Goal: Task Accomplishment & Management: Use online tool/utility

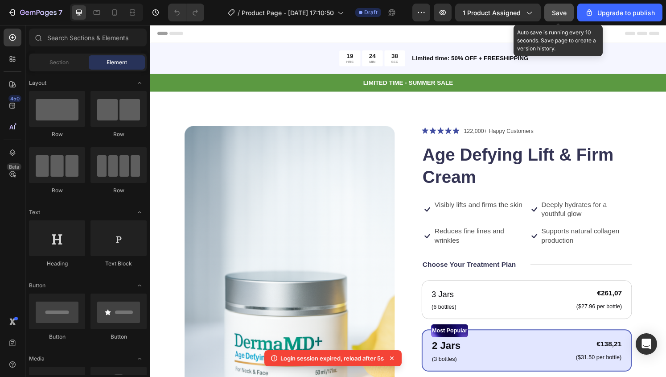
click at [567, 10] on span "Save" at bounding box center [559, 13] width 15 height 8
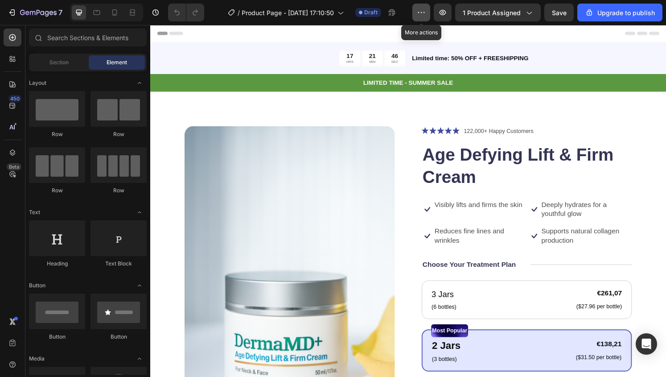
click at [419, 17] on button "button" at bounding box center [421, 13] width 18 height 18
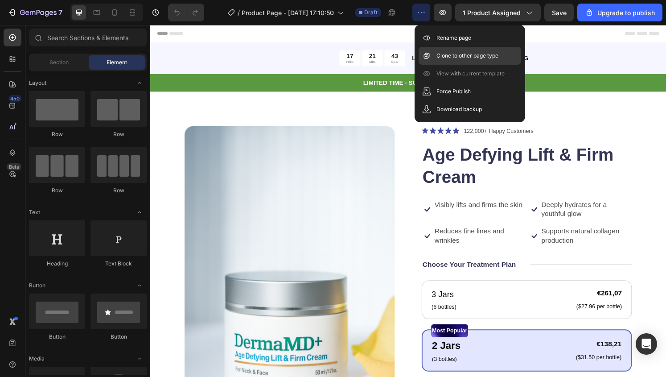
click at [450, 60] on p "Clone to other page type" at bounding box center [467, 55] width 62 height 9
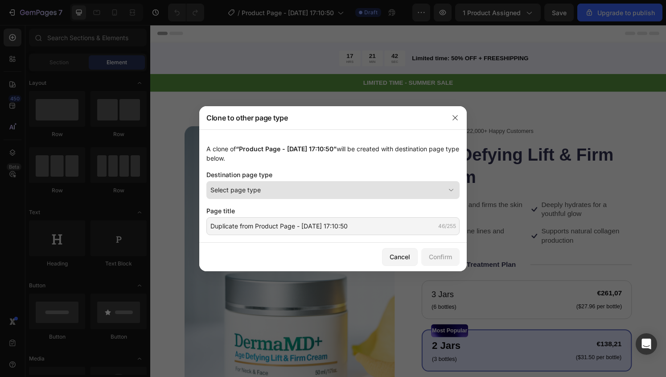
click at [362, 187] on div "Select page type" at bounding box center [327, 189] width 234 height 9
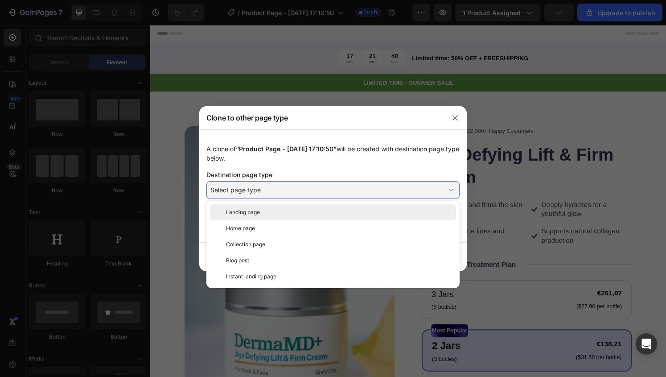
click at [342, 212] on div "Landing page" at bounding box center [339, 212] width 226 height 8
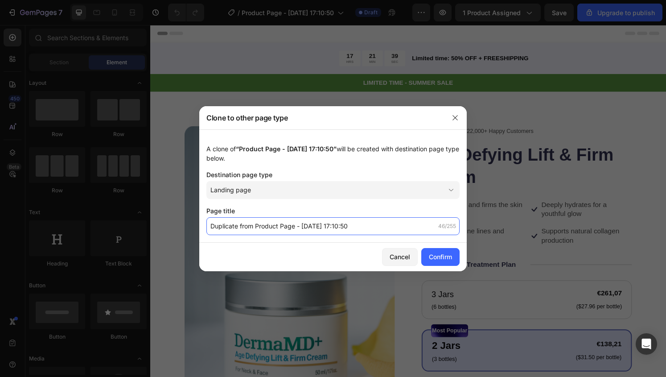
click at [399, 224] on input "Duplicate from Product Page - [DATE] 17:10:50" at bounding box center [332, 226] width 253 height 18
click at [409, 226] on input "Duplicate from Product Page - [DATE] 17:10:50" at bounding box center [332, 226] width 253 height 18
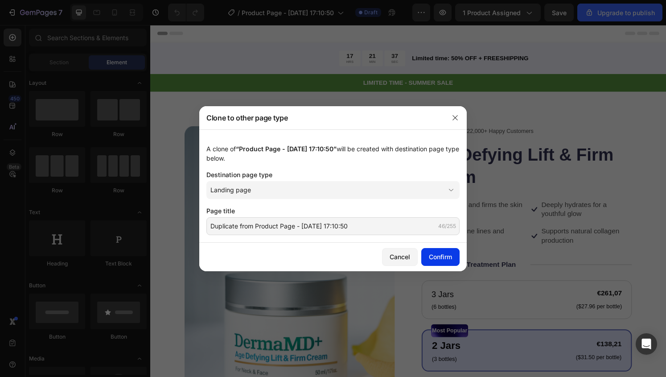
click at [436, 255] on div "Confirm" at bounding box center [440, 256] width 23 height 9
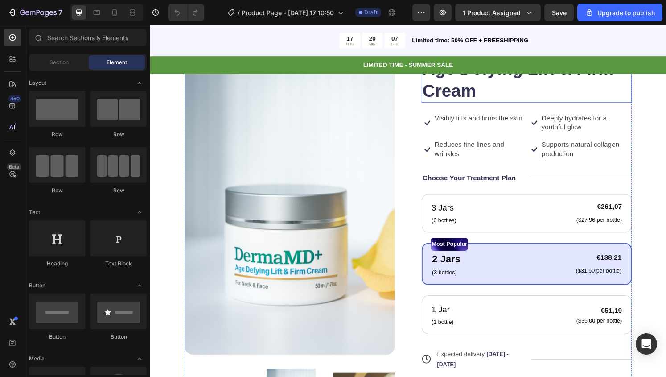
scroll to position [128, 0]
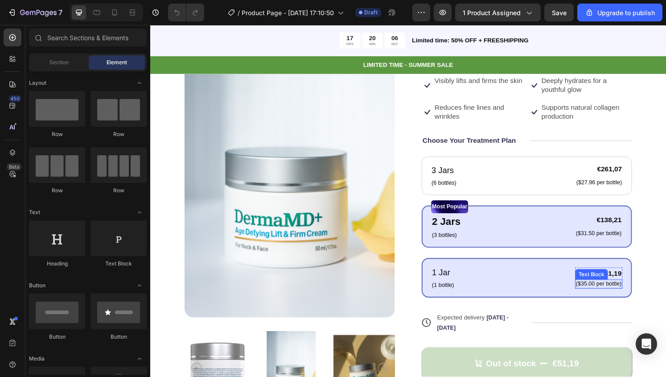
click at [595, 293] on p "($35.00 per bottle)" at bounding box center [615, 294] width 47 height 8
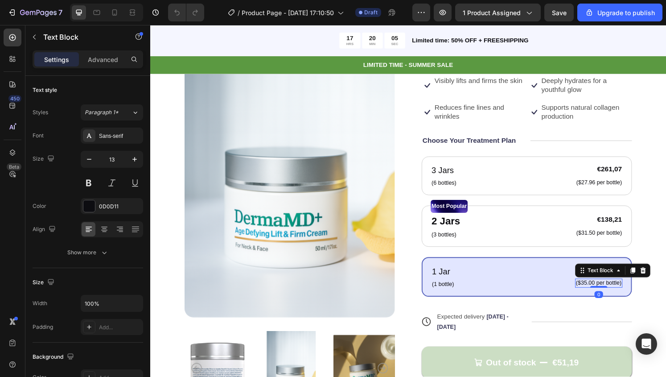
click at [592, 292] on p "($35.00 per bottle)" at bounding box center [615, 293] width 47 height 8
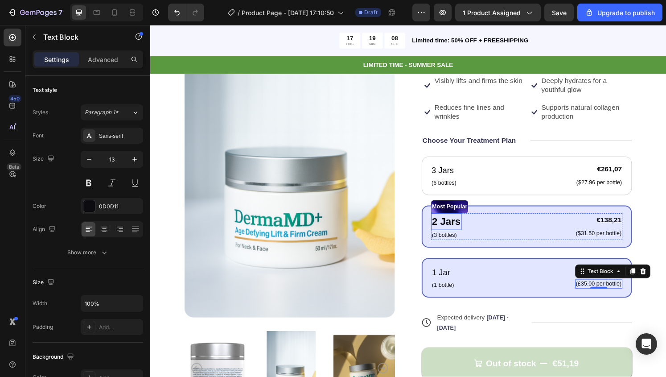
click at [449, 226] on p "2 Jars" at bounding box center [457, 229] width 30 height 16
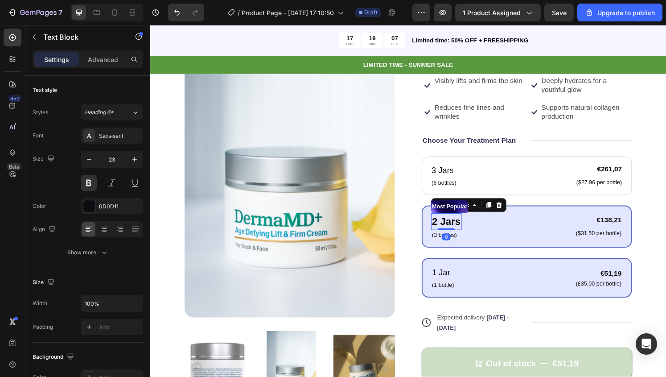
click at [445, 226] on p "2 Jars" at bounding box center [457, 229] width 30 height 16
click at [592, 239] on p "($31.50 per bottle)" at bounding box center [615, 242] width 47 height 8
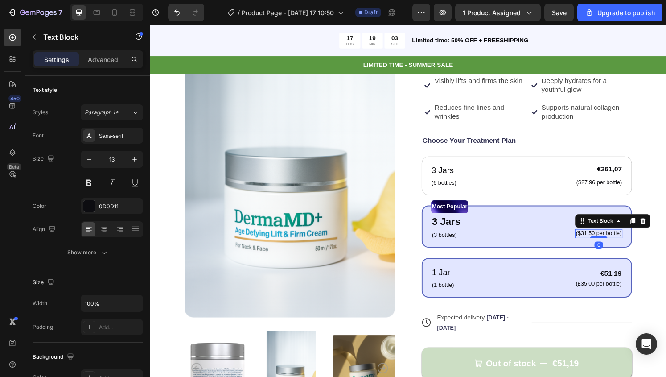
click at [592, 240] on p "($31.50 per bottle)" at bounding box center [615, 242] width 47 height 8
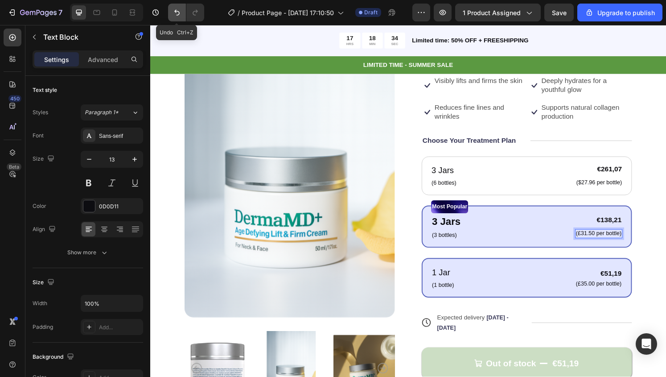
click at [180, 7] on button "Undo/Redo" at bounding box center [177, 13] width 18 height 18
click at [171, 9] on button "Undo/Redo" at bounding box center [177, 13] width 18 height 18
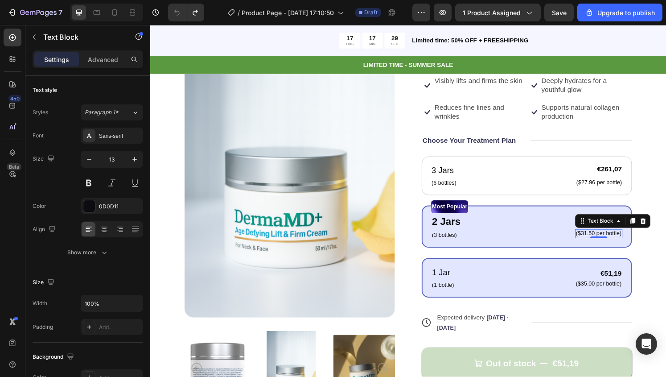
click at [593, 238] on p "($31.50 per bottle)" at bounding box center [615, 242] width 47 height 8
click at [174, 12] on icon "Undo/Redo" at bounding box center [177, 12] width 9 height 9
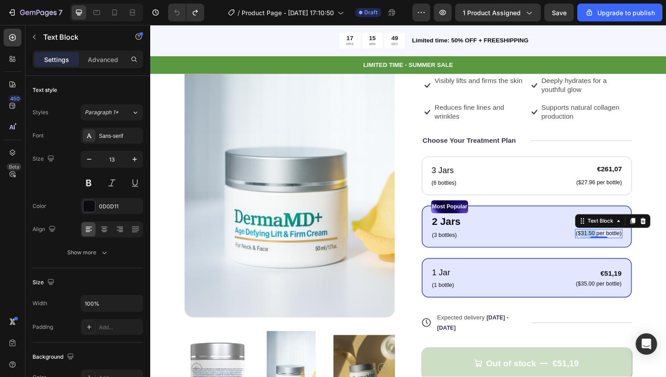
click at [597, 242] on p "($31.50 per bottle)" at bounding box center [615, 242] width 47 height 8
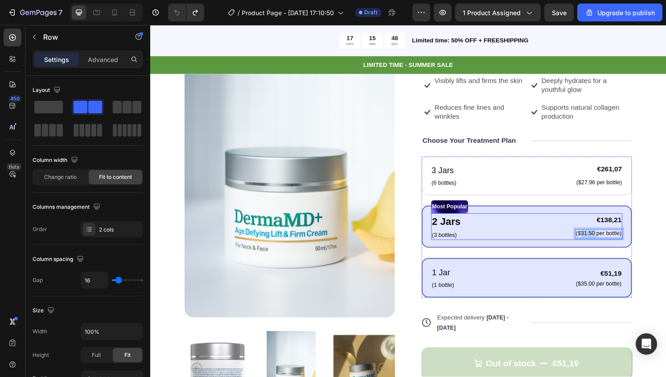
click at [581, 247] on div "2 Jars Text Block (3 bottles) Text Block €138,21 Product Price Product Price ($…" at bounding box center [540, 234] width 198 height 28
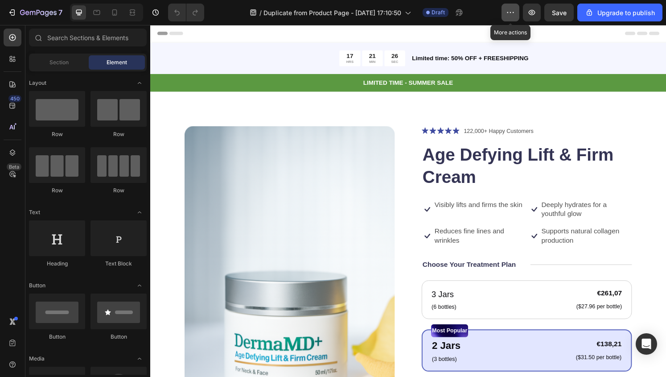
click at [510, 16] on icon "button" at bounding box center [510, 12] width 9 height 9
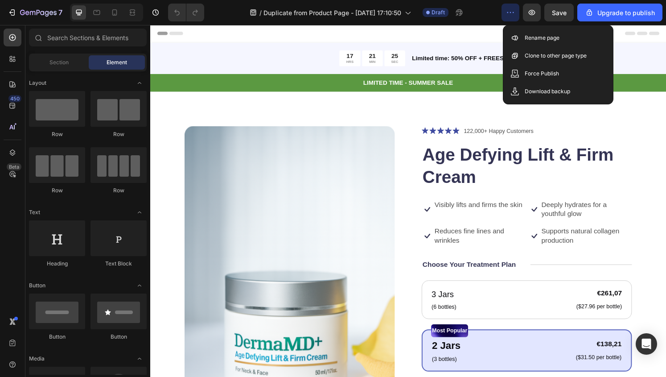
click at [510, 16] on icon "button" at bounding box center [510, 12] width 9 height 9
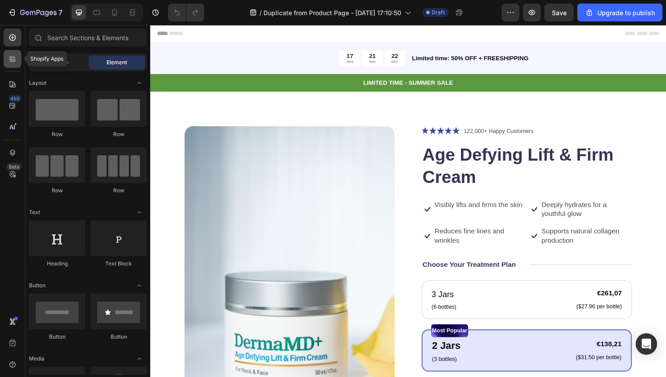
click at [17, 61] on div at bounding box center [13, 59] width 18 height 18
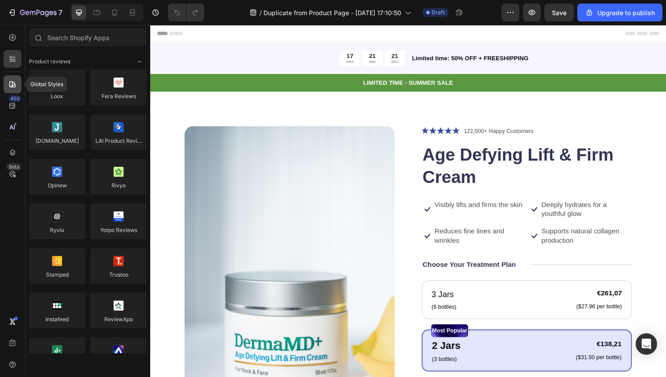
click at [20, 82] on div at bounding box center [13, 84] width 18 height 18
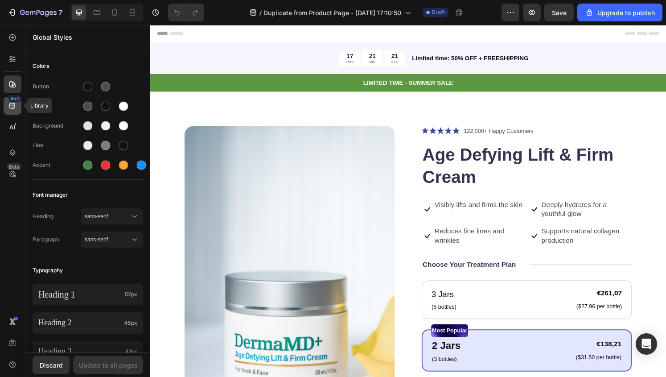
click at [19, 106] on div "450" at bounding box center [13, 106] width 18 height 18
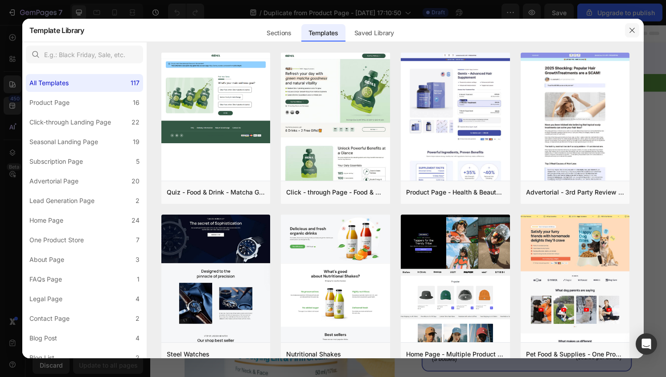
click at [637, 28] on button "button" at bounding box center [632, 30] width 14 height 14
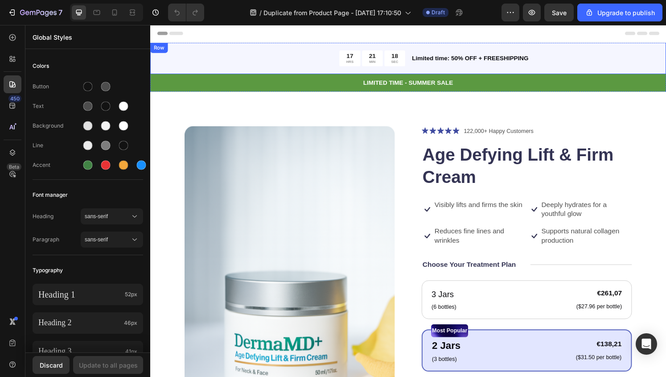
click at [565, 119] on div "Product Images Icon Icon Icon Icon Icon Icon List 122,000+ Happy Customers Text…" at bounding box center [417, 344] width 535 height 500
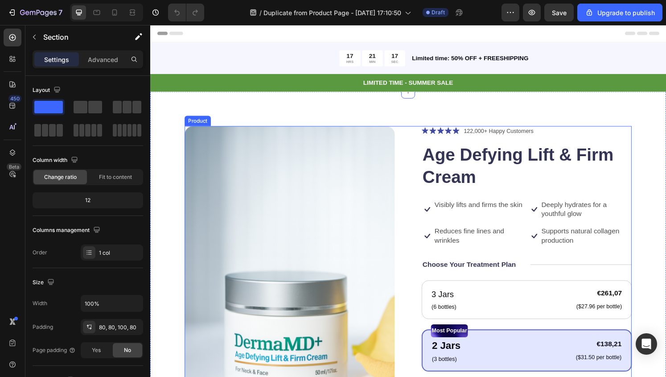
click at [534, 144] on div "Icon Icon Icon Icon Icon Icon List 122,000+ Happy Customers Text Block Row Age …" at bounding box center [541, 339] width 218 height 419
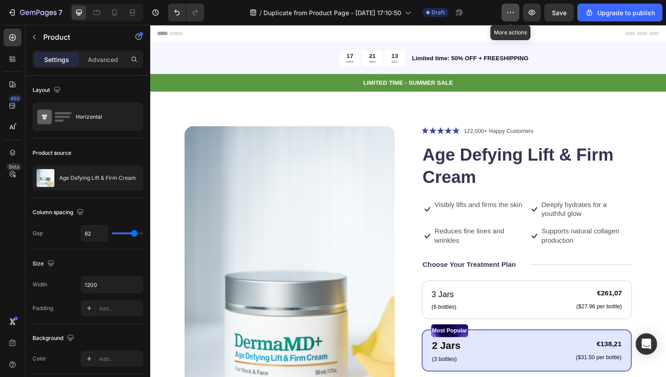
click at [504, 18] on button "button" at bounding box center [510, 13] width 18 height 18
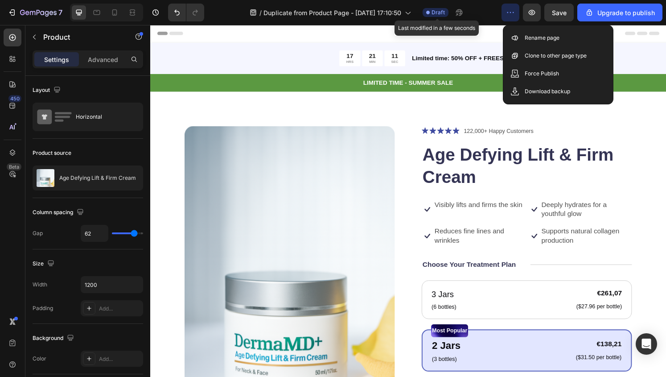
click at [436, 12] on span "Draft" at bounding box center [438, 12] width 13 height 8
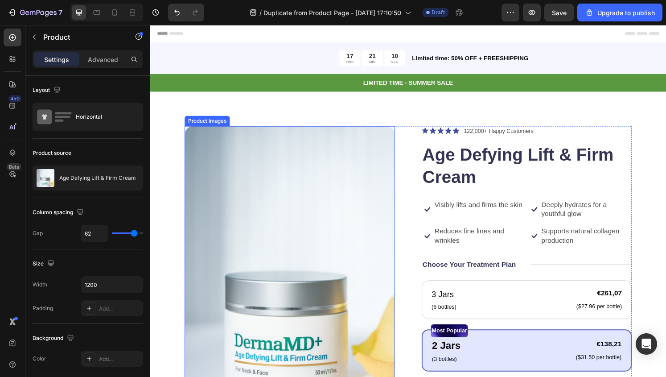
click at [372, 202] on img at bounding box center [295, 293] width 218 height 327
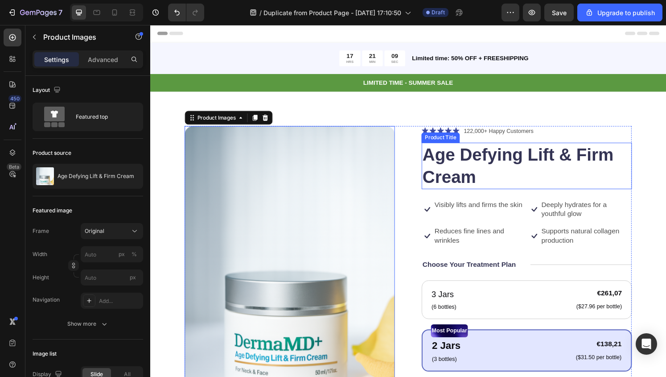
click at [493, 180] on h1 "Age Defying Lift & Firm Cream" at bounding box center [541, 171] width 218 height 48
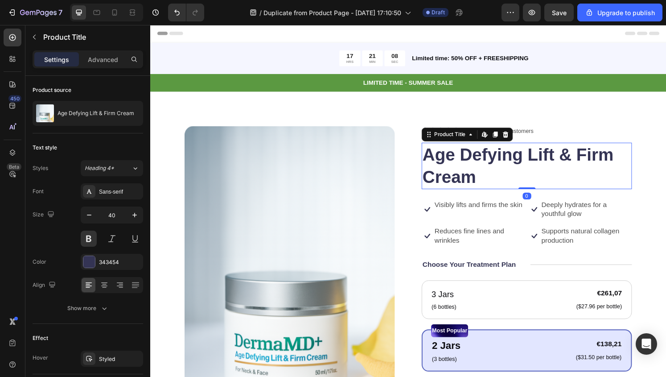
click at [493, 180] on h1 "Age Defying Lift & Firm Cream" at bounding box center [541, 171] width 218 height 48
click at [466, 185] on h1 "Age Defying Lift & Firm Cream" at bounding box center [541, 171] width 218 height 48
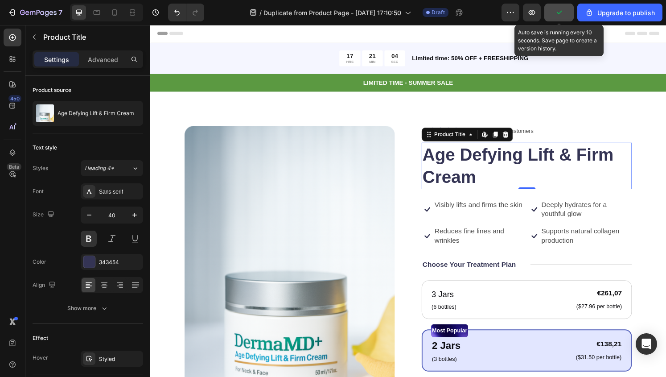
click at [563, 16] on icon "button" at bounding box center [559, 12] width 9 height 9
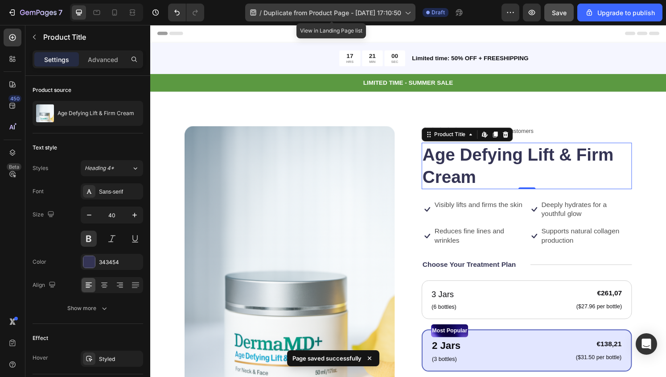
click at [292, 21] on div "/ Duplicate from Product Page - Aug 23, 17:10:50" at bounding box center [330, 13] width 170 height 18
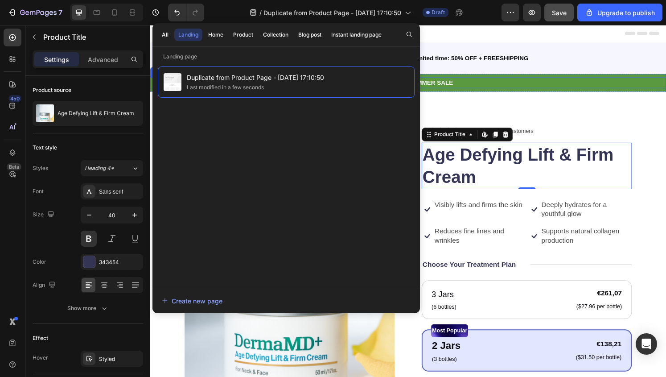
click at [475, 79] on div "LIMITED TIME - SUMMER SALE" at bounding box center [417, 84] width 535 height 11
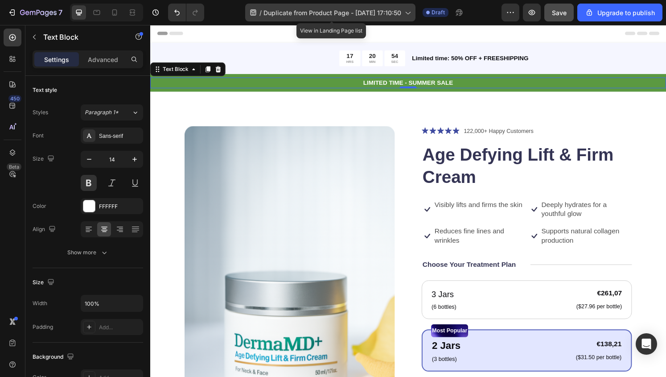
click at [410, 12] on icon at bounding box center [407, 13] width 5 height 3
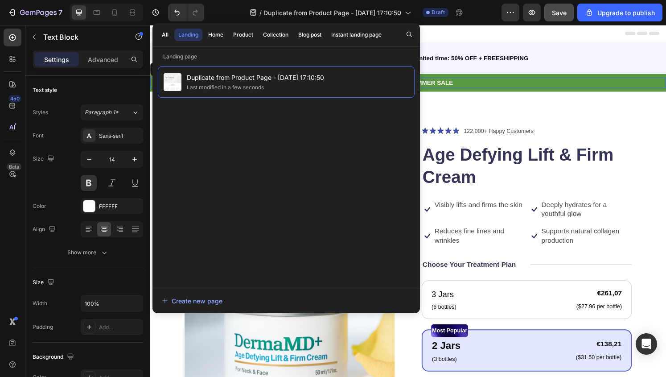
click at [441, 30] on div "Header" at bounding box center [417, 34] width 521 height 18
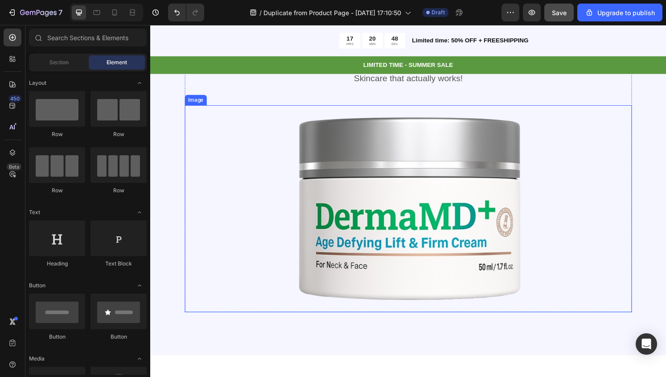
click at [386, 218] on img at bounding box center [417, 215] width 267 height 214
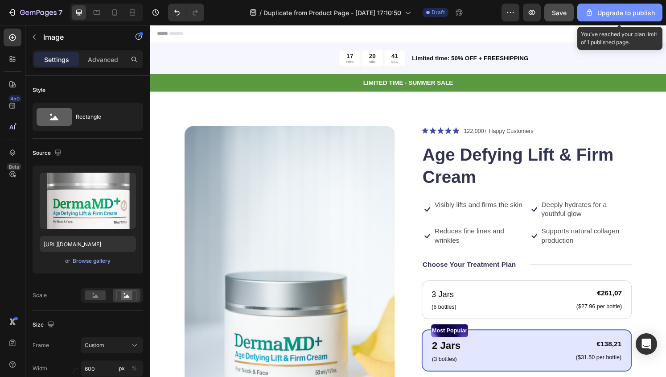
click at [617, 8] on div "Upgrade to publish" at bounding box center [620, 12] width 70 height 9
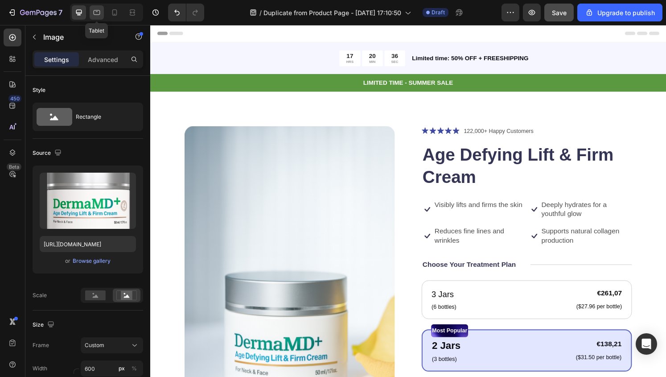
click at [94, 12] on icon at bounding box center [97, 12] width 7 height 5
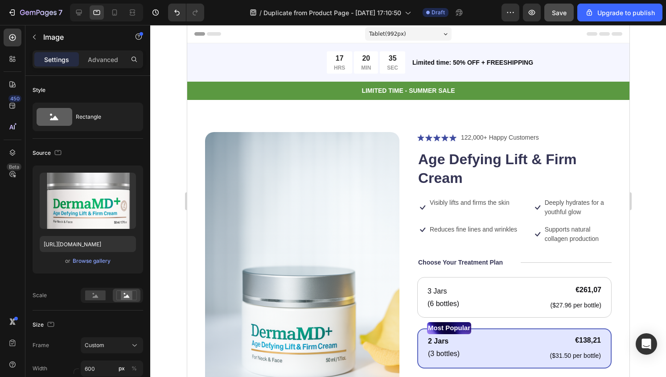
click at [116, 20] on div at bounding box center [106, 13] width 73 height 18
click at [115, 18] on div at bounding box center [114, 12] width 14 height 14
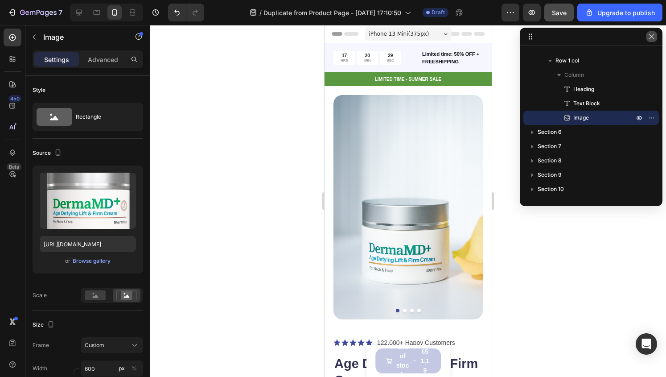
click at [653, 34] on icon "button" at bounding box center [651, 36] width 7 height 7
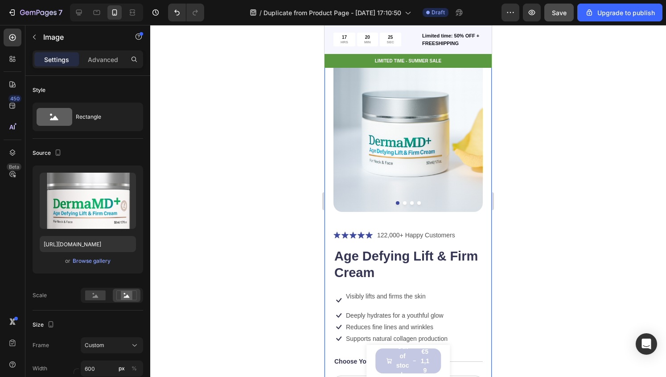
scroll to position [109, 0]
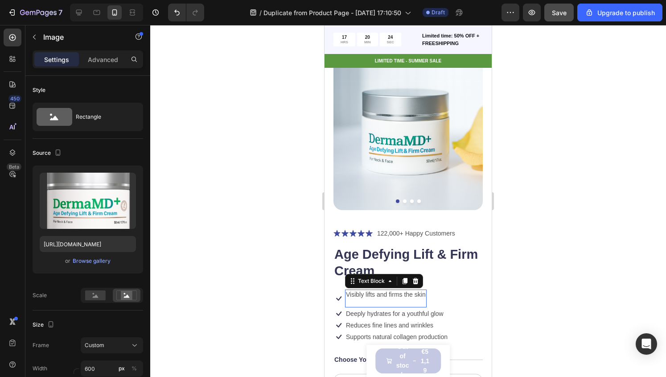
click at [354, 298] on p at bounding box center [386, 302] width 80 height 8
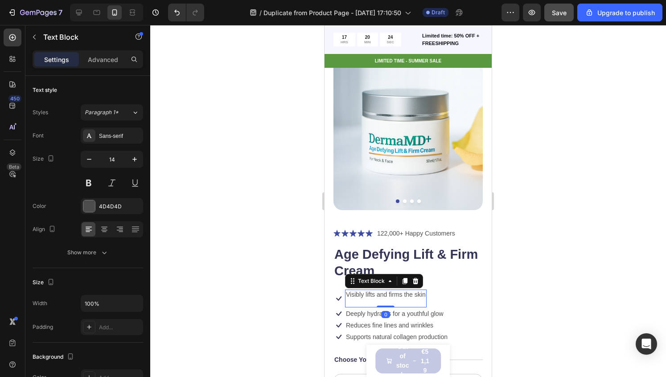
click at [361, 298] on p at bounding box center [386, 302] width 80 height 8
click at [361, 298] on p "Rich Text Editor. Editing area: main" at bounding box center [386, 302] width 80 height 8
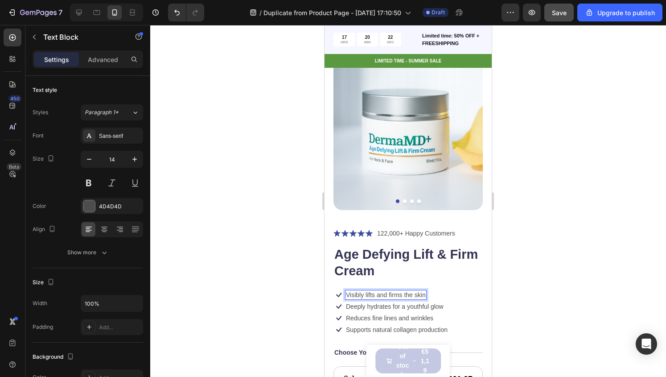
scroll to position [110, 0]
click at [522, 256] on div at bounding box center [408, 201] width 516 height 352
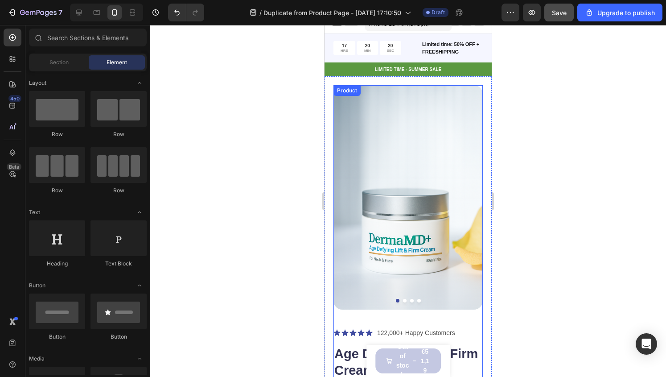
scroll to position [0, 0]
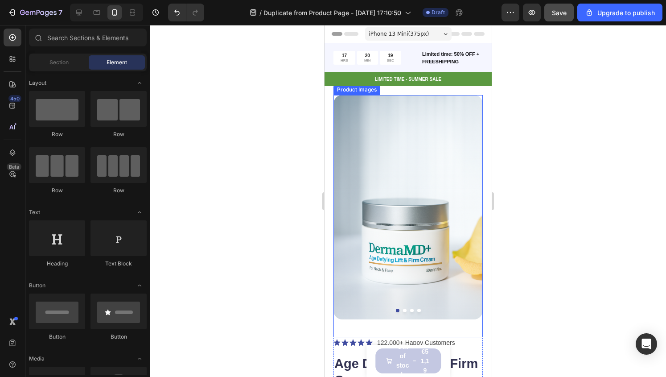
click at [399, 240] on img at bounding box center [407, 207] width 149 height 224
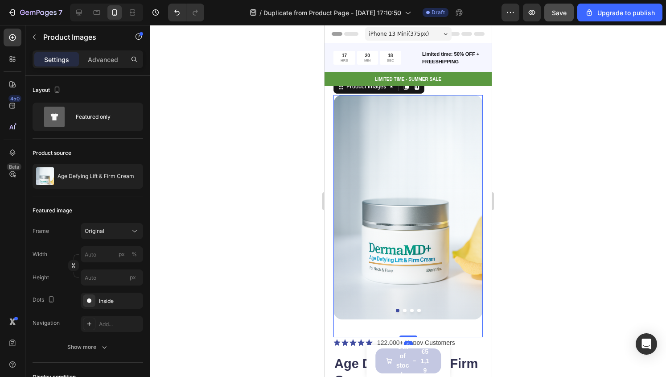
click at [403, 308] on button "Dot" at bounding box center [405, 310] width 4 height 4
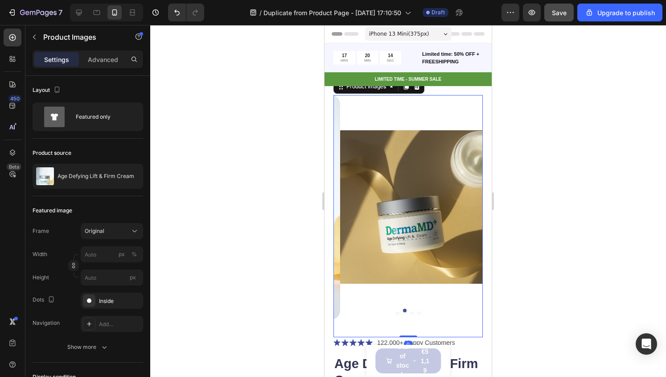
drag, startPoint x: 407, startPoint y: 325, endPoint x: 404, endPoint y: 295, distance: 29.6
click at [404, 295] on div "Product Images 0" at bounding box center [407, 216] width 149 height 242
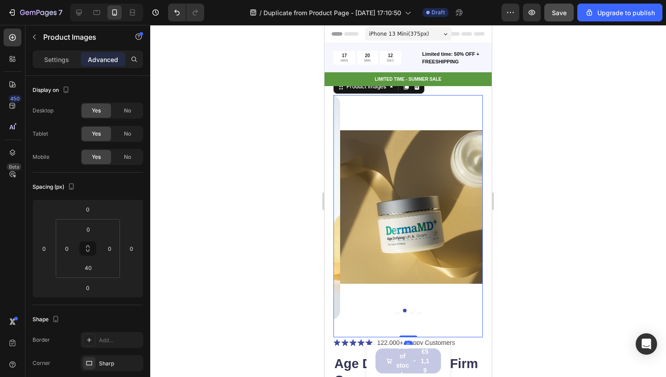
drag, startPoint x: 409, startPoint y: 325, endPoint x: 415, endPoint y: 247, distance: 77.9
click at [415, 247] on div "Product Images 0" at bounding box center [407, 216] width 149 height 242
click at [396, 308] on button "Dot" at bounding box center [398, 310] width 4 height 4
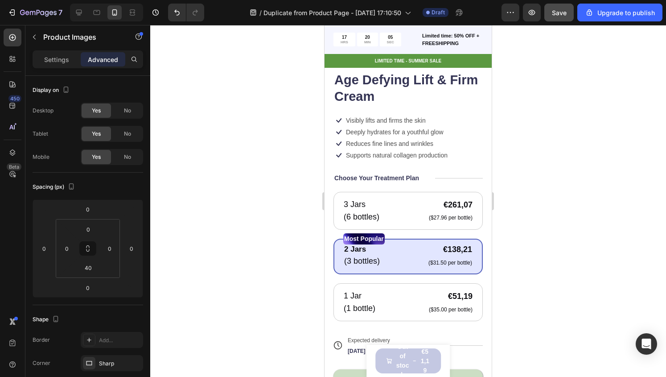
scroll to position [298, 0]
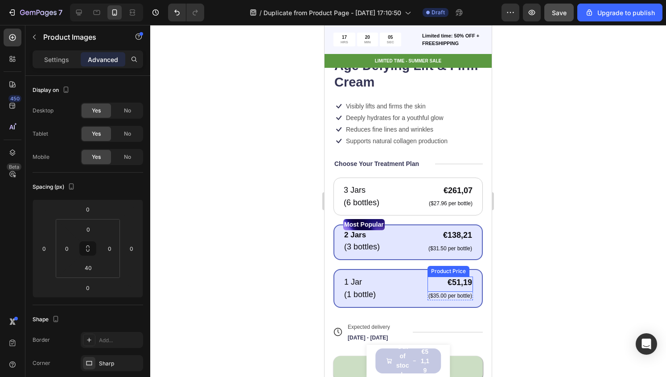
click at [448, 292] on p "($35.00 per bottle)" at bounding box center [450, 295] width 44 height 7
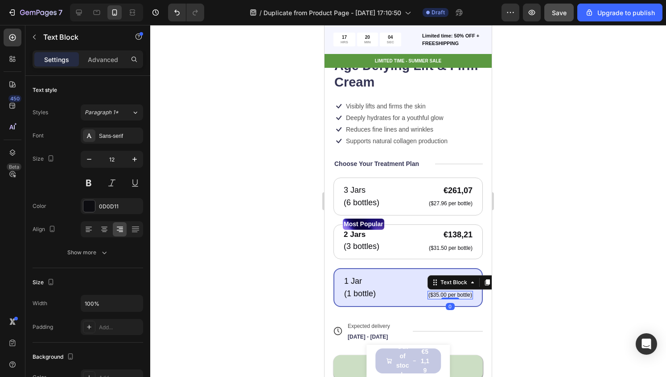
click at [510, 289] on div at bounding box center [408, 201] width 516 height 352
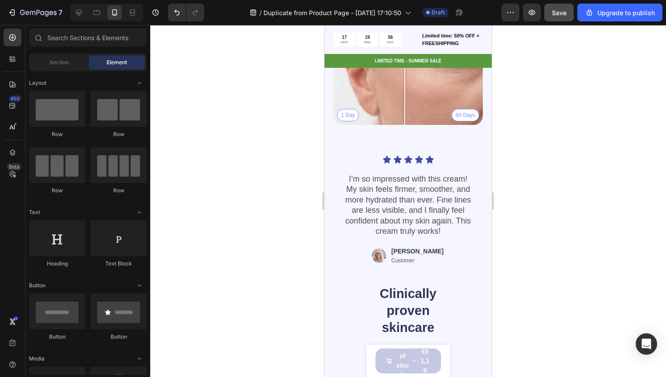
scroll to position [904, 0]
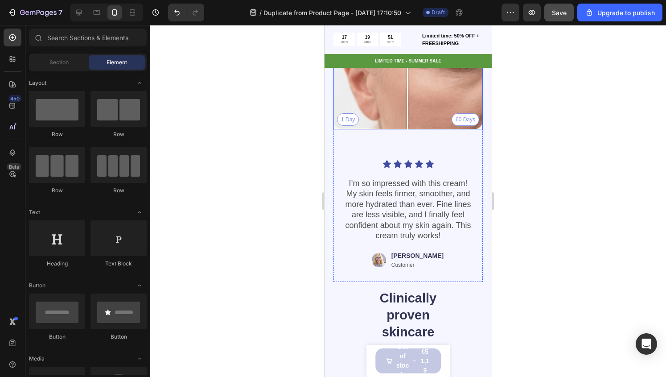
drag, startPoint x: 405, startPoint y: 148, endPoint x: 408, endPoint y: 192, distance: 44.2
click at [408, 129] on div at bounding box center [408, 54] width 18 height 149
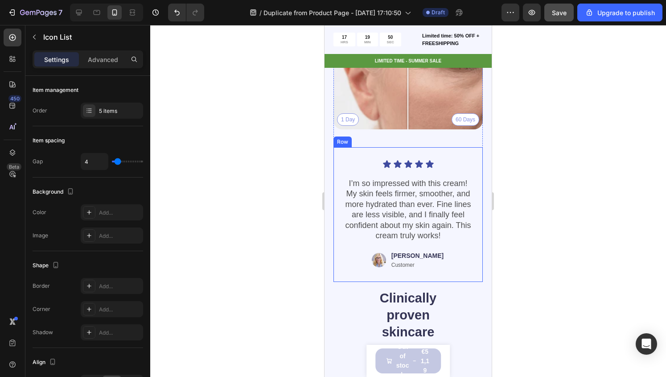
click at [458, 169] on div "Icon Icon Icon Icon Icon" at bounding box center [408, 164] width 132 height 9
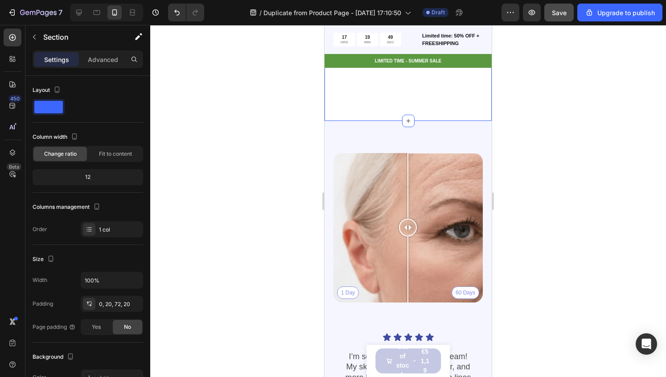
click at [451, 204] on div "Powerful Ingredients, Proven Benefits Heading Clinically Proven Skincare Text B…" at bounding box center [408, 110] width 167 height 219
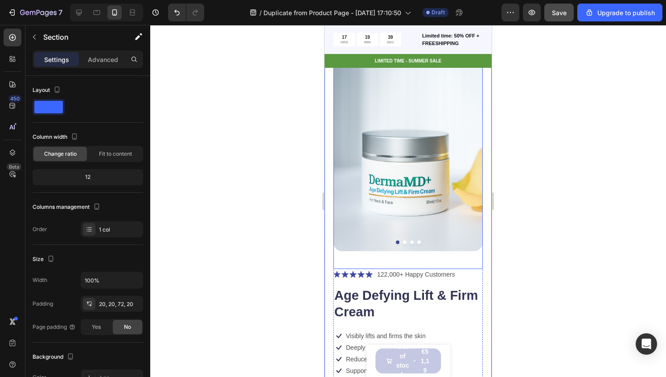
scroll to position [0, 0]
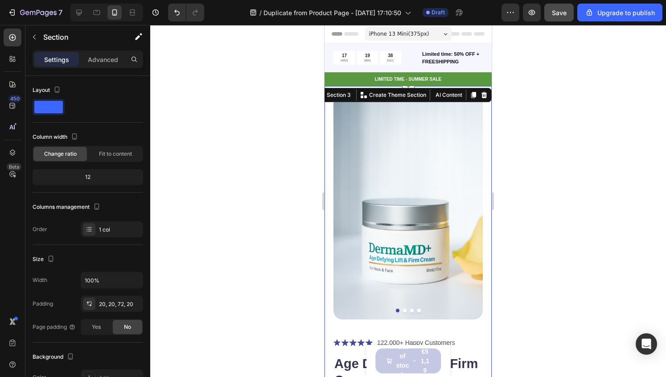
click at [419, 34] on span "iPhone 13 Mini ( 375 px)" at bounding box center [399, 33] width 60 height 9
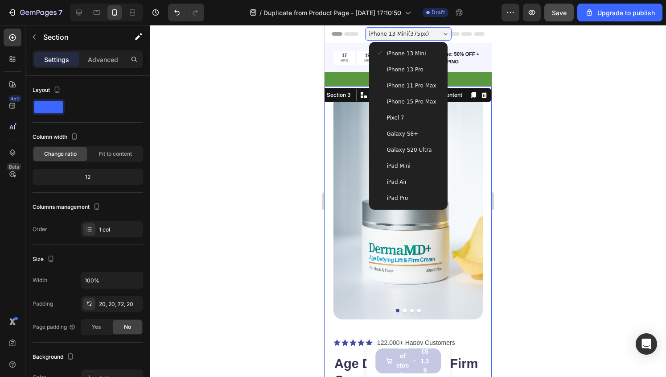
click at [423, 75] on div "iPhone 13 Pro" at bounding box center [408, 70] width 71 height 16
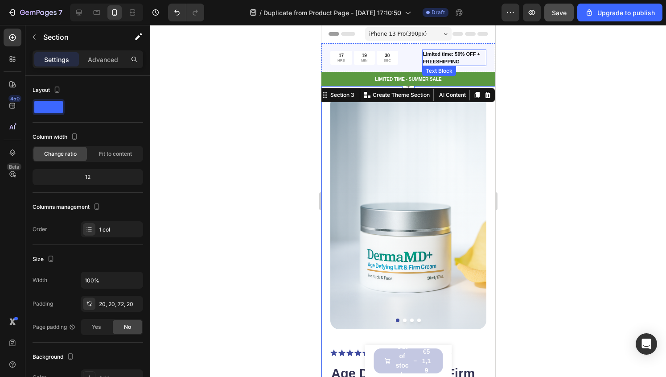
click at [424, 67] on div "Text Block" at bounding box center [439, 71] width 34 height 11
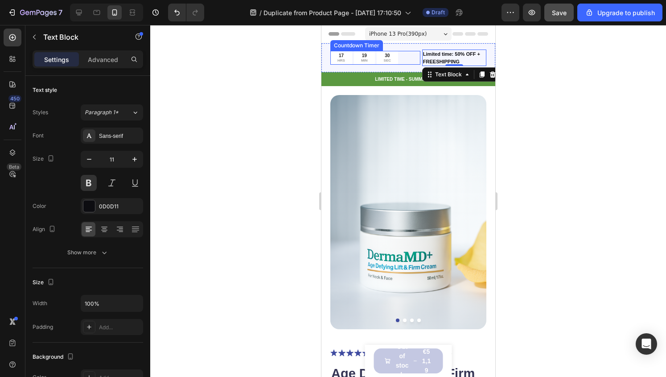
click at [407, 60] on div "17 HRS 19 MIN 30 SEC" at bounding box center [375, 58] width 90 height 14
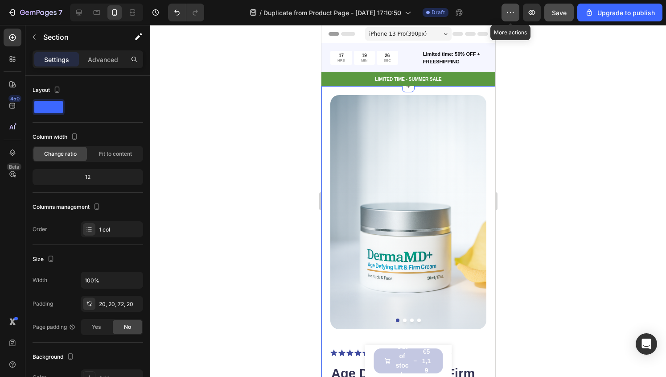
click at [506, 18] on button "button" at bounding box center [510, 13] width 18 height 18
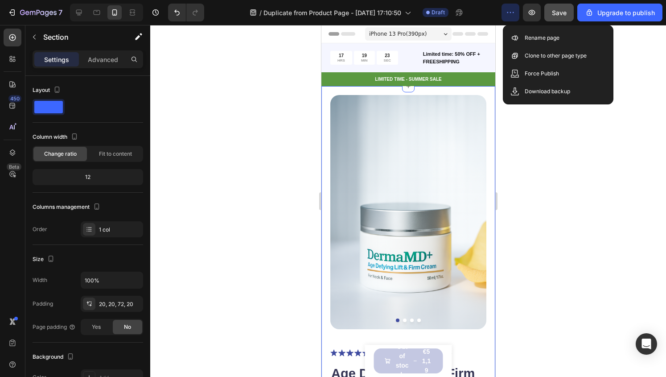
click at [597, 119] on div at bounding box center [408, 201] width 516 height 352
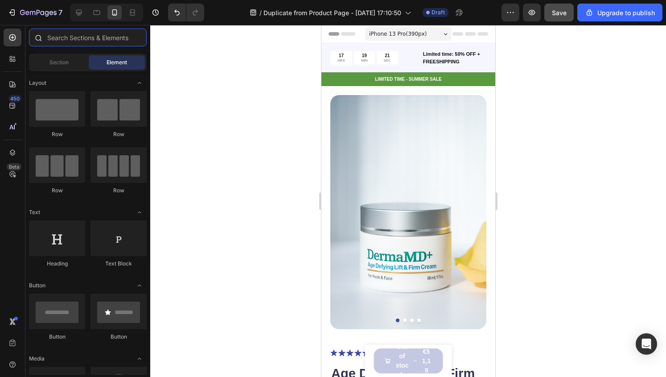
click at [55, 32] on input "text" at bounding box center [88, 38] width 118 height 18
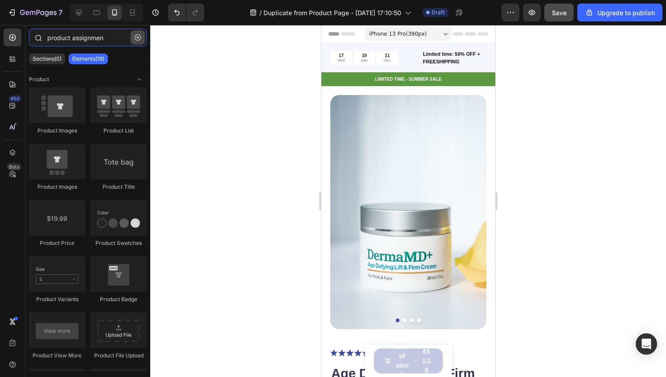
type input "product assignmen"
click at [138, 42] on button "button" at bounding box center [138, 37] width 14 height 14
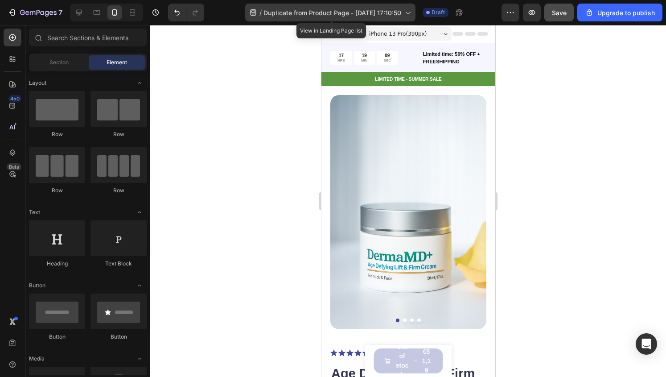
click at [249, 17] on div "/ Duplicate from Product Page - Aug 23, 17:10:50" at bounding box center [330, 13] width 170 height 18
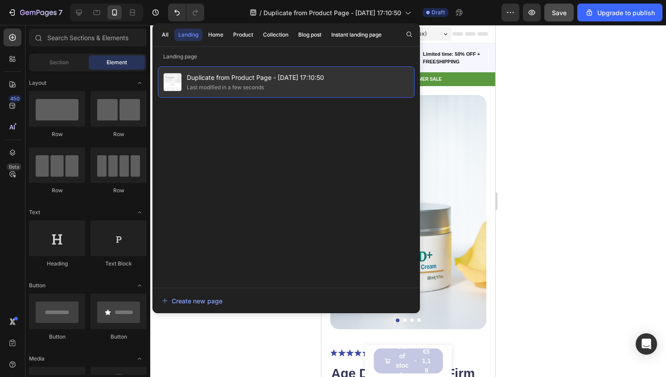
click at [246, 85] on div "Last modified in a few seconds" at bounding box center [225, 87] width 77 height 9
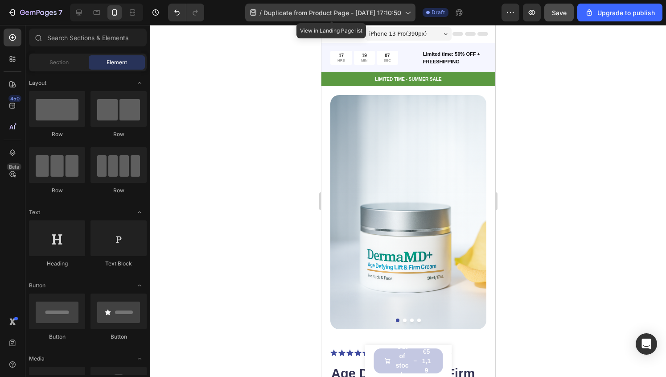
click at [283, 14] on span "Duplicate from Product Page - [DATE] 17:10:50" at bounding box center [332, 12] width 138 height 9
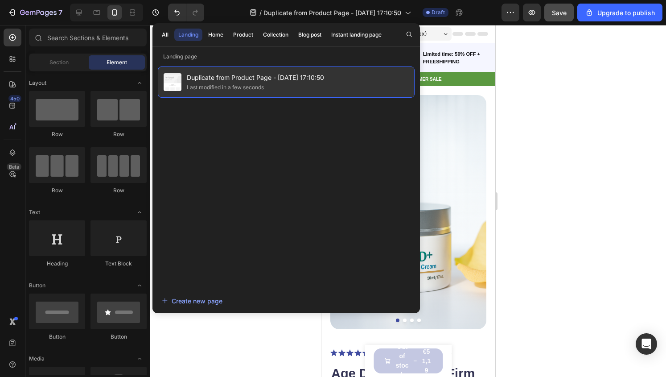
drag, startPoint x: 299, startPoint y: 90, endPoint x: 285, endPoint y: 90, distance: 13.4
click at [285, 90] on div "Last modified in a few seconds" at bounding box center [255, 87] width 137 height 9
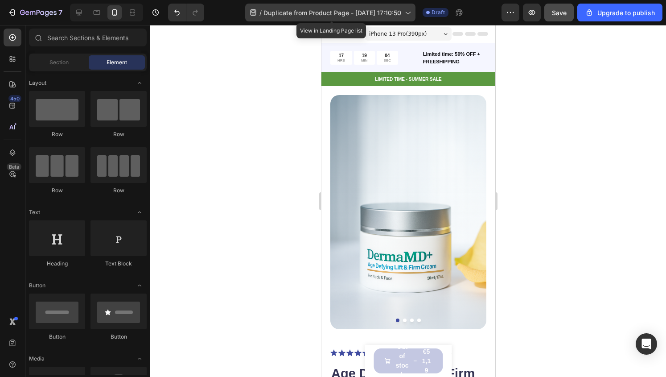
click at [345, 13] on span "Duplicate from Product Page - [DATE] 17:10:50" at bounding box center [332, 12] width 138 height 9
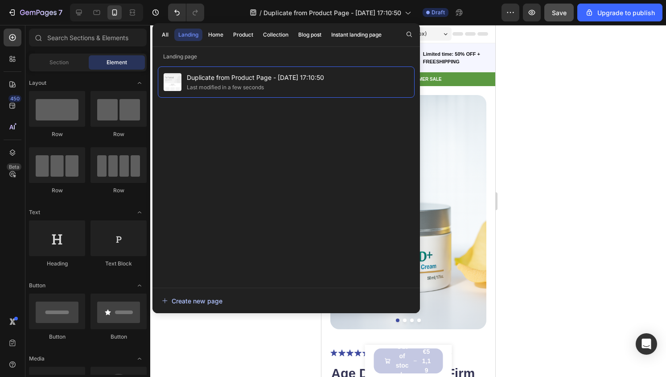
click at [203, 298] on div "Create new page" at bounding box center [192, 300] width 61 height 9
click at [178, 34] on div "Landing" at bounding box center [188, 35] width 20 height 8
click at [0, 0] on button "Landing" at bounding box center [0, 0] width 0 height 0
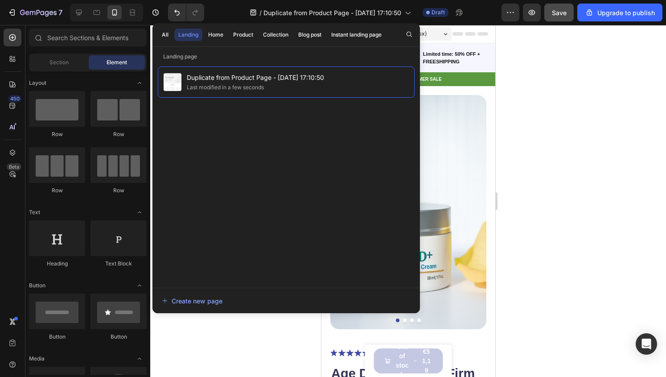
click at [0, 0] on button "Landing" at bounding box center [0, 0] width 0 height 0
click at [157, 35] on div "All Landing Home Product Collection Blog post Instant landing page" at bounding box center [271, 34] width 238 height 23
click at [164, 36] on div "All" at bounding box center [165, 35] width 7 height 8
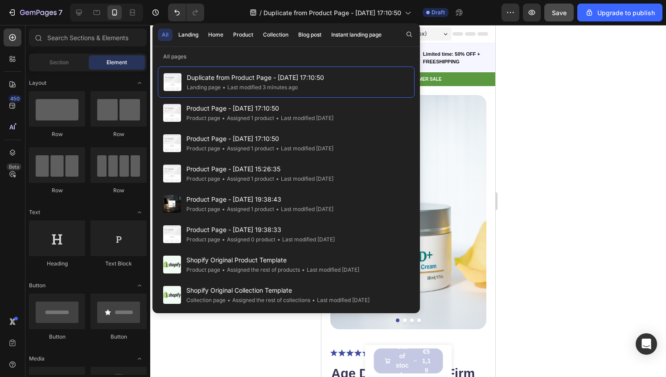
click at [556, 68] on div at bounding box center [408, 201] width 516 height 352
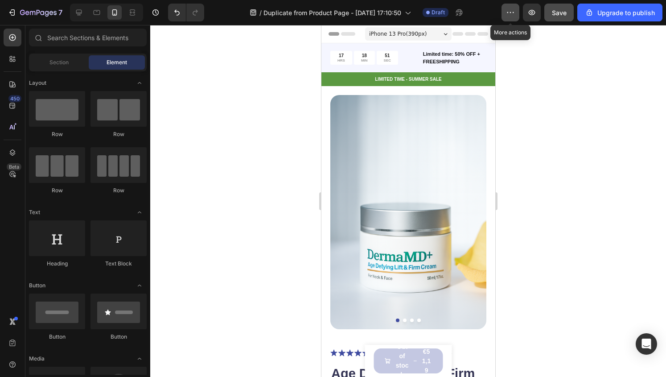
click at [517, 8] on button "button" at bounding box center [510, 13] width 18 height 18
click at [517, 123] on div at bounding box center [408, 201] width 516 height 352
click at [445, 156] on img at bounding box center [408, 212] width 156 height 234
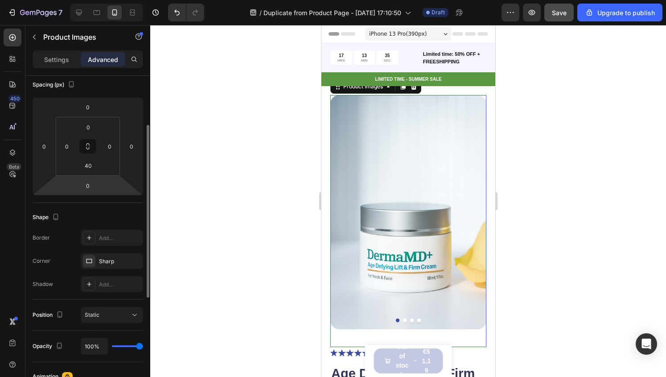
scroll to position [99, 0]
click at [89, 189] on input "0" at bounding box center [88, 188] width 18 height 13
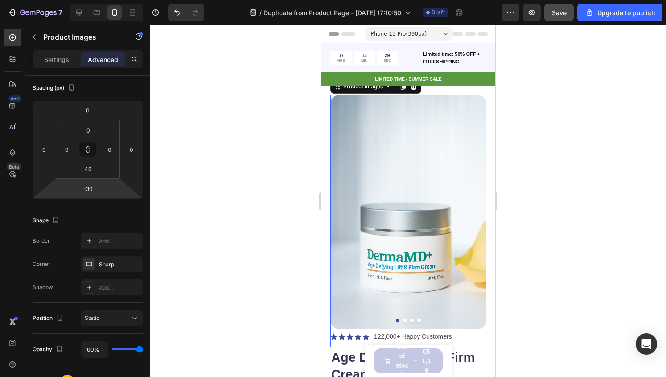
type input "-28"
drag, startPoint x: 101, startPoint y: 185, endPoint x: 100, endPoint y: 191, distance: 6.3
click at [100, 0] on html "7 / Duplicate from Product Page - [DATE] 17:10:50 Draft Preview Save Upgrade to…" at bounding box center [333, 0] width 666 height 0
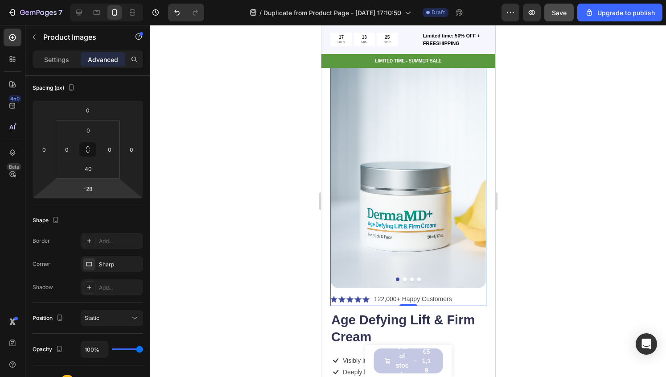
scroll to position [0, 0]
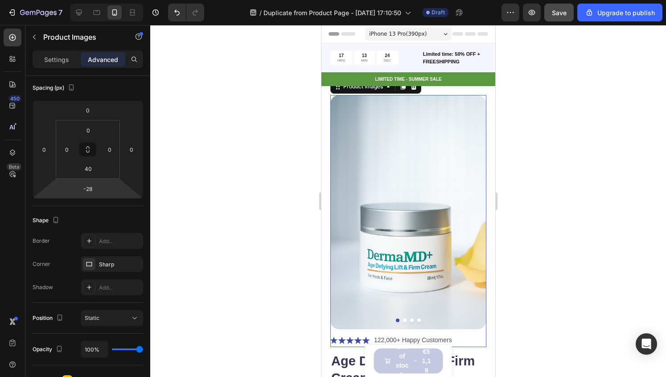
click at [451, 160] on img at bounding box center [408, 212] width 156 height 234
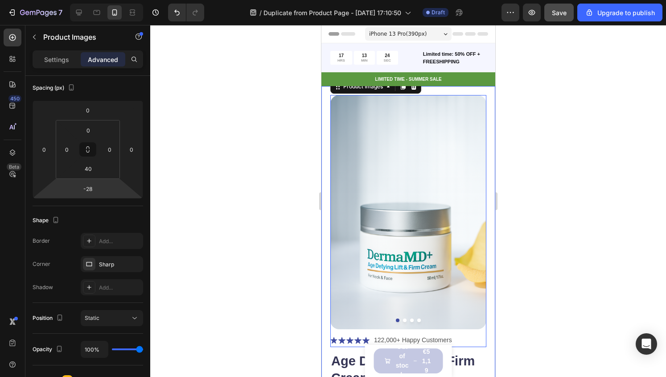
click at [537, 82] on div at bounding box center [408, 201] width 516 height 352
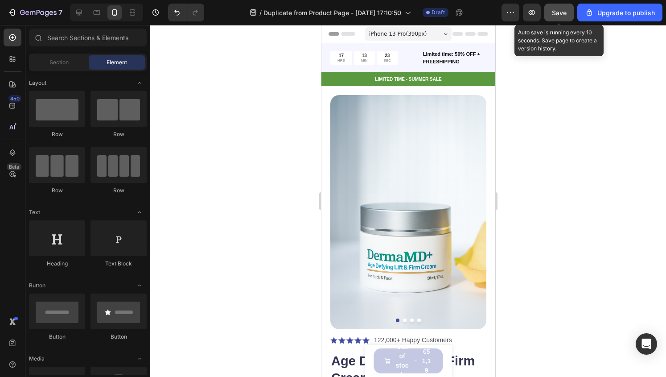
click at [561, 11] on span "Save" at bounding box center [559, 13] width 15 height 8
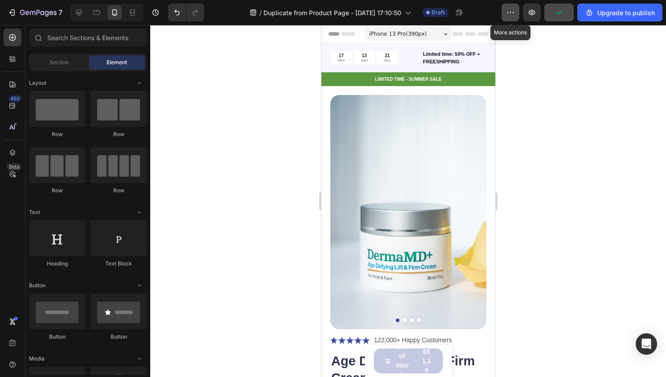
click at [510, 12] on icon "button" at bounding box center [510, 12] width 9 height 9
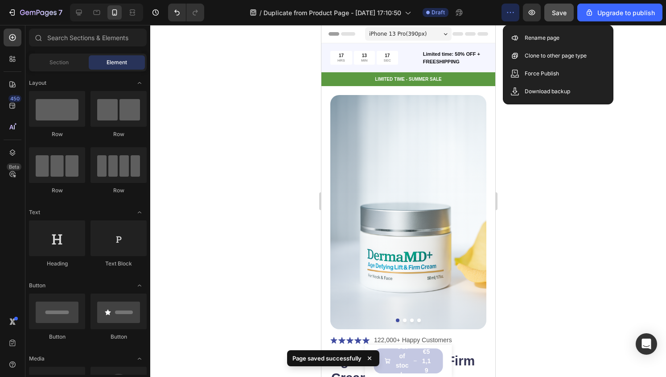
click at [552, 122] on div at bounding box center [408, 201] width 516 height 352
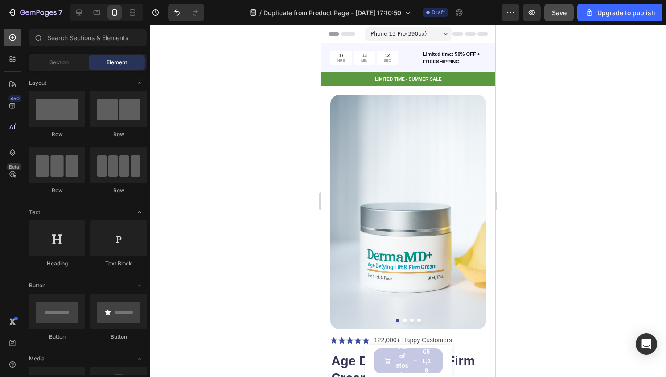
click at [6, 42] on div at bounding box center [13, 38] width 18 height 18
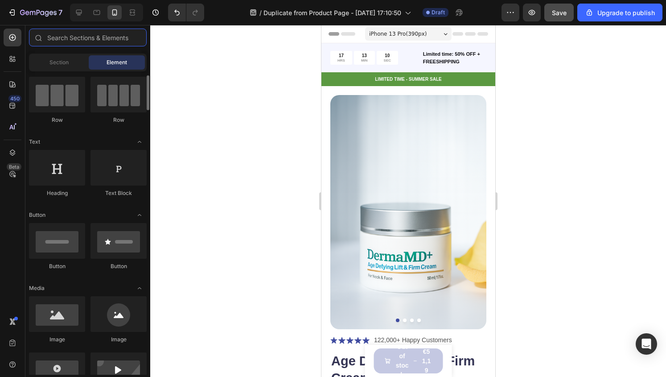
scroll to position [86, 0]
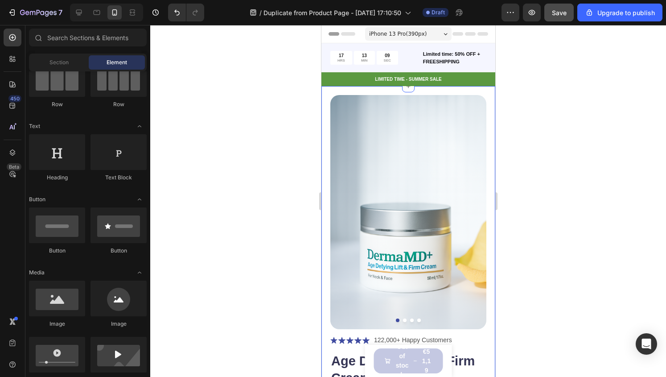
click at [385, 200] on img at bounding box center [408, 212] width 156 height 234
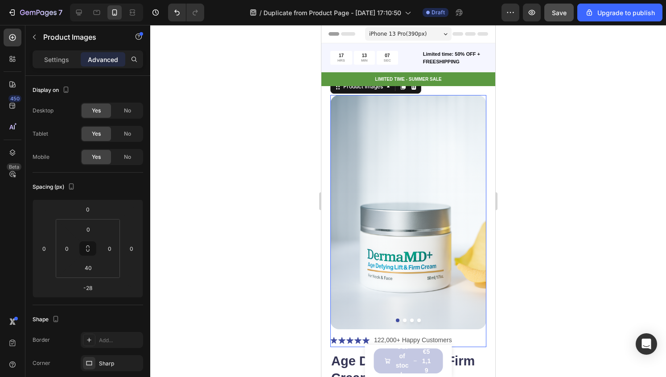
click at [432, 193] on img at bounding box center [408, 212] width 156 height 234
click at [371, 89] on div "Product Images" at bounding box center [362, 86] width 43 height 8
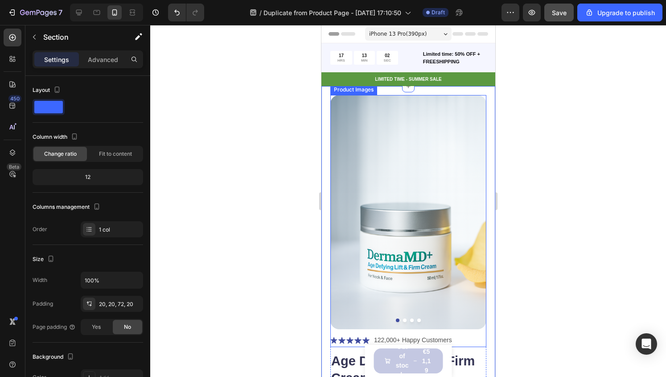
click at [385, 126] on img at bounding box center [408, 212] width 156 height 234
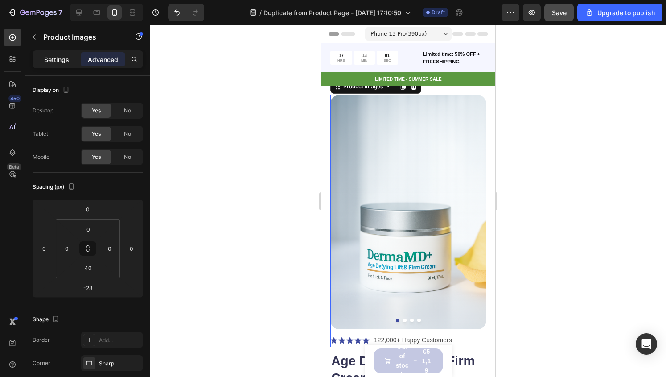
click at [53, 60] on p "Settings" at bounding box center [56, 59] width 25 height 9
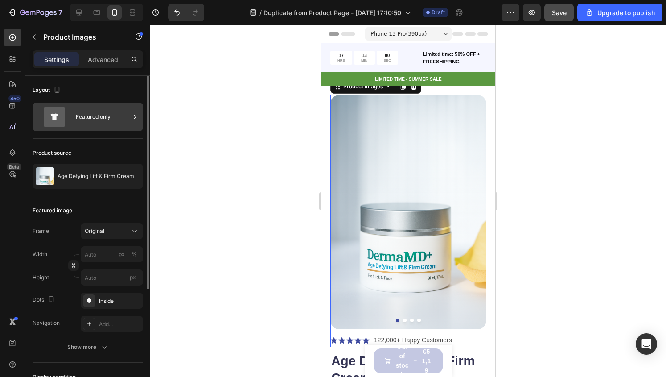
click at [103, 117] on div "Featured only" at bounding box center [103, 117] width 54 height 21
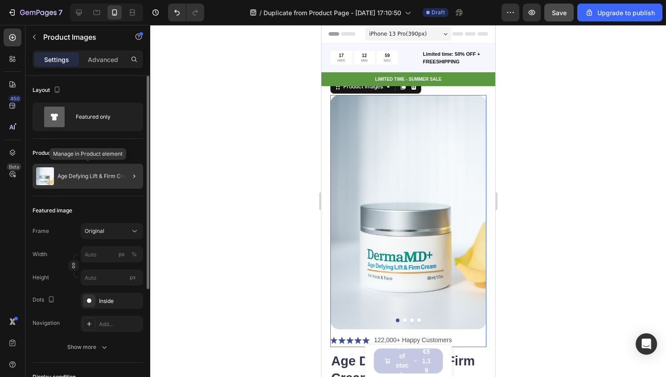
click at [105, 178] on p "Age Defying Lift & Firm Cream" at bounding box center [96, 176] width 77 height 6
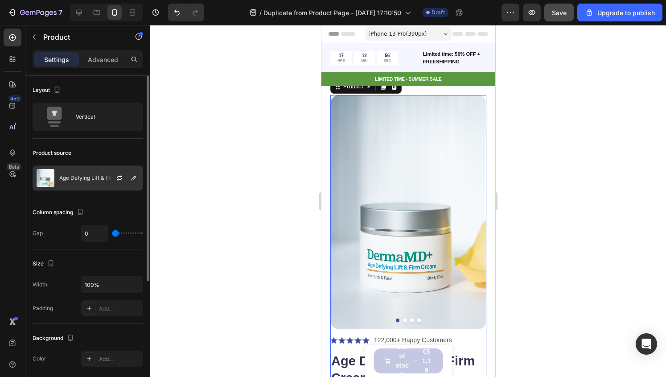
drag, startPoint x: 119, startPoint y: 177, endPoint x: 102, endPoint y: 179, distance: 17.9
click at [102, 179] on div "Age Defying Lift & Firm Cream" at bounding box center [88, 177] width 111 height 25
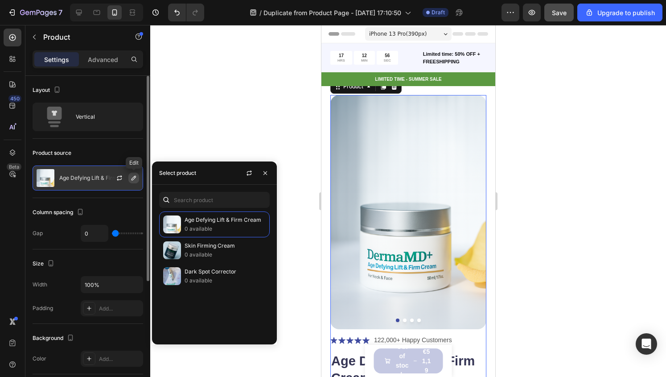
click at [133, 175] on icon "button" at bounding box center [133, 177] width 7 height 7
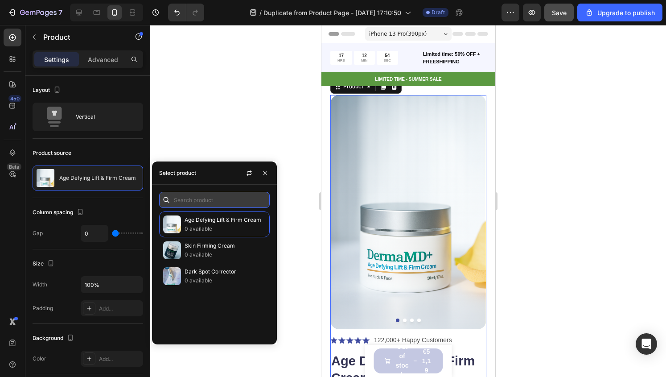
click at [185, 194] on input "text" at bounding box center [214, 200] width 111 height 16
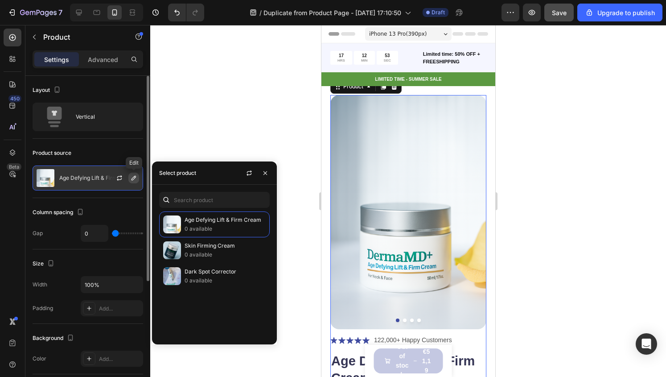
click at [134, 181] on icon "button" at bounding box center [133, 177] width 7 height 7
click at [127, 180] on div at bounding box center [122, 178] width 39 height 24
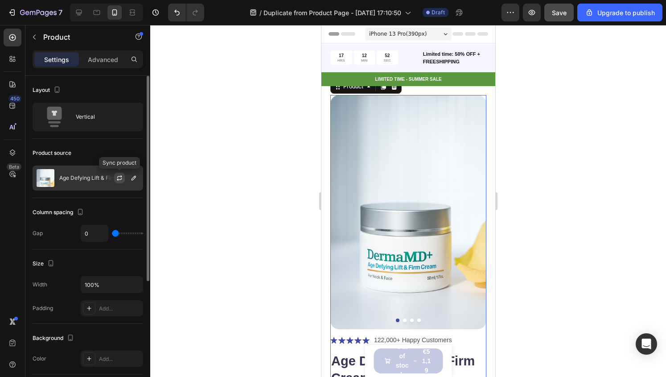
click at [120, 177] on icon "button" at bounding box center [119, 177] width 7 height 7
click at [131, 180] on icon "button" at bounding box center [133, 177] width 7 height 7
click at [230, 147] on div at bounding box center [408, 201] width 516 height 352
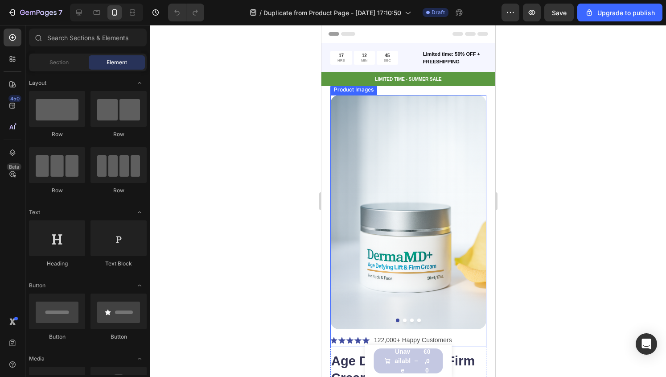
click at [360, 211] on img at bounding box center [408, 212] width 156 height 234
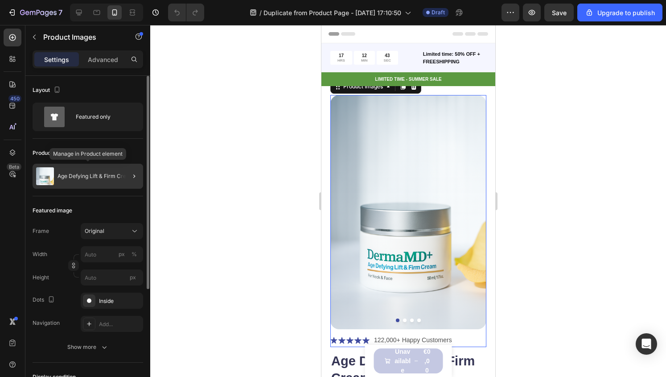
click at [102, 176] on p "Age Defying Lift & Firm Cream" at bounding box center [96, 176] width 77 height 6
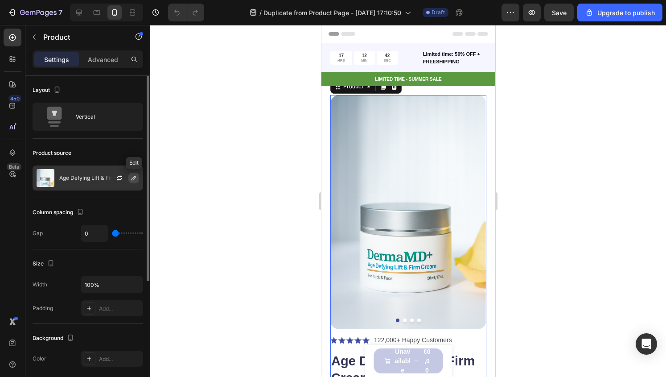
click at [135, 179] on icon "button" at bounding box center [133, 177] width 7 height 7
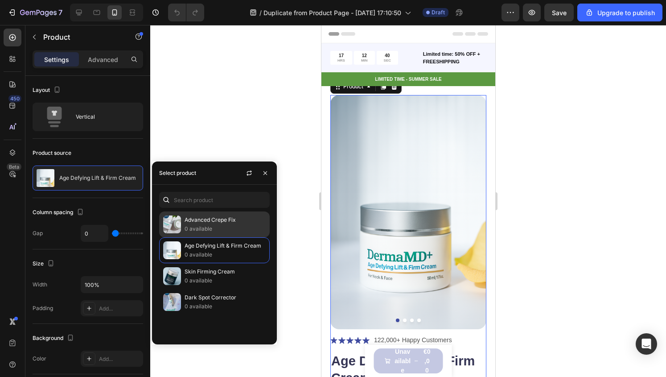
click at [183, 237] on div "Advanced Crepe Fix 0 available" at bounding box center [214, 250] width 111 height 26
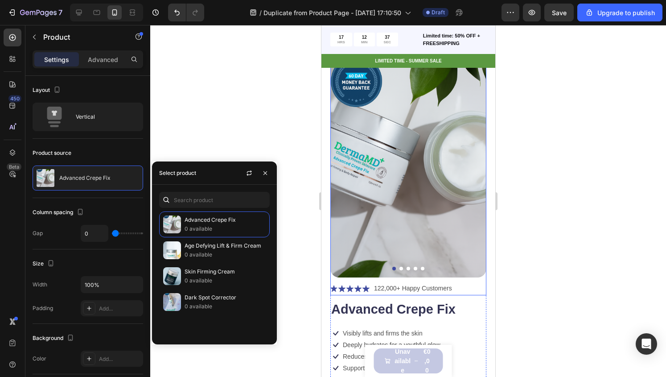
scroll to position [56, 0]
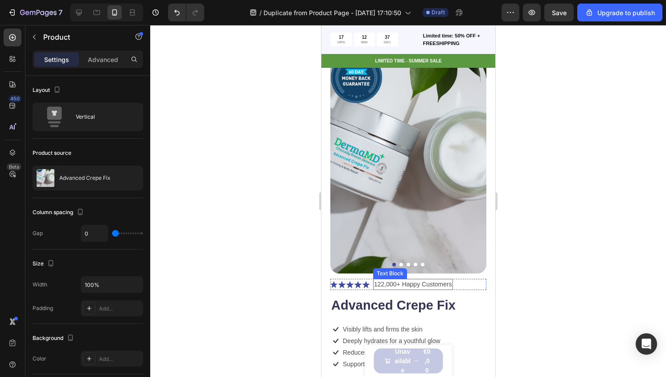
click at [518, 240] on div at bounding box center [408, 201] width 516 height 352
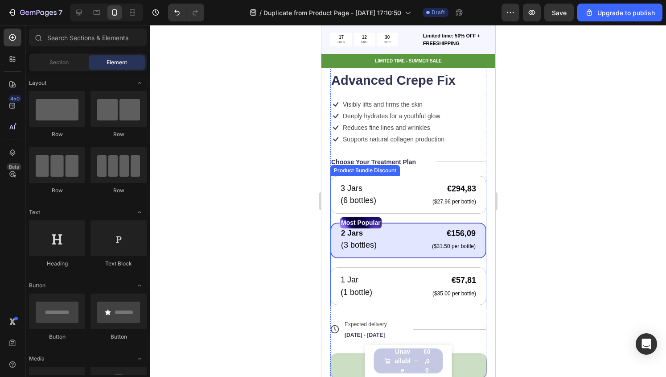
scroll to position [277, 0]
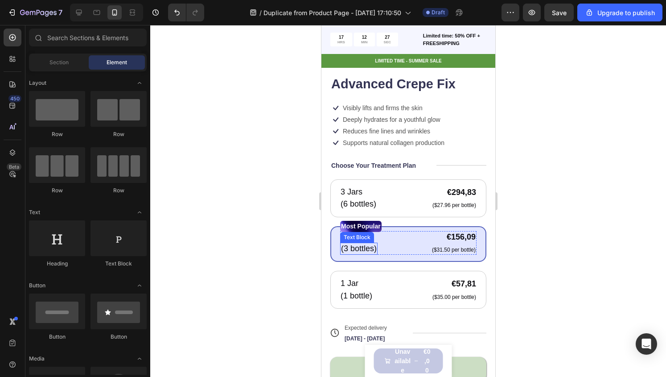
click at [346, 233] on div "Text Block" at bounding box center [356, 237] width 30 height 8
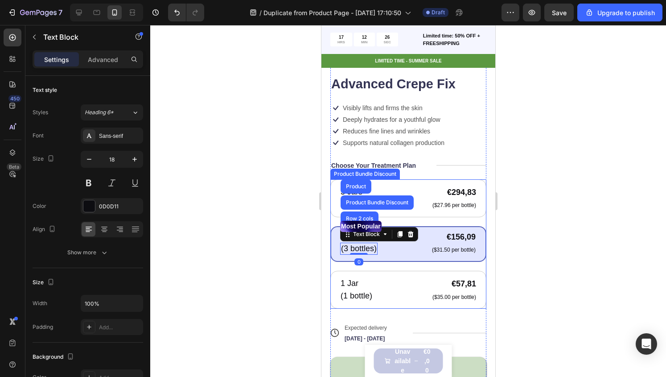
click at [335, 235] on div "Most Popular Text Block 2 Jars Text Block (3 bottles) Text Block Row 2 cols Pro…" at bounding box center [408, 244] width 156 height 36
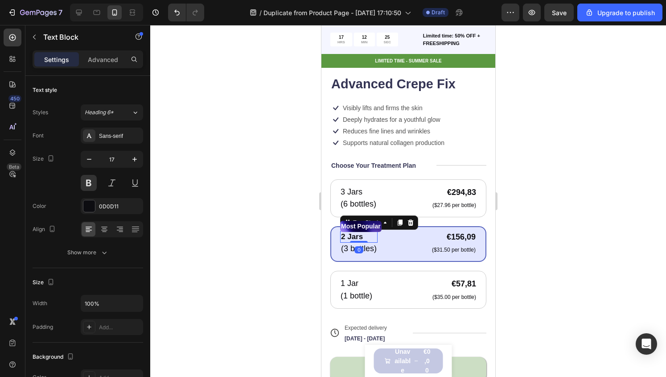
click at [342, 232] on p "2 Jars" at bounding box center [359, 237] width 36 height 10
click at [343, 232] on p "2 Jars" at bounding box center [359, 237] width 36 height 10
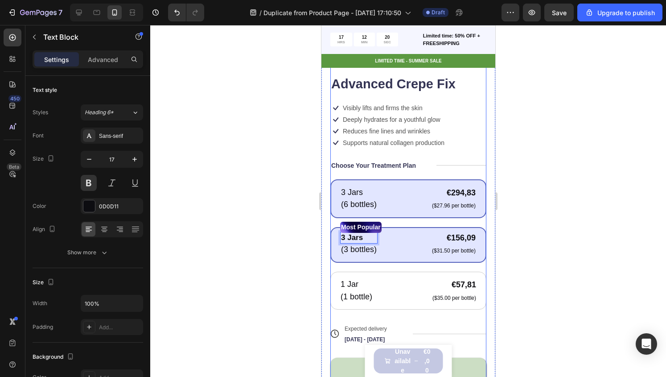
scroll to position [278, 0]
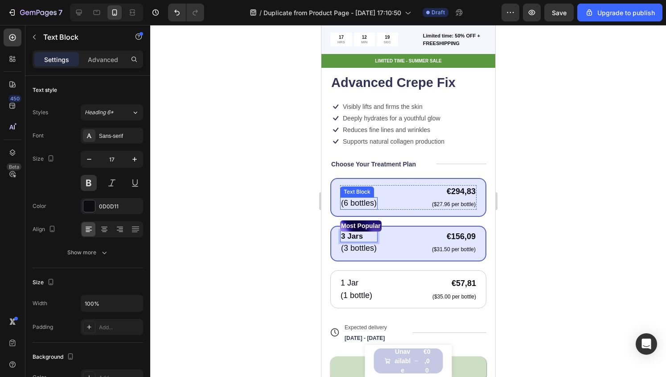
click at [348, 188] on div "Text Block" at bounding box center [356, 192] width 30 height 8
click at [345, 186] on p "3 Jars" at bounding box center [359, 191] width 36 height 10
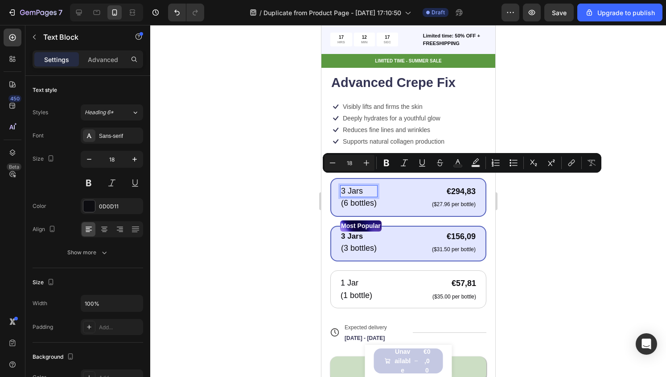
click at [360, 186] on p "3 Jars" at bounding box center [359, 191] width 36 height 10
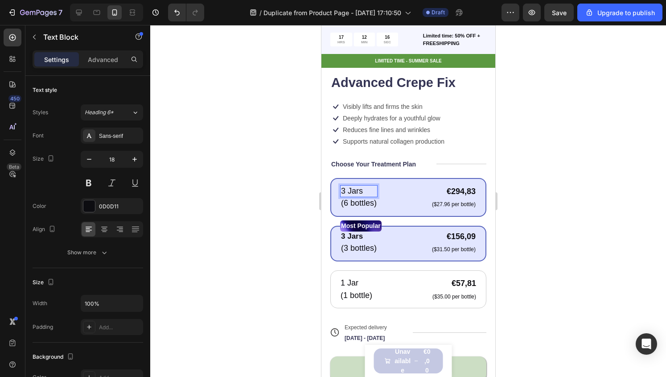
click at [343, 186] on p "3 Jars" at bounding box center [359, 191] width 36 height 10
click at [559, 219] on div at bounding box center [408, 201] width 516 height 352
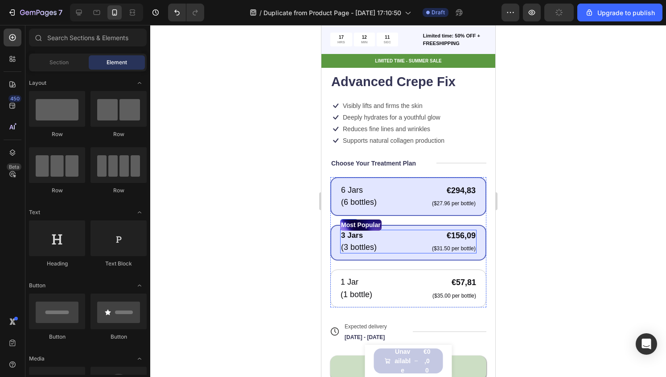
scroll to position [292, 0]
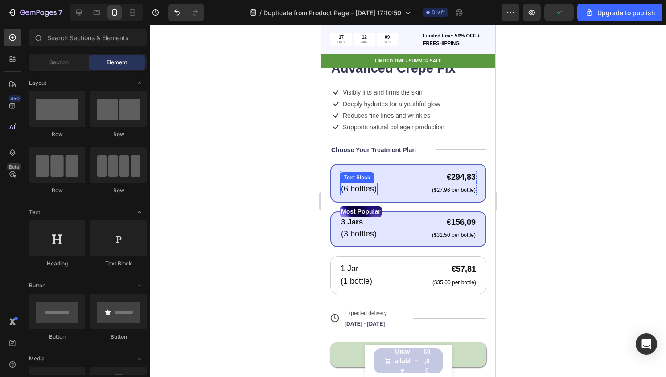
click at [358, 184] on p "(6 bottles)" at bounding box center [359, 189] width 36 height 10
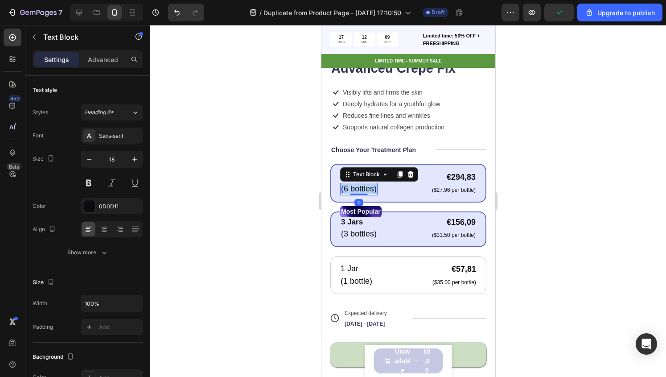
click at [358, 184] on p "(6 bottles)" at bounding box center [359, 189] width 36 height 10
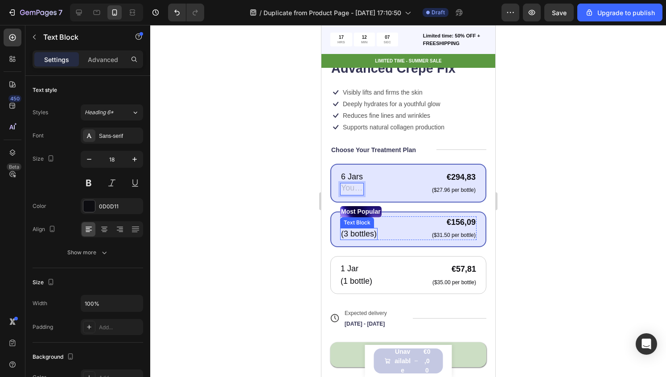
click at [361, 229] on p "(3 bottles)" at bounding box center [359, 234] width 36 height 10
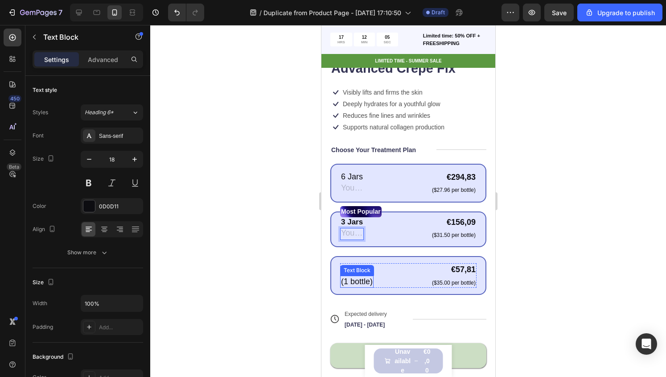
click at [362, 276] on p "(1 bottle)" at bounding box center [357, 281] width 32 height 10
click at [607, 262] on div at bounding box center [408, 201] width 516 height 352
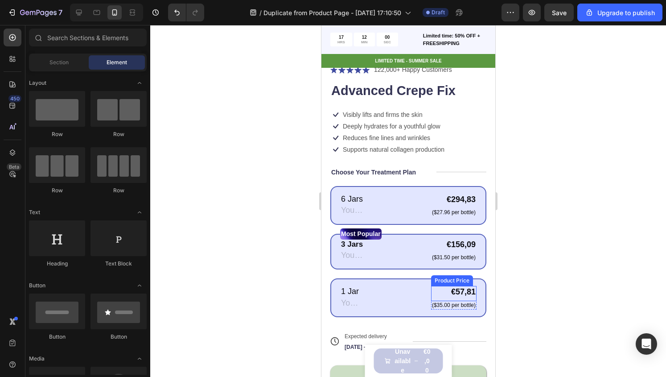
scroll to position [273, 0]
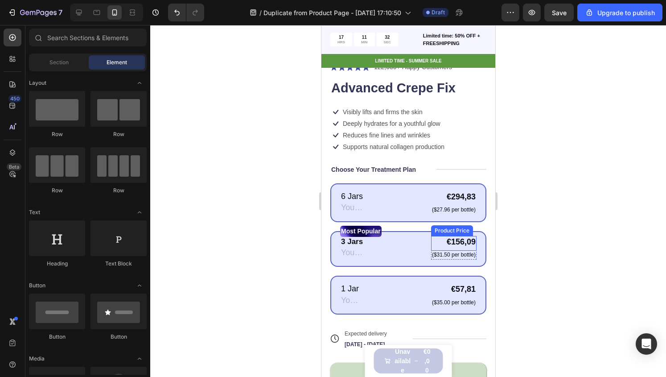
click at [459, 236] on div "€156,09" at bounding box center [453, 242] width 45 height 12
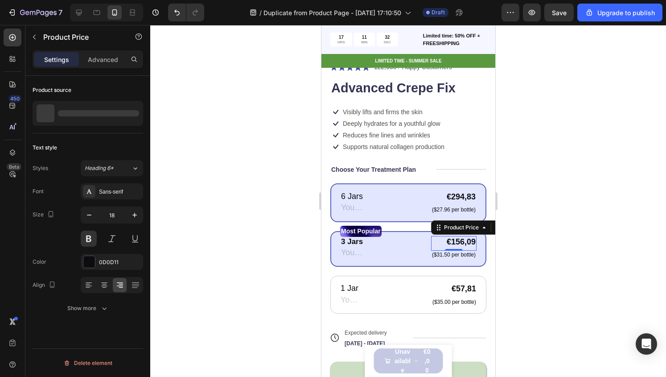
click at [459, 236] on div "€156,09" at bounding box center [453, 242] width 45 height 12
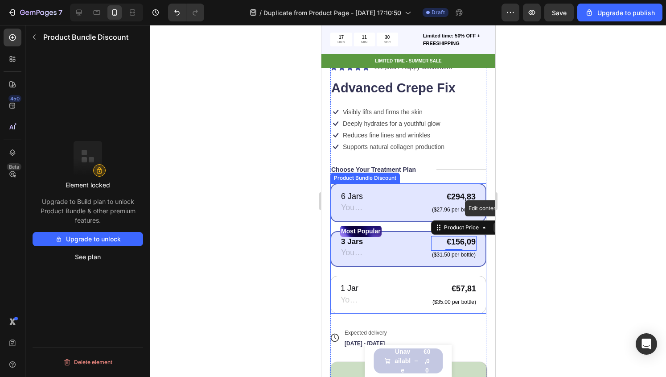
click at [475, 198] on div "6 Jars Text Block Text Block €294,83 Product Price Product Price ($27.96 per bo…" at bounding box center [408, 202] width 156 height 39
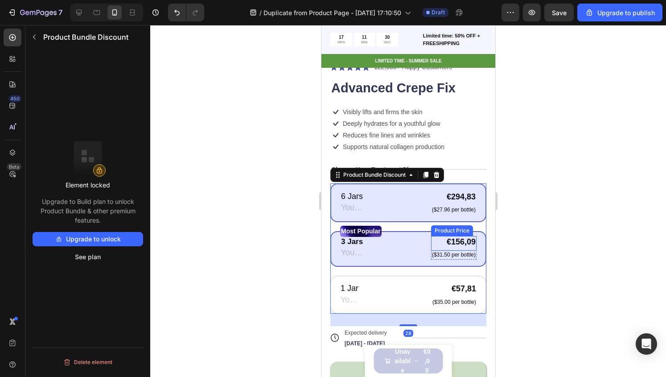
click at [456, 236] on div "€156,09" at bounding box center [453, 242] width 45 height 12
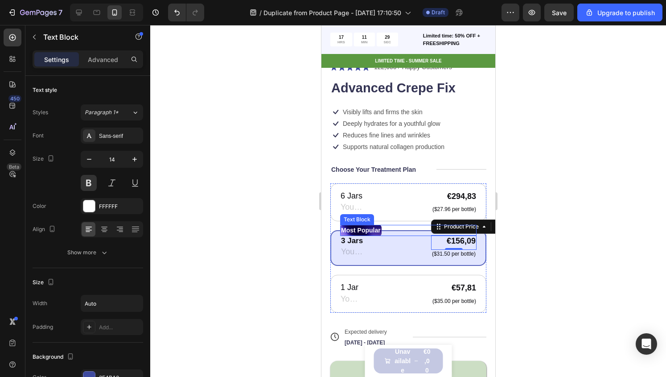
click at [451, 225] on div "Most Popular" at bounding box center [408, 230] width 136 height 11
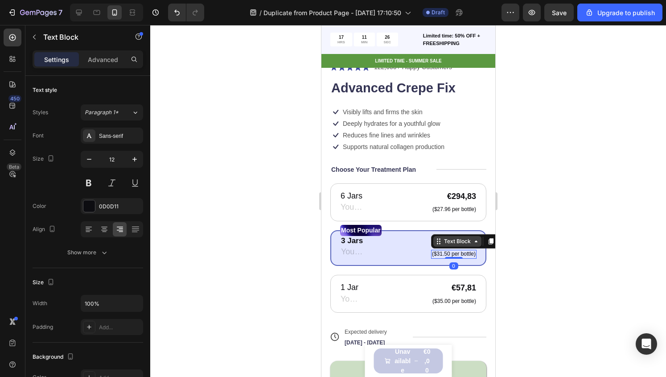
click at [443, 237] on div "Text Block" at bounding box center [457, 241] width 30 height 8
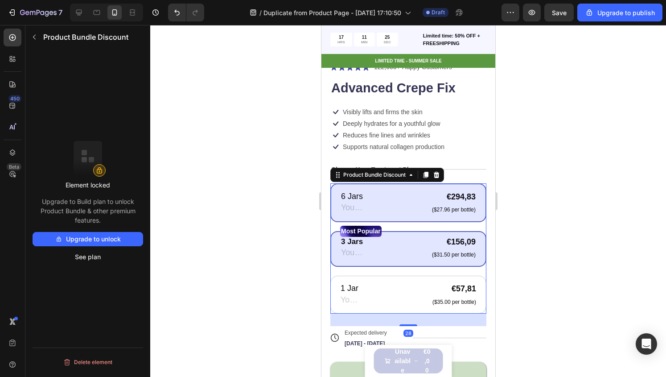
click at [389, 209] on div "6 Jars Text Block Text Block €294,83 Product Price Product Price ($27.96 per bo…" at bounding box center [408, 202] width 156 height 39
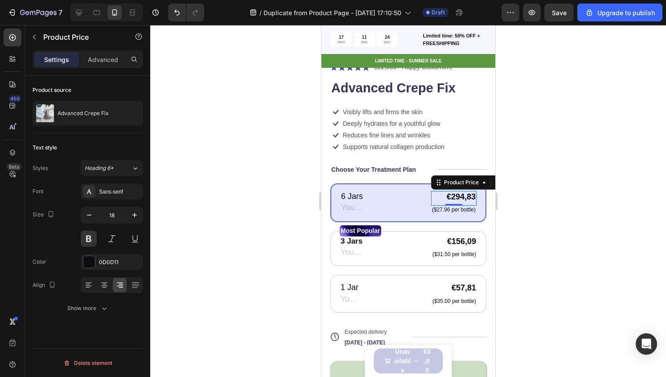
click at [446, 191] on div "€294,83" at bounding box center [453, 197] width 45 height 12
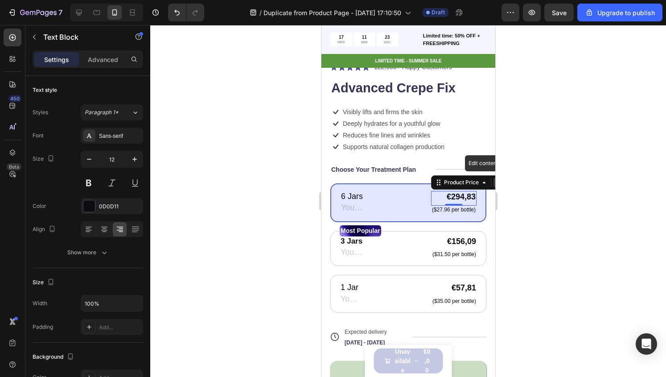
click at [440, 206] on p "($27.96 per bottle)" at bounding box center [454, 209] width 44 height 7
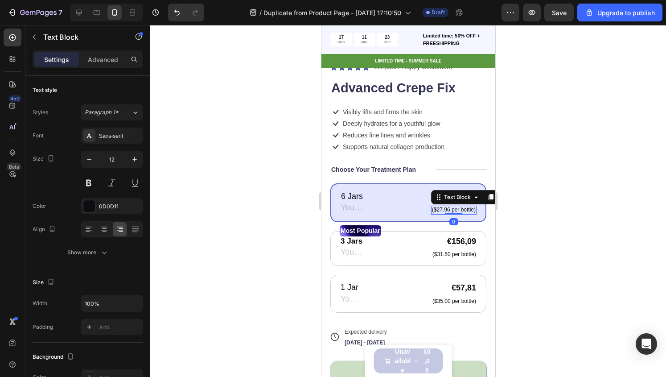
click at [440, 206] on p "($27.96 per bottle)" at bounding box center [454, 209] width 44 height 7
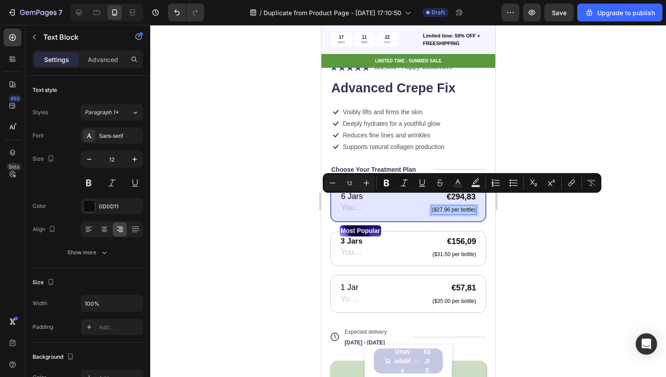
click at [440, 206] on p "($27.96 per bottle)" at bounding box center [454, 209] width 44 height 7
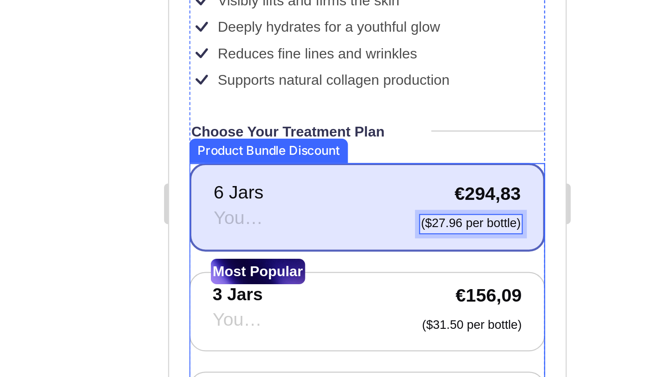
scroll to position [300, 0]
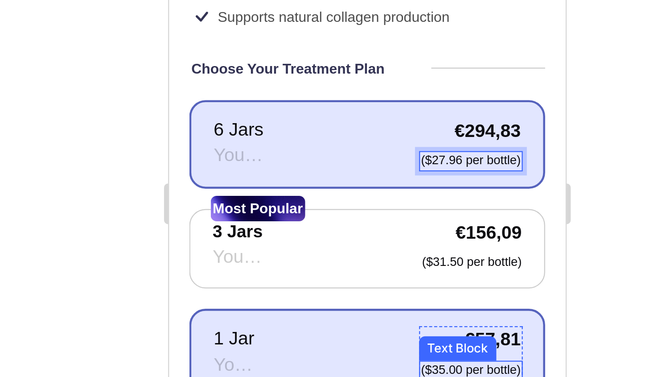
click at [295, 48] on p "($35.00 per bottle)" at bounding box center [301, 51] width 44 height 7
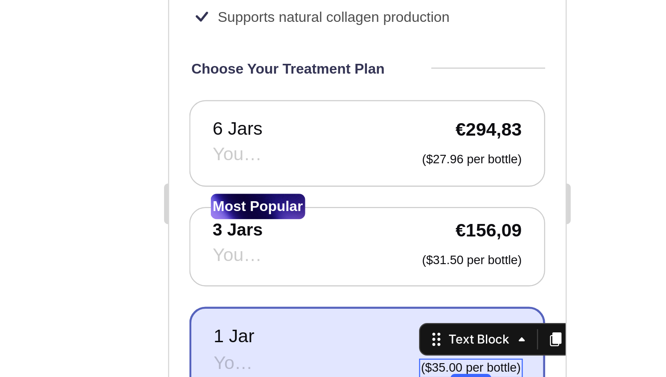
click at [295, 47] on p "($35.00 per bottle)" at bounding box center [301, 50] width 44 height 7
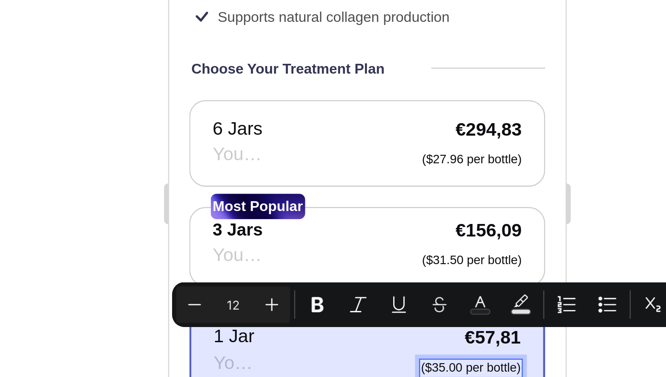
click at [287, 47] on p "($35.00 per bottle)" at bounding box center [301, 50] width 44 height 7
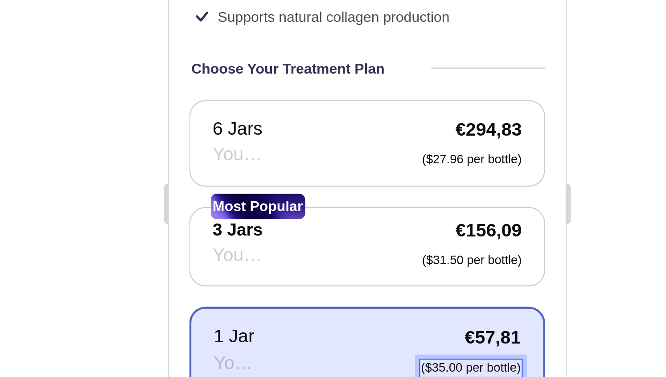
click at [287, 47] on p "($35.00 per bottle)" at bounding box center [301, 50] width 44 height 7
click at [290, 47] on p "($35.00 per bottle)" at bounding box center [301, 50] width 44 height 7
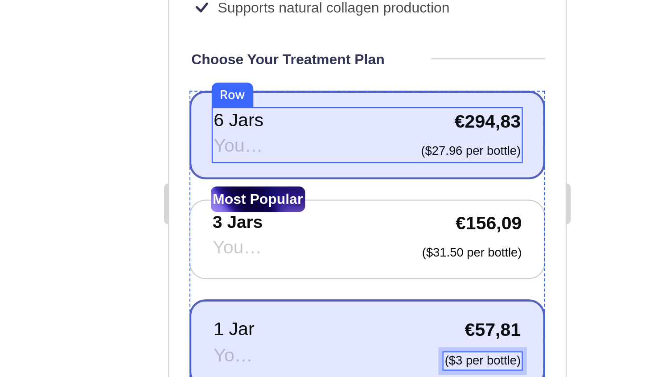
scroll to position [306, 0]
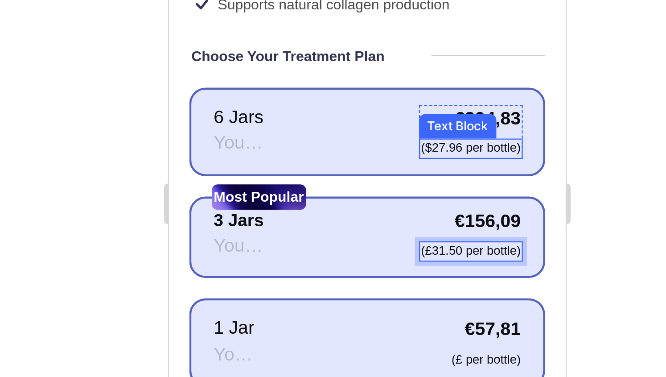
scroll to position [307, 0]
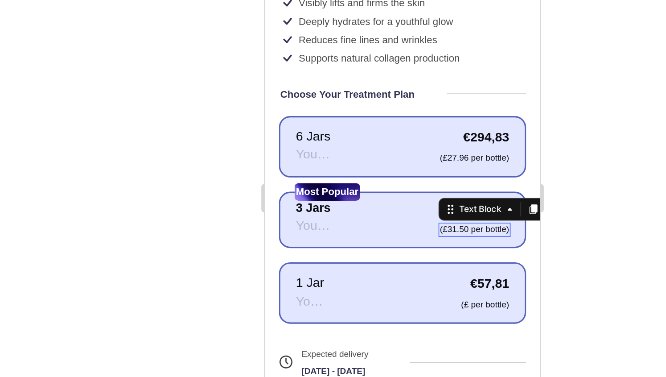
click at [378, 112] on p "(£31.50 per bottle)" at bounding box center [397, 115] width 44 height 7
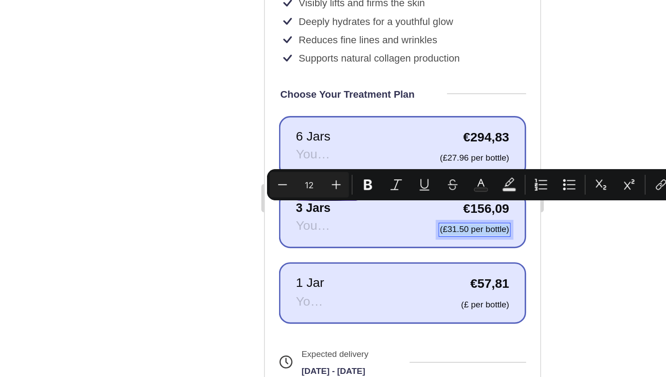
click at [378, 112] on p "(£31.50 per bottle)" at bounding box center [397, 115] width 44 height 7
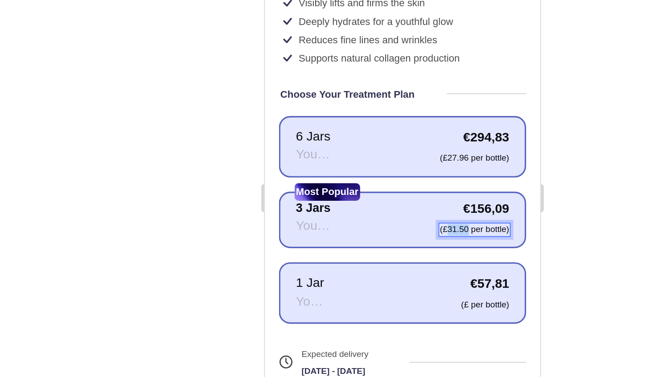
drag, startPoint x: 385, startPoint y: 103, endPoint x: 373, endPoint y: 104, distance: 11.6
click at [375, 112] on p "(£31.50 per bottle)" at bounding box center [397, 115] width 44 height 7
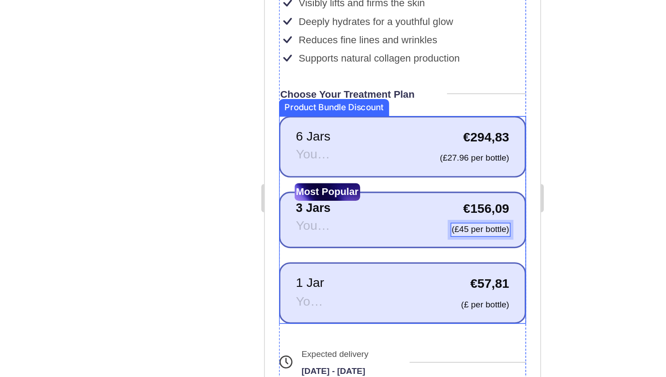
scroll to position [308, 0]
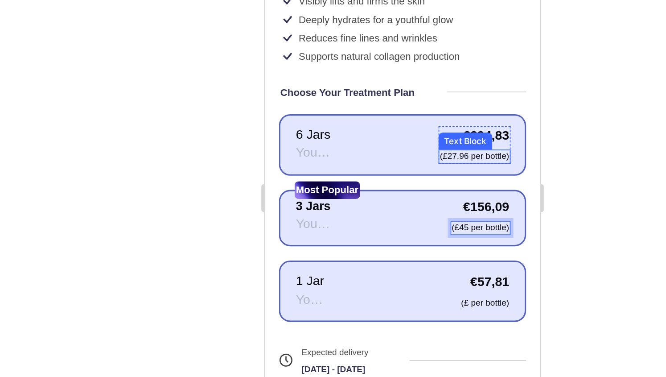
click at [379, 66] on p "(£27.96 per bottle)" at bounding box center [397, 69] width 44 height 7
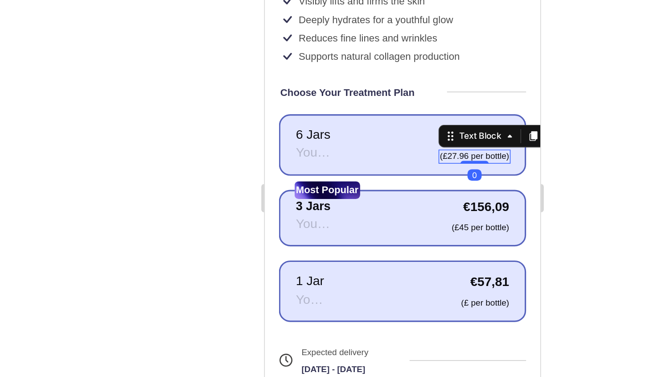
click at [517, 148] on div at bounding box center [408, 201] width 516 height 352
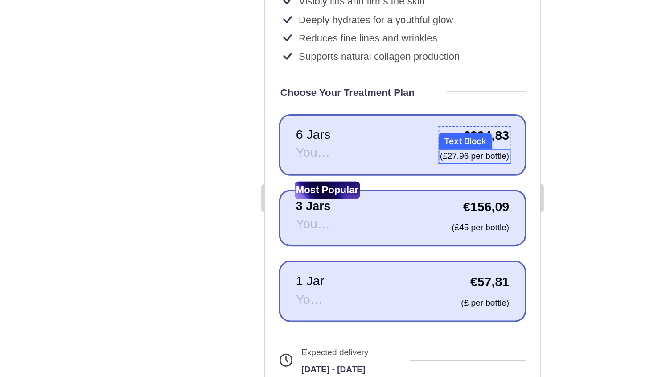
click at [381, 66] on p "(£27.96 per bottle)" at bounding box center [397, 69] width 44 height 7
click at [384, 66] on p "(£27.96 per bottle)" at bounding box center [397, 69] width 44 height 7
click at [385, 66] on p "(£27.96 per bottle)" at bounding box center [397, 69] width 44 height 7
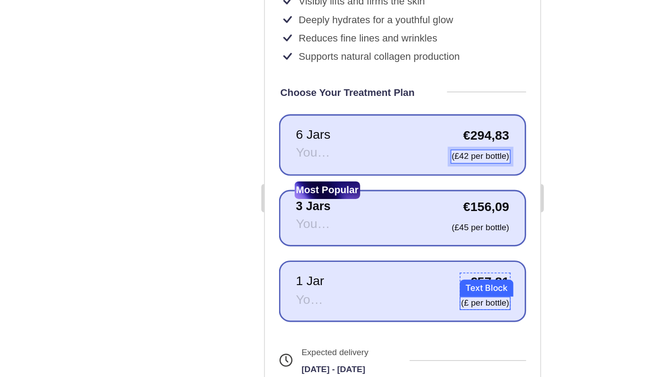
click at [390, 158] on p "(£ per bottle)" at bounding box center [403, 161] width 30 height 7
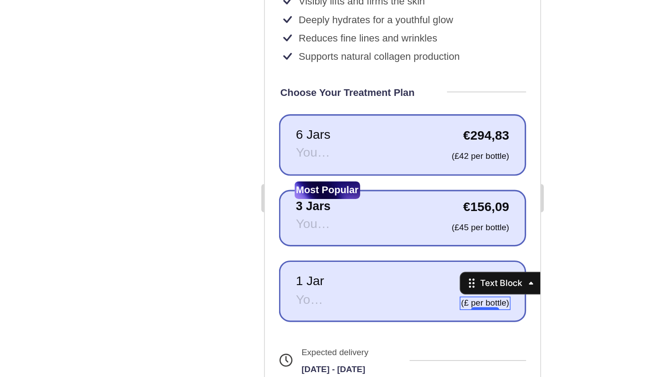
click at [296, 207] on div at bounding box center [408, 201] width 516 height 352
click at [388, 158] on p "(£ per bottle)" at bounding box center [403, 161] width 30 height 7
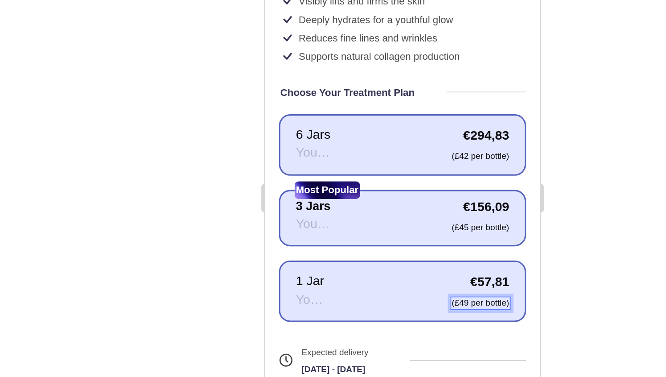
click at [516, 256] on div at bounding box center [408, 201] width 516 height 352
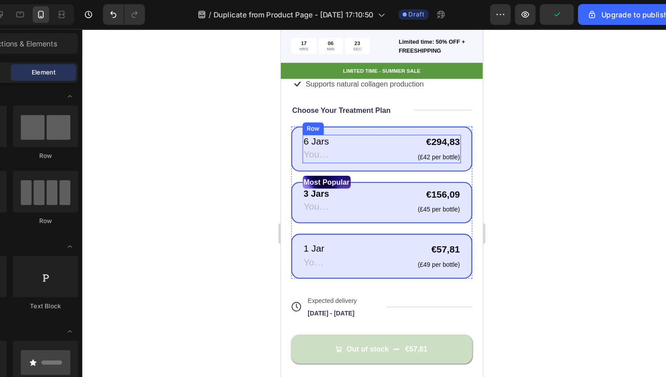
scroll to position [334, 0]
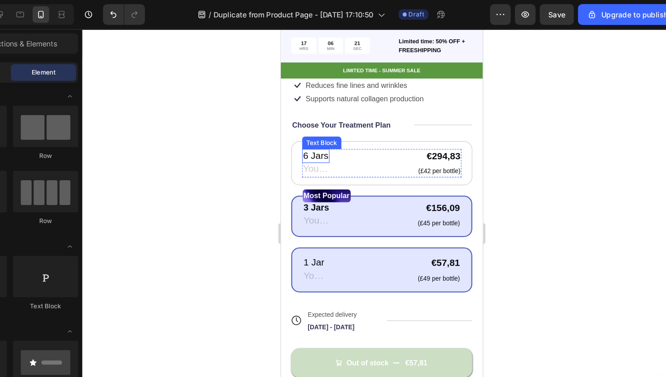
click at [314, 133] on p "6 Jars" at bounding box center [311, 138] width 22 height 10
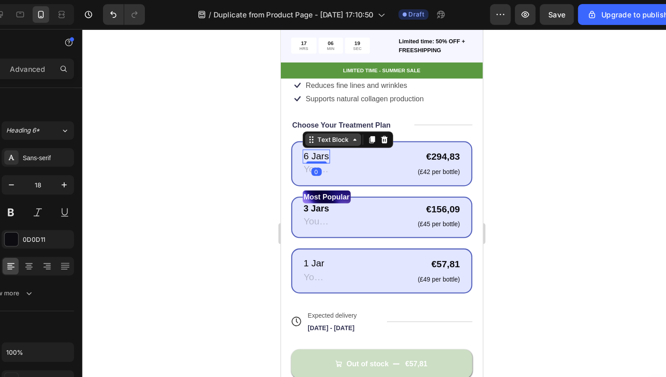
click at [337, 120] on div "Text Block" at bounding box center [325, 124] width 30 height 8
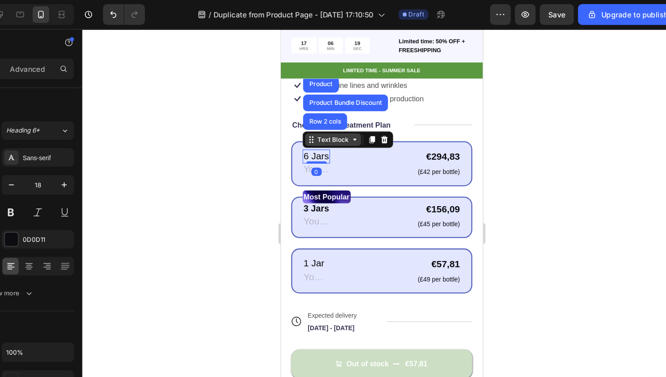
click at [337, 120] on div "Text Block" at bounding box center [325, 124] width 30 height 8
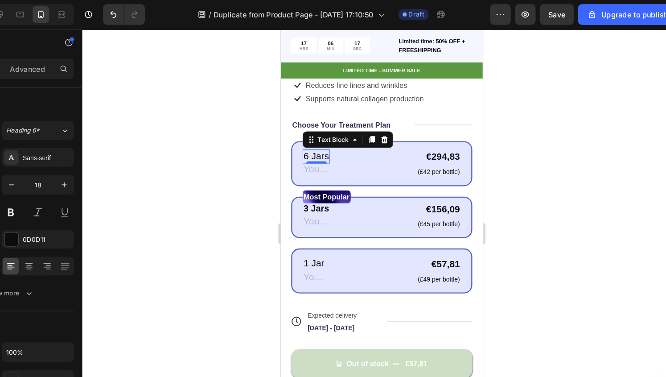
click at [571, 152] on div at bounding box center [408, 201] width 516 height 352
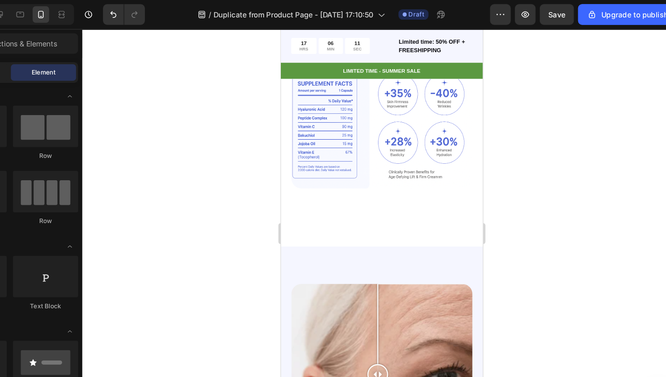
scroll to position [723, 0]
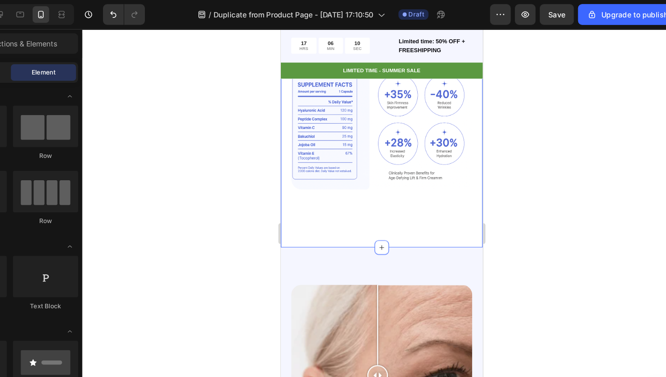
click at [378, 201] on div "Powerful Ingredients, Proven Benefits Heading Clinically Proven Skincare Text B…" at bounding box center [367, 105] width 174 height 223
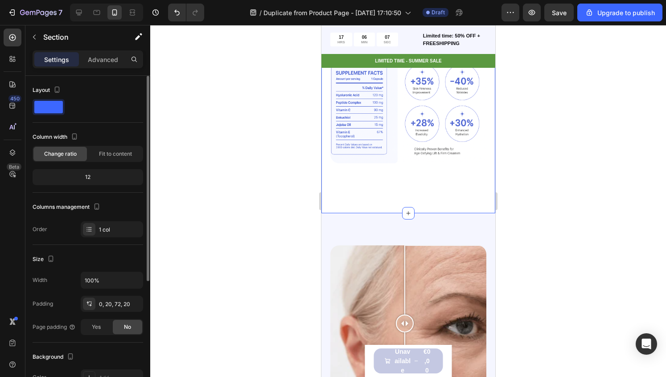
click at [52, 105] on span at bounding box center [48, 107] width 29 height 12
click at [101, 62] on p "Advanced" at bounding box center [103, 59] width 30 height 9
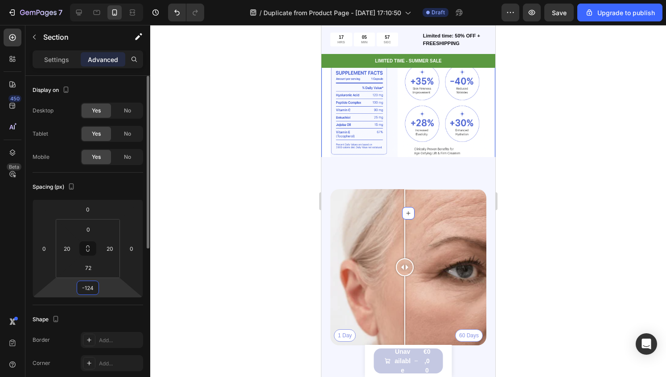
type input "-122"
drag, startPoint x: 91, startPoint y: 295, endPoint x: 92, endPoint y: 322, distance: 27.2
click at [92, 0] on html "7 / Duplicate from Product Page - [DATE] 17:10:50 Draft Preview Save Upgrade to…" at bounding box center [333, 0] width 666 height 0
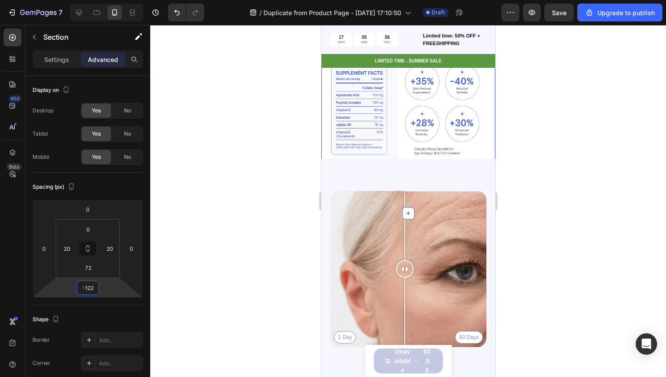
click at [224, 291] on div at bounding box center [408, 201] width 516 height 352
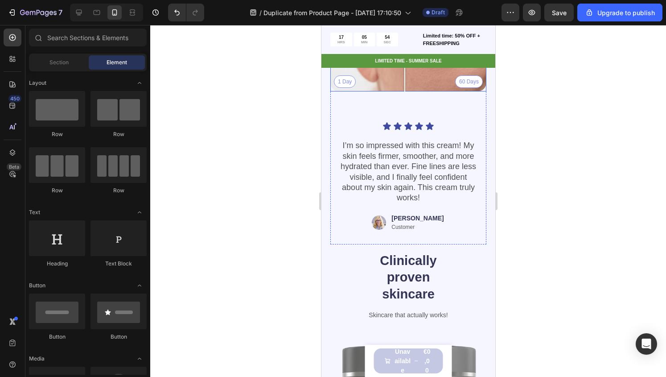
scroll to position [983, 0]
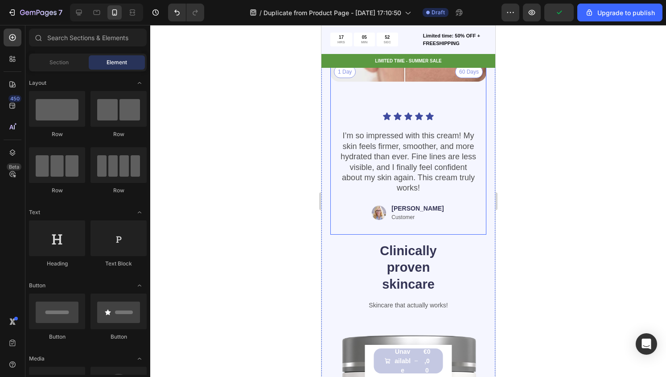
click at [369, 91] on div "Icon Icon Icon Icon Icon Icon List I’m so impressed with this cream! My skin fe…" at bounding box center [408, 158] width 156 height 152
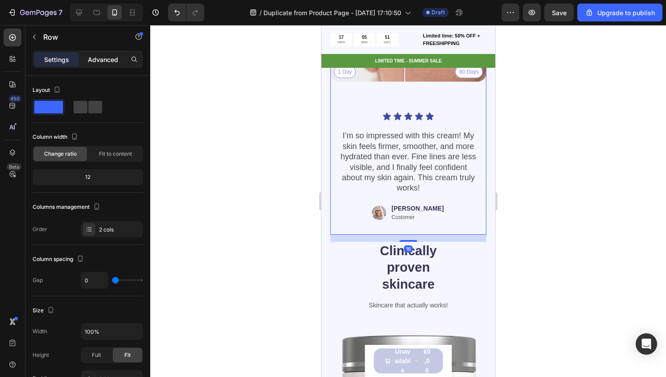
click at [95, 66] on div "Advanced" at bounding box center [103, 59] width 45 height 14
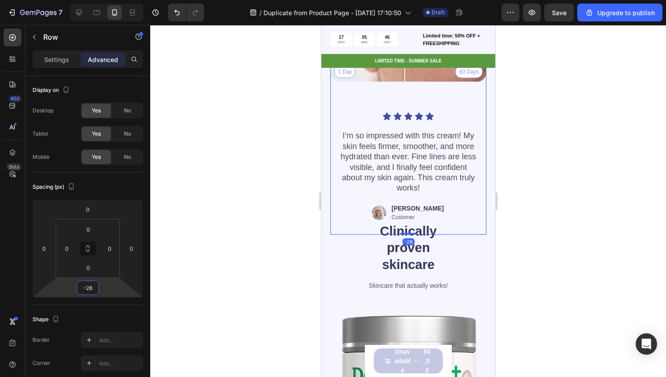
drag, startPoint x: 110, startPoint y: 292, endPoint x: 108, endPoint y: 302, distance: 9.9
click at [108, 0] on html "7 / Duplicate from Product Page - [DATE] 17:10:50 Draft Preview Save Upgrade to…" at bounding box center [333, 0] width 666 height 0
click at [0, 0] on div "Spacing (px) 0 0 -28 0 0 0 0 0" at bounding box center [0, 0] width 0 height 0
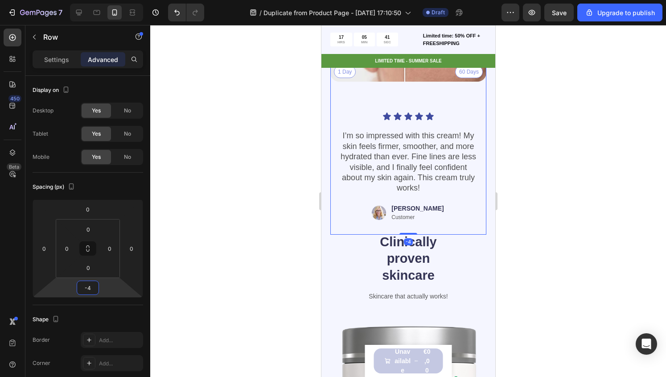
type input "-6"
drag, startPoint x: 104, startPoint y: 292, endPoint x: 101, endPoint y: 288, distance: 5.8
click at [101, 0] on html "7 / Duplicate from Product Page - [DATE] 17:10:50 Draft Preview Save Upgrade to…" at bounding box center [333, 0] width 666 height 0
click at [160, 311] on div at bounding box center [408, 201] width 516 height 352
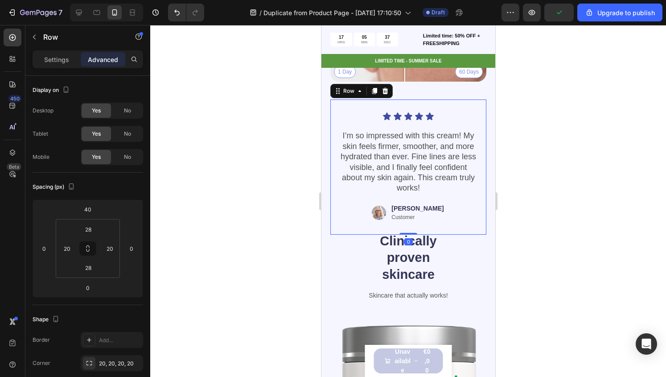
click at [372, 99] on div "Icon Icon Icon Icon Icon Icon List I’m so impressed with this cream! My skin fe…" at bounding box center [408, 166] width 156 height 135
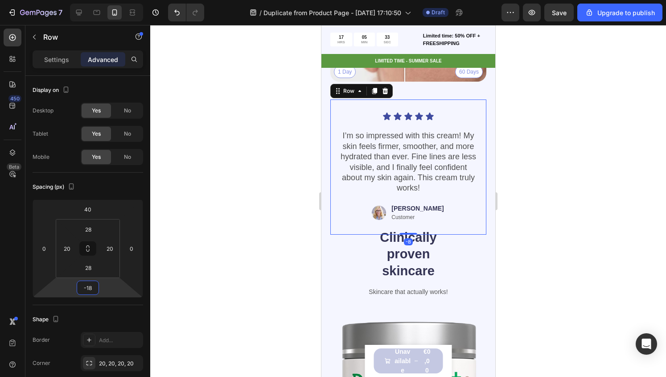
type input "-20"
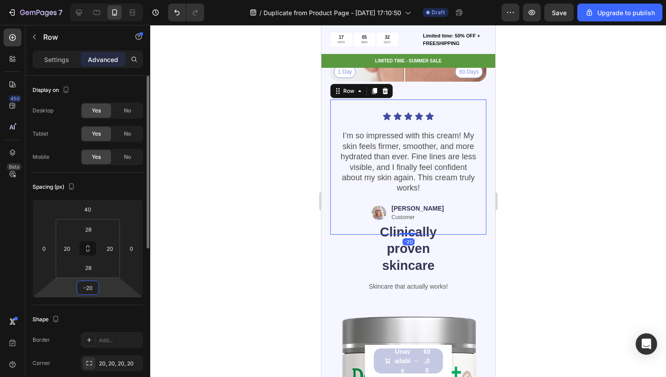
drag, startPoint x: 68, startPoint y: 293, endPoint x: 70, endPoint y: 297, distance: 5.0
click at [70, 0] on html "7 / Duplicate from Product Page - [DATE] 17:10:50 Draft Preview Save Upgrade to…" at bounding box center [333, 0] width 666 height 0
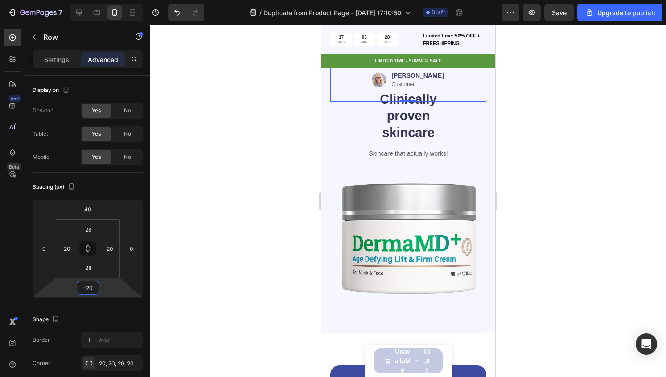
scroll to position [1114, 0]
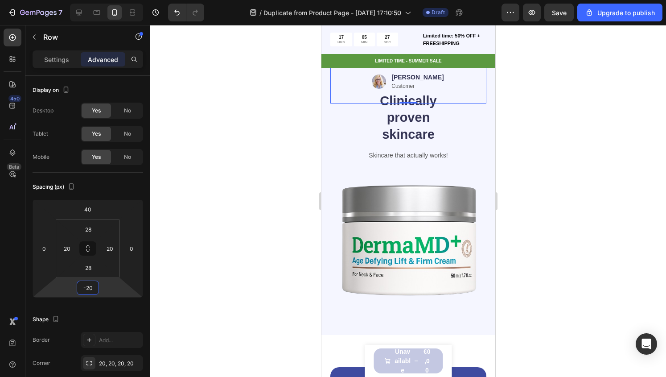
click at [531, 152] on div at bounding box center [408, 201] width 516 height 352
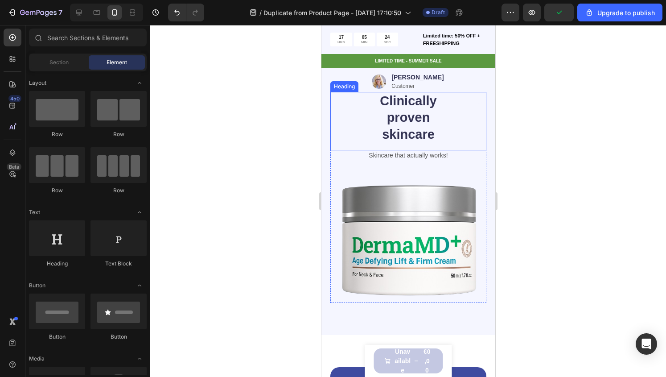
click at [454, 111] on div "Clinically proven skincare" at bounding box center [408, 118] width 156 height 52
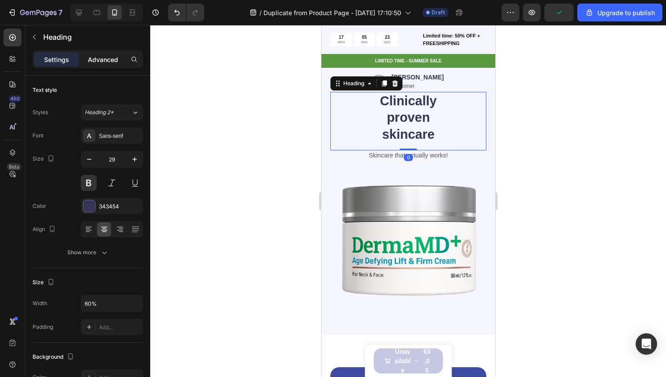
click at [107, 63] on p "Advanced" at bounding box center [103, 59] width 30 height 9
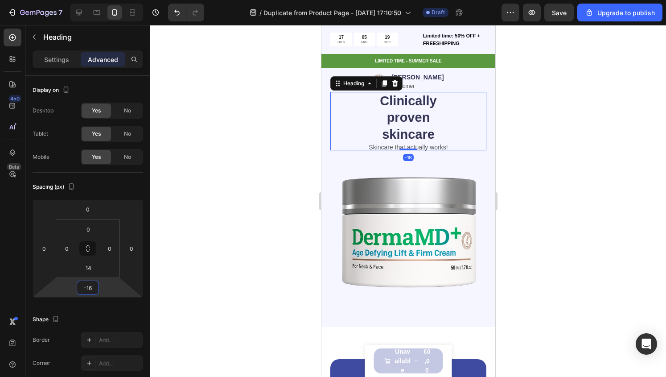
type input "-14"
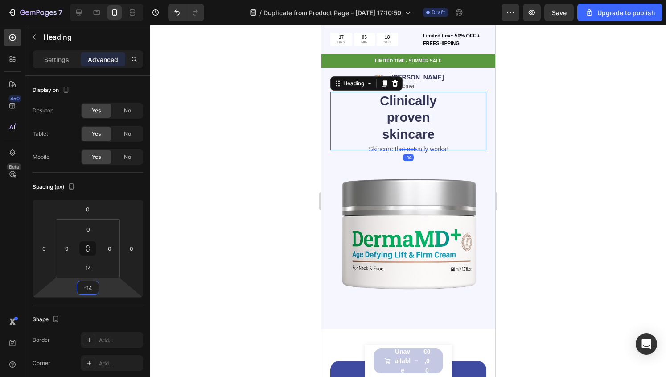
click at [105, 0] on html "7 / Duplicate from Product Page - [DATE] 17:10:50 Draft Preview Save Upgrade to…" at bounding box center [333, 0] width 666 height 0
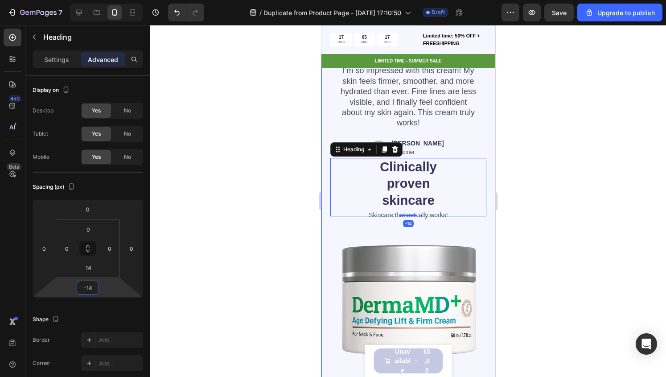
scroll to position [1048, 0]
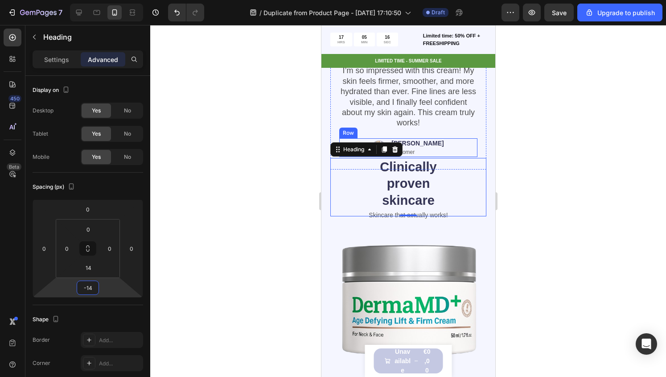
click at [458, 139] on div "Image [PERSON_NAME] Text Block Customer Text Block Row" at bounding box center [408, 147] width 138 height 19
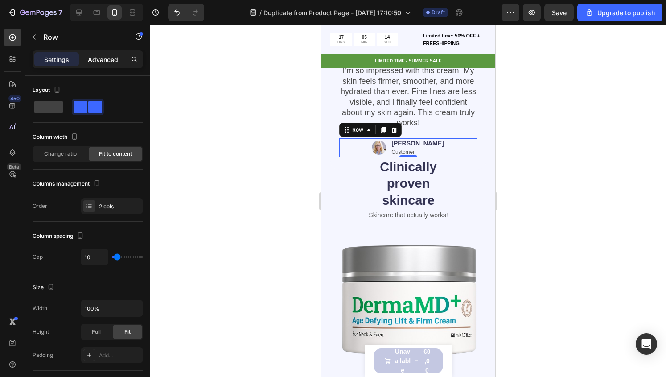
click at [95, 62] on p "Advanced" at bounding box center [103, 59] width 30 height 9
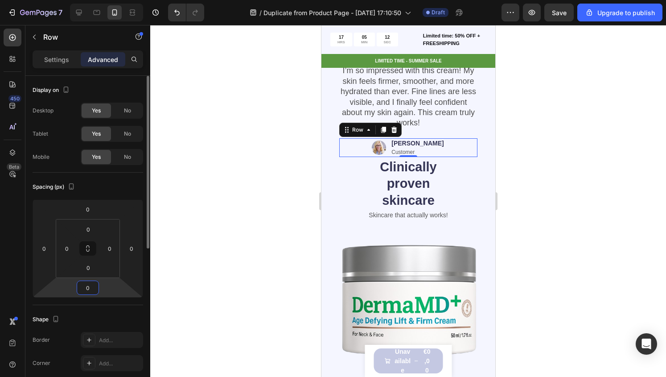
click at [83, 283] on input "0" at bounding box center [88, 287] width 18 height 13
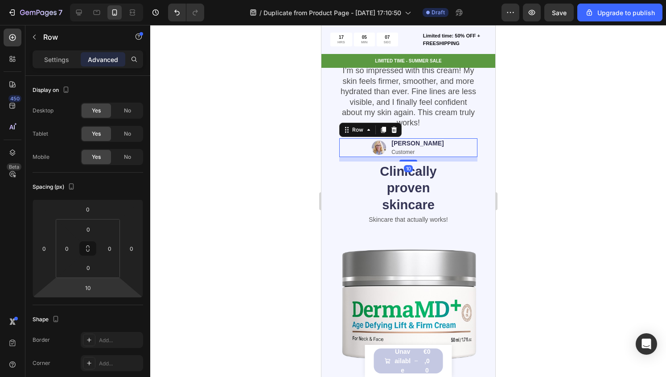
type input "8"
click at [62, 0] on html "7 / Duplicate from Product Page - [DATE] 17:10:50 Draft Preview Save Upgrade to…" at bounding box center [333, 0] width 666 height 0
click at [174, 282] on div at bounding box center [408, 201] width 516 height 352
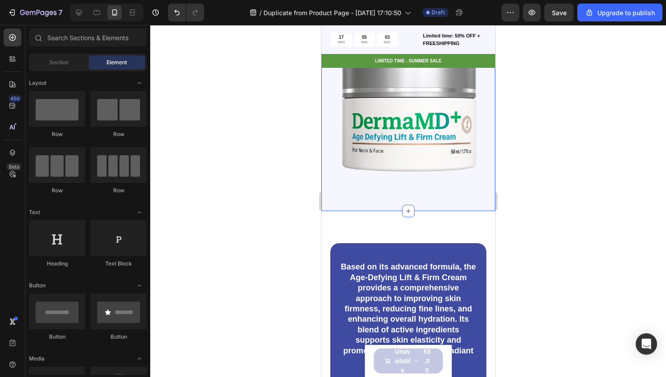
scroll to position [1238, 0]
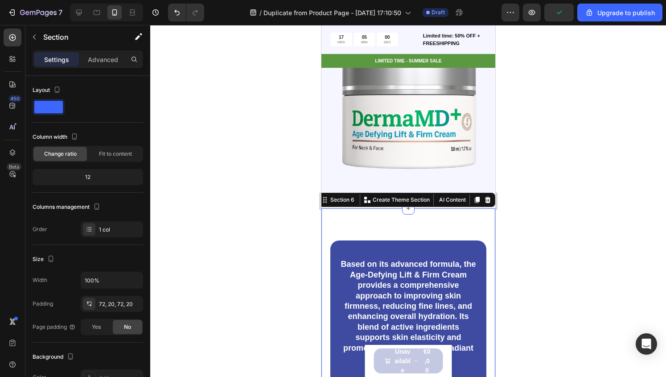
click at [413, 222] on div "Based on its advanced formula, the Age-Defying Lift & Firm Cream provides a com…" at bounding box center [408, 339] width 174 height 262
click at [116, 47] on div "Section" at bounding box center [71, 36] width 93 height 23
click at [0, 0] on div at bounding box center [0, 0] width 0 height 0
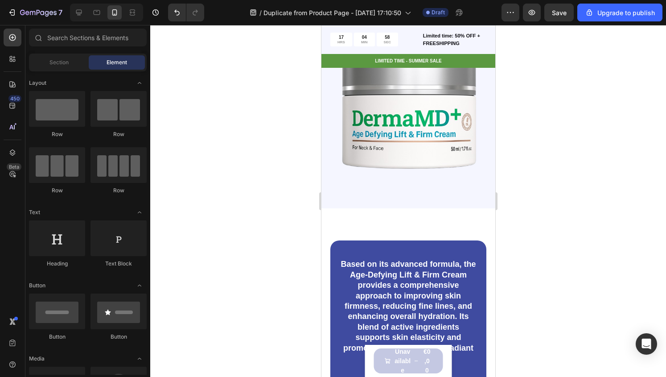
click at [300, 184] on div at bounding box center [408, 201] width 516 height 352
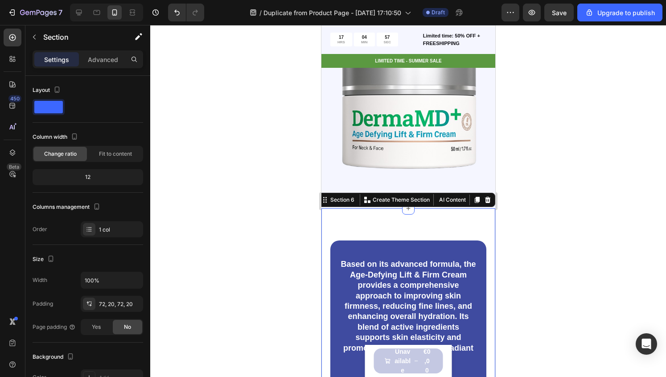
click at [372, 208] on div "Based on its advanced formula, the Age-Defying Lift & Firm Cream provides a com…" at bounding box center [408, 339] width 174 height 262
click at [111, 56] on p "Advanced" at bounding box center [103, 59] width 30 height 9
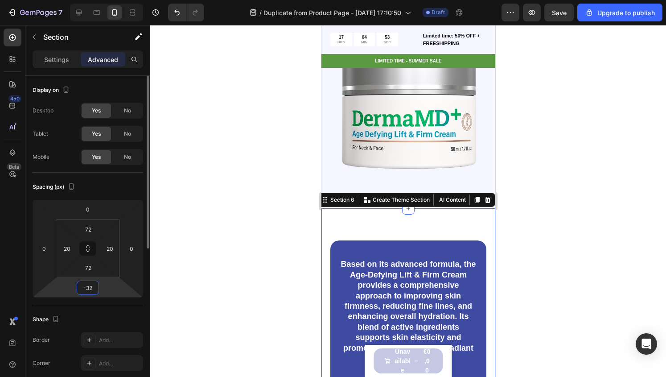
drag, startPoint x: 114, startPoint y: 286, endPoint x: 115, endPoint y: 293, distance: 7.4
click at [115, 0] on html "7 / Duplicate from Product Page - [DATE] 17:10:50 Draft Preview Save Upgrade to…" at bounding box center [333, 0] width 666 height 0
drag, startPoint x: 106, startPoint y: 288, endPoint x: 106, endPoint y: 278, distance: 10.3
click at [106, 0] on html "7 / Duplicate from Product Page - [DATE] 17:10:50 Draft Preview Save Upgrade to…" at bounding box center [333, 0] width 666 height 0
drag, startPoint x: 108, startPoint y: 291, endPoint x: 111, endPoint y: 303, distance: 12.6
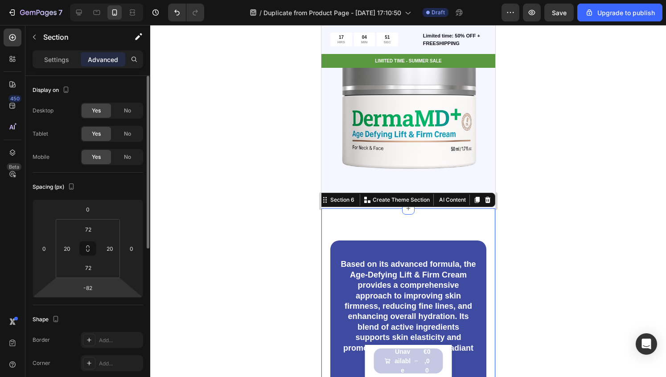
click at [111, 0] on html "7 / Duplicate from Product Page - [DATE] 17:10:50 Draft Preview Save Upgrade to…" at bounding box center [333, 0] width 666 height 0
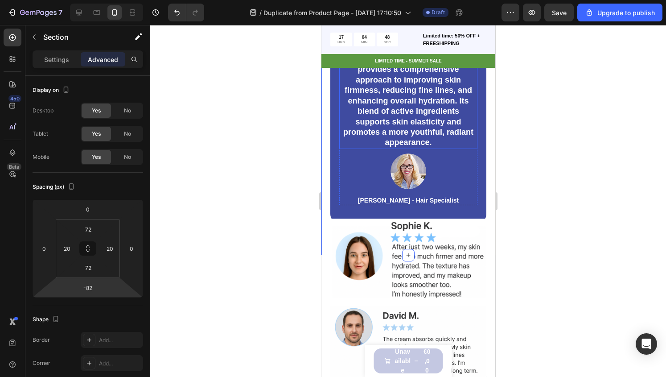
scroll to position [1438, 0]
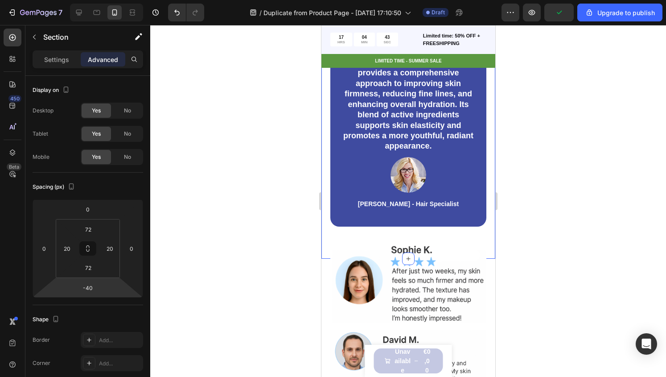
type input "-42"
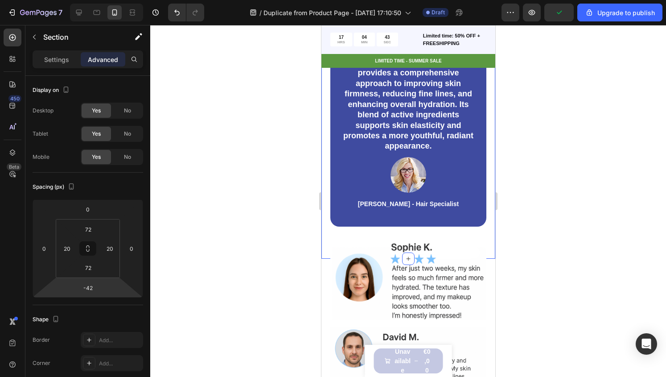
drag, startPoint x: 99, startPoint y: 290, endPoint x: 109, endPoint y: 281, distance: 13.3
click at [109, 0] on html "7 / Duplicate from Product Page - [DATE] 17:10:50 Draft Preview Upgrade to publ…" at bounding box center [333, 0] width 666 height 0
click at [222, 292] on div at bounding box center [408, 201] width 516 height 352
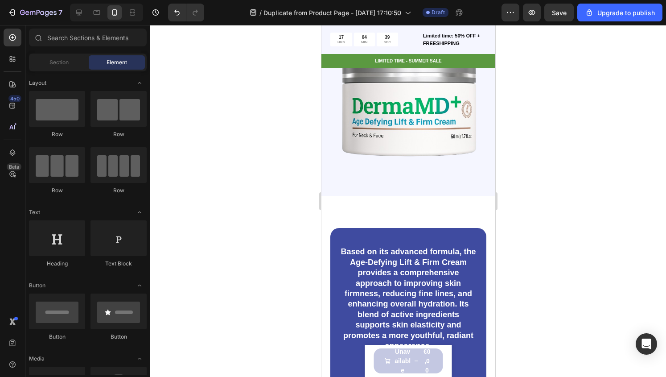
scroll to position [1250, 0]
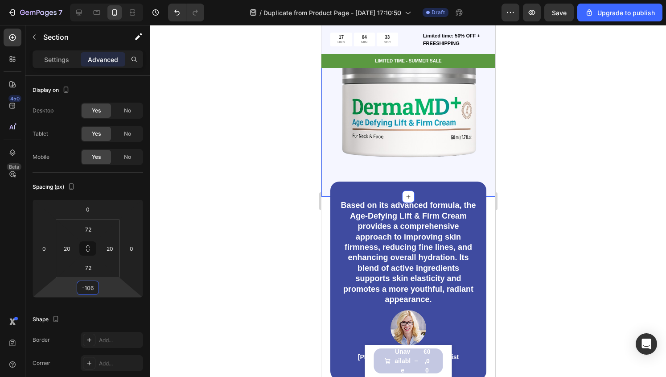
type input "-108"
drag, startPoint x: 110, startPoint y: 288, endPoint x: 115, endPoint y: 312, distance: 24.8
click at [115, 0] on html "7 / Duplicate from Product Page - [DATE] 17:10:50 Draft Preview Upgrade to publ…" at bounding box center [333, 0] width 666 height 0
click at [213, 276] on div at bounding box center [408, 201] width 516 height 352
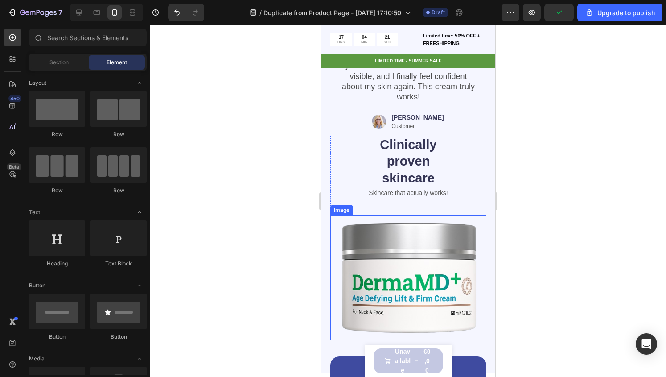
scroll to position [1067, 0]
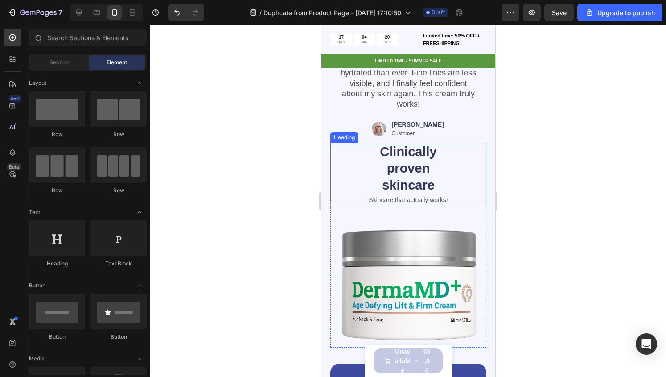
click at [458, 178] on div "Clinically proven skincare" at bounding box center [408, 169] width 156 height 52
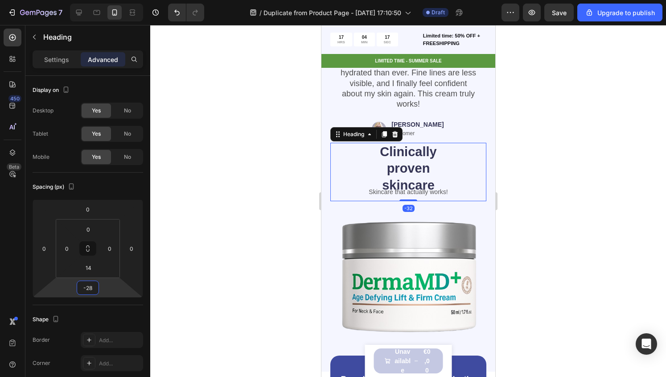
type input "-26"
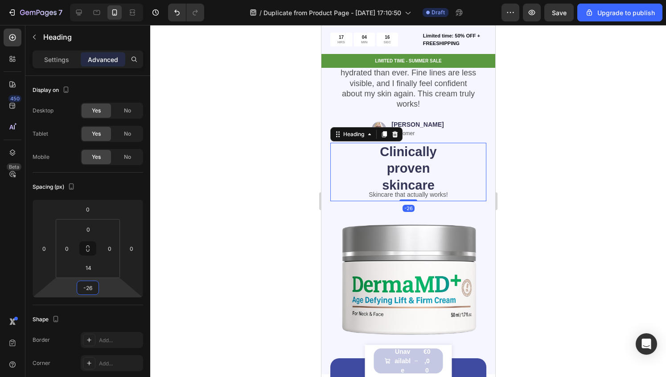
drag, startPoint x: 119, startPoint y: 292, endPoint x: 124, endPoint y: 295, distance: 5.2
click at [124, 0] on html "7 / Duplicate from Product Page - [DATE] 17:10:50 Draft Preview Save Upgrade to…" at bounding box center [333, 0] width 666 height 0
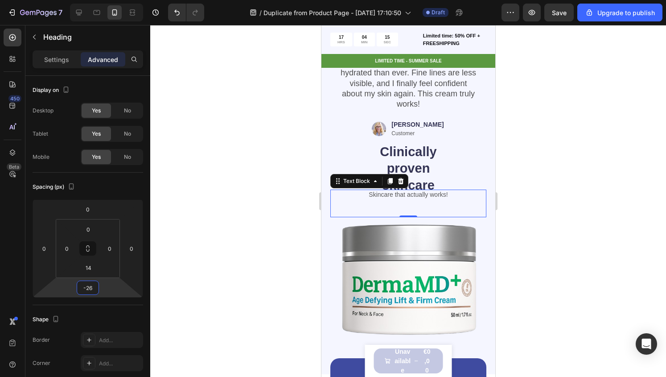
click at [412, 195] on div "Skincare that actually works! Text Block 0" at bounding box center [408, 203] width 156 height 28
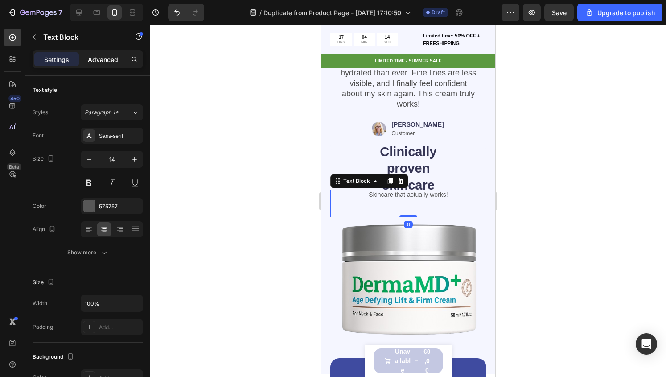
click at [118, 60] on p "Advanced" at bounding box center [103, 59] width 30 height 9
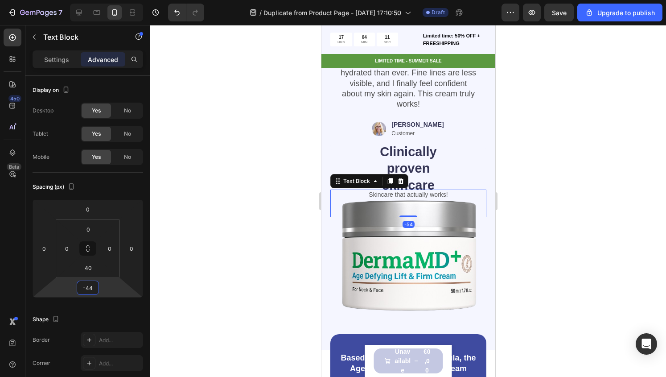
type input "-42"
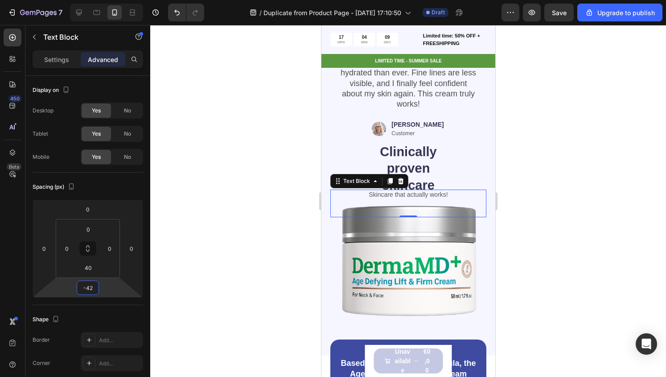
drag, startPoint x: 104, startPoint y: 284, endPoint x: 104, endPoint y: 293, distance: 9.4
click at [104, 0] on html "7 / Duplicate from Product Page - [DATE] 17:10:50 Draft Preview Save Upgrade to…" at bounding box center [333, 0] width 666 height 0
click at [459, 166] on div "Clinically proven skincare" at bounding box center [408, 169] width 156 height 52
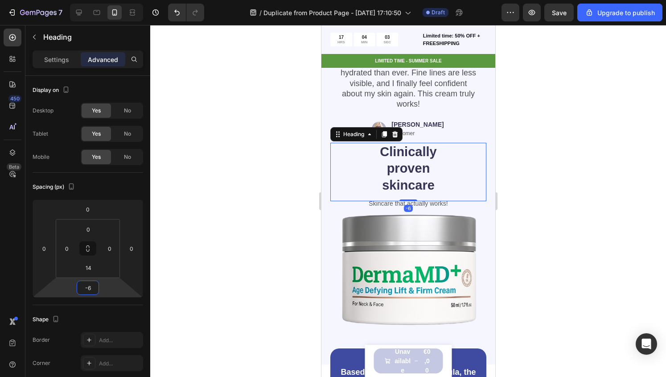
type input "-4"
drag, startPoint x: 118, startPoint y: 289, endPoint x: 114, endPoint y: 284, distance: 6.3
click at [114, 0] on html "7 / Duplicate from Product Page - [DATE] 17:10:50 Draft Preview Save Upgrade to…" at bounding box center [333, 0] width 666 height 0
click at [221, 284] on div at bounding box center [408, 201] width 516 height 352
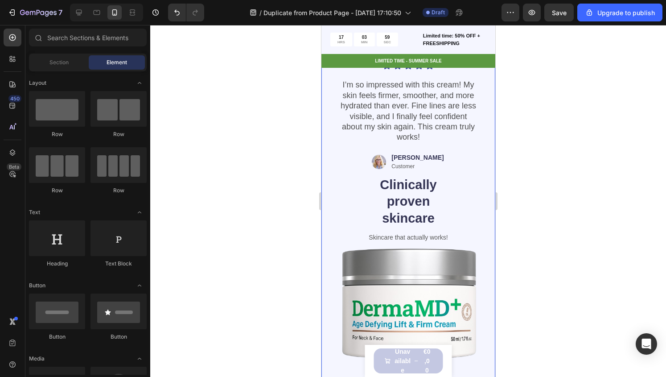
scroll to position [1034, 0]
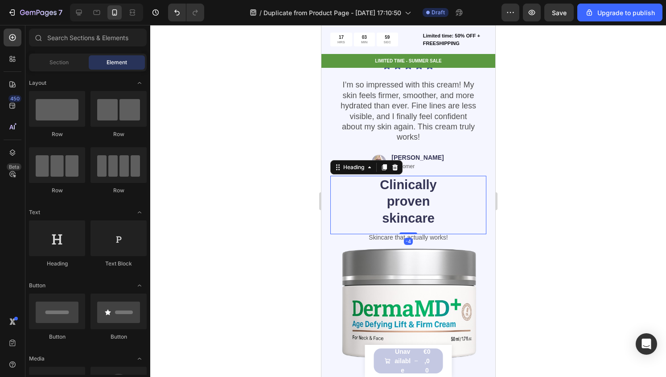
click at [423, 200] on h2 "Clinically proven skincare" at bounding box center [408, 202] width 94 height 52
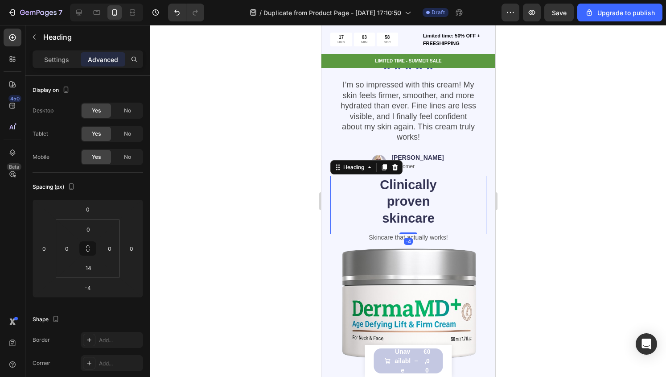
click at [423, 201] on h2 "Clinically proven skincare" at bounding box center [408, 202] width 94 height 52
click at [439, 185] on p "Clinically proven skincare" at bounding box center [408, 202] width 92 height 50
click at [378, 195] on p "Clinically proven skincare" at bounding box center [408, 202] width 92 height 50
click at [396, 178] on p "Clinically proven skincare" at bounding box center [408, 202] width 92 height 50
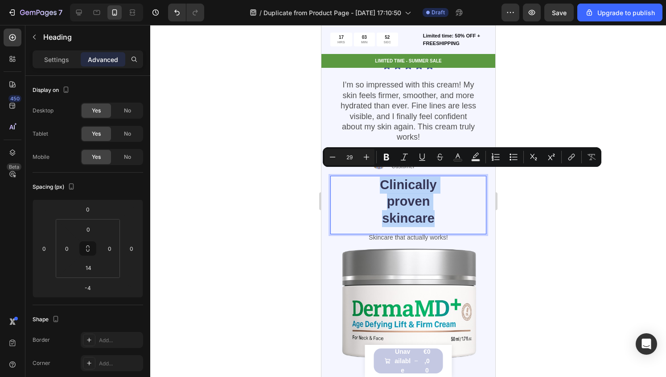
drag, startPoint x: 396, startPoint y: 178, endPoint x: 411, endPoint y: 208, distance: 33.9
click at [411, 208] on p "Clinically proven skincare" at bounding box center [408, 202] width 92 height 50
click at [332, 157] on icon "Editor contextual toolbar" at bounding box center [333, 156] width 6 height 0
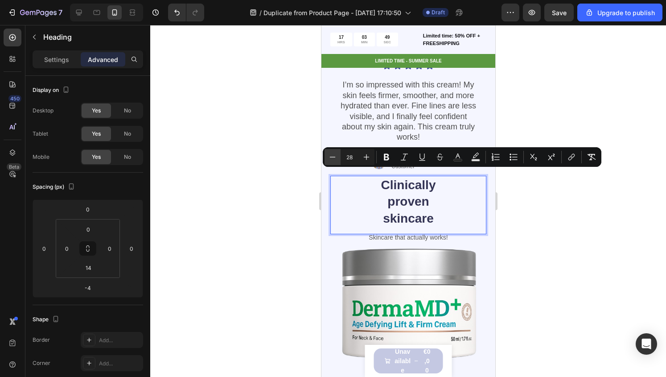
click at [332, 157] on icon "Editor contextual toolbar" at bounding box center [333, 156] width 6 height 0
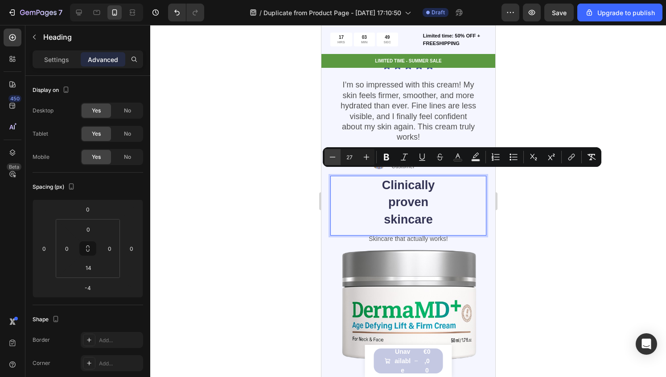
click at [332, 157] on icon "Editor contextual toolbar" at bounding box center [333, 156] width 6 height 0
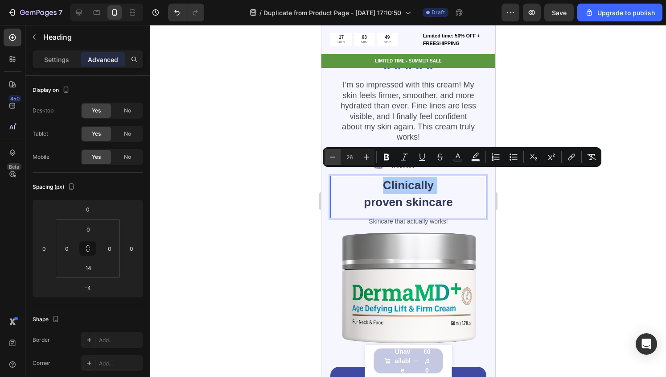
click at [332, 157] on icon "Editor contextual toolbar" at bounding box center [333, 156] width 6 height 0
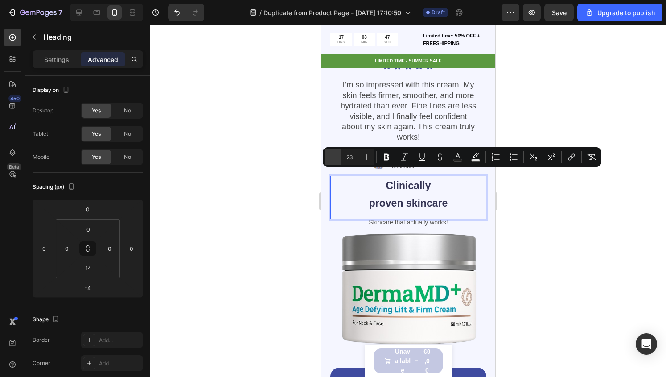
click at [332, 157] on icon "Editor contextual toolbar" at bounding box center [333, 156] width 6 height 0
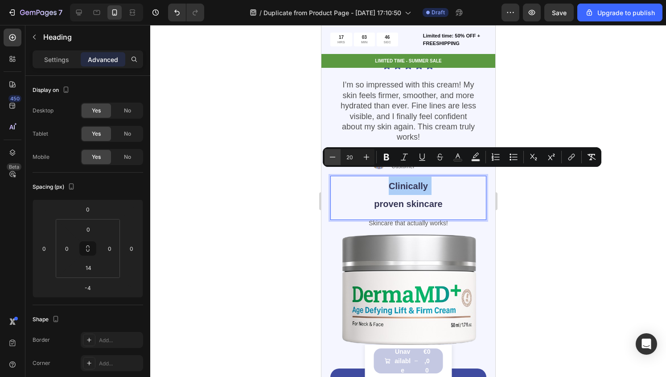
click at [332, 157] on icon "Editor contextual toolbar" at bounding box center [333, 156] width 6 height 0
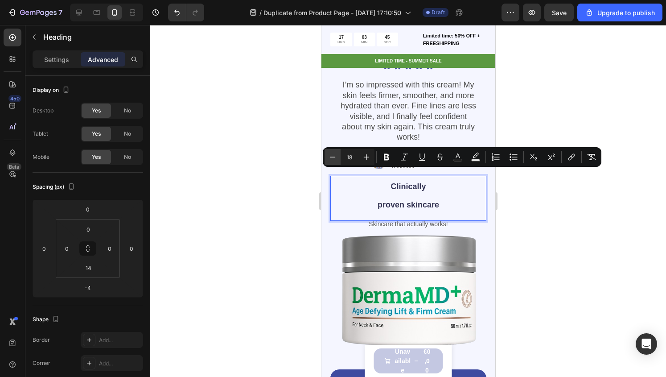
click at [332, 157] on icon "Editor contextual toolbar" at bounding box center [333, 156] width 6 height 0
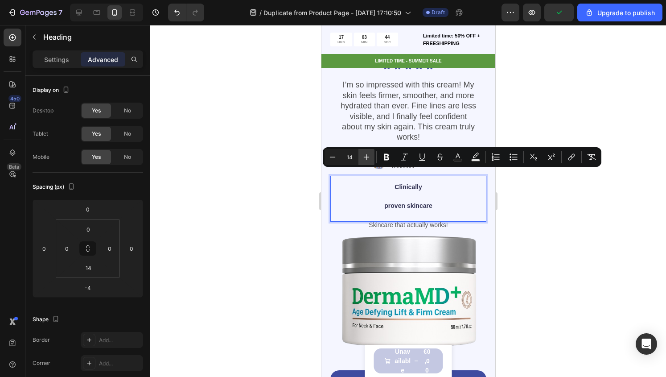
click at [363, 160] on icon "Editor contextual toolbar" at bounding box center [366, 156] width 9 height 9
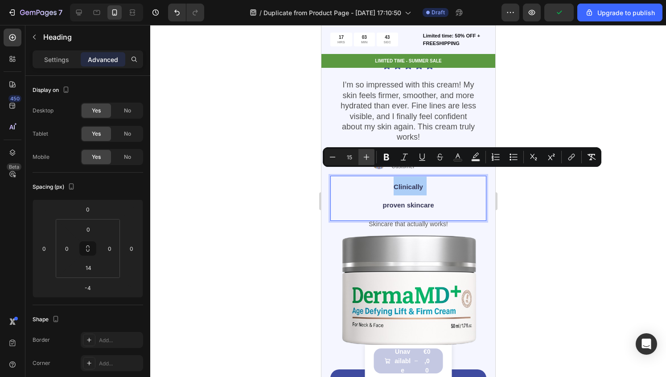
click at [363, 160] on icon "Editor contextual toolbar" at bounding box center [366, 156] width 9 height 9
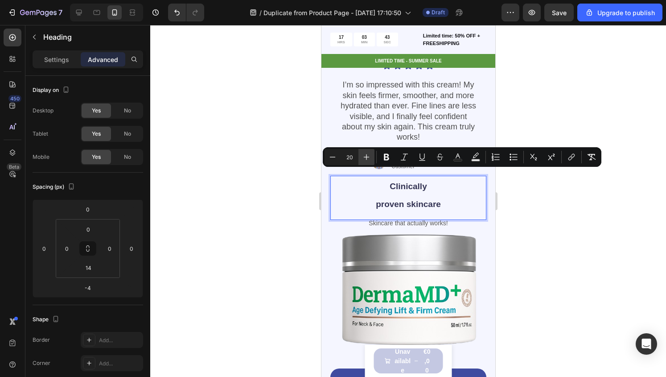
click at [363, 160] on icon "Editor contextual toolbar" at bounding box center [366, 156] width 9 height 9
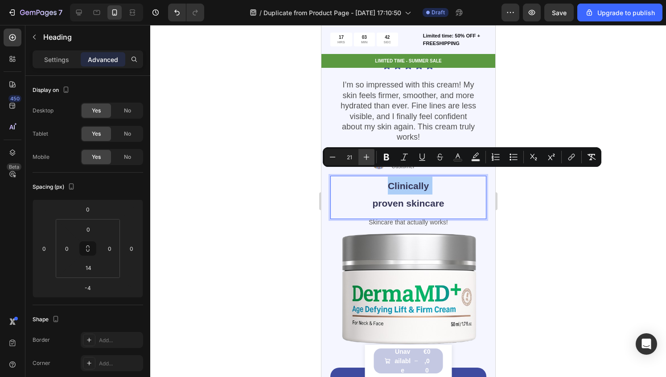
click at [363, 160] on icon "Editor contextual toolbar" at bounding box center [366, 156] width 9 height 9
type input "24"
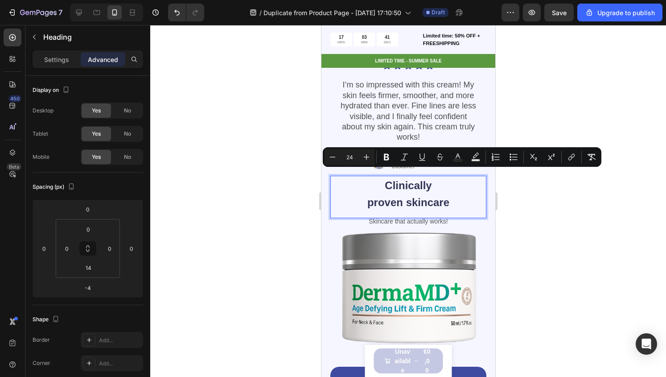
click at [358, 203] on div "Clinically proven skincare" at bounding box center [408, 194] width 156 height 36
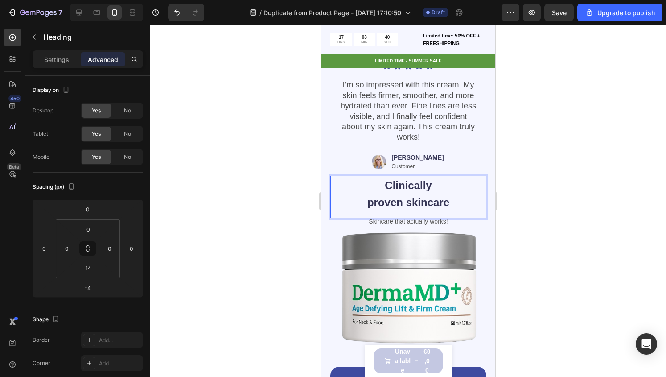
click at [362, 198] on p "Clinically proven skincare" at bounding box center [408, 194] width 92 height 34
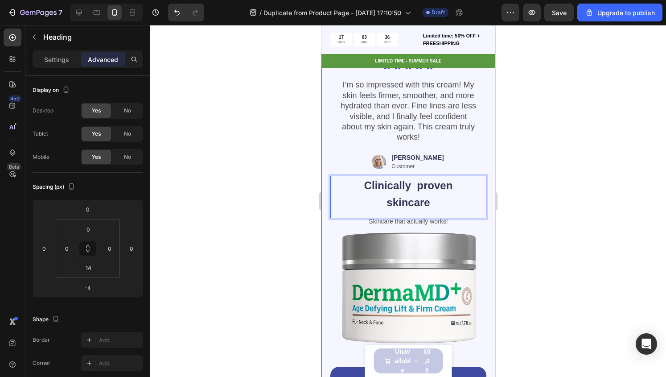
click at [517, 204] on div at bounding box center [408, 201] width 516 height 352
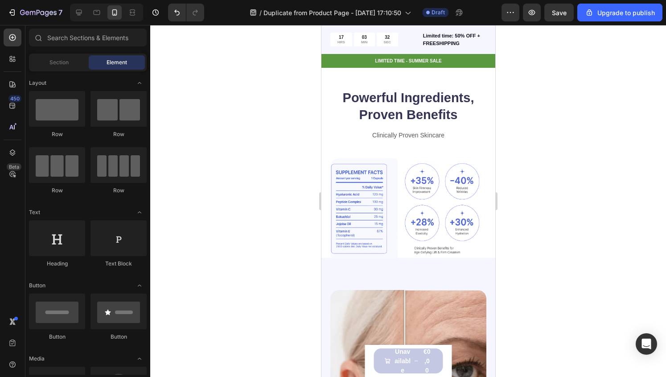
scroll to position [637, 0]
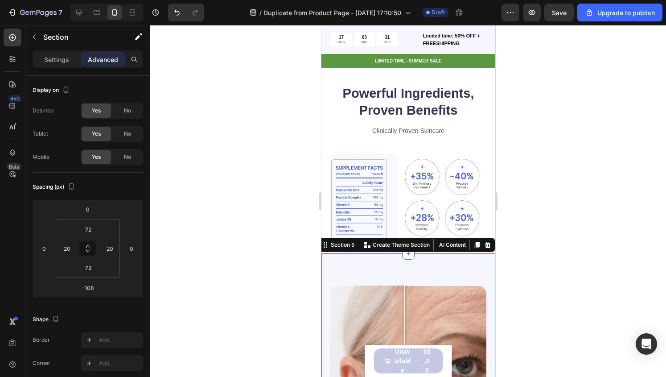
drag, startPoint x: 115, startPoint y: 287, endPoint x: 112, endPoint y: 282, distance: 5.4
click at [112, 0] on html "7 / Duplicate from Product Page - [DATE] 17:10:50 Draft Preview Save Upgrade to…" at bounding box center [333, 0] width 666 height 0
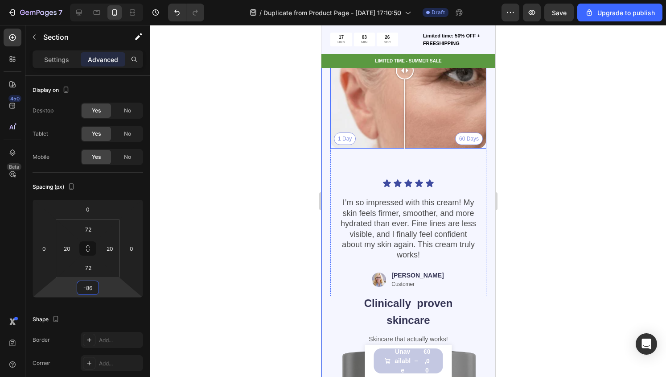
scroll to position [901, 0]
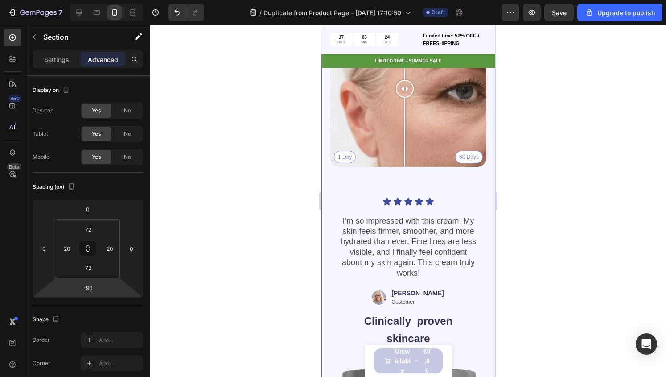
type input "-94"
click at [113, 0] on html "7 / Duplicate from Product Page - [DATE] 17:10:50 Draft Preview Save Upgrade to…" at bounding box center [333, 0] width 666 height 0
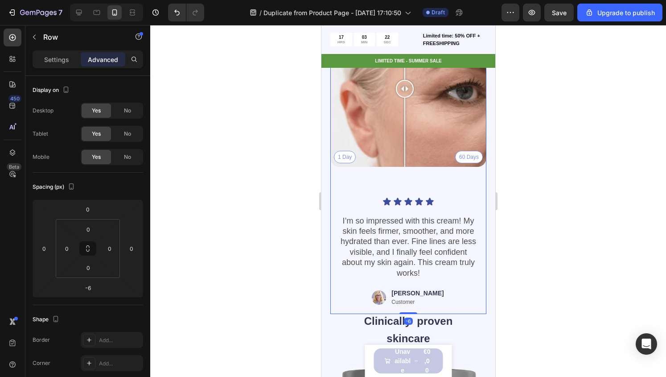
click at [398, 167] on div "Icon Icon Icon Icon Icon Icon List I’m so impressed with this cream! My skin fe…" at bounding box center [408, 240] width 156 height 147
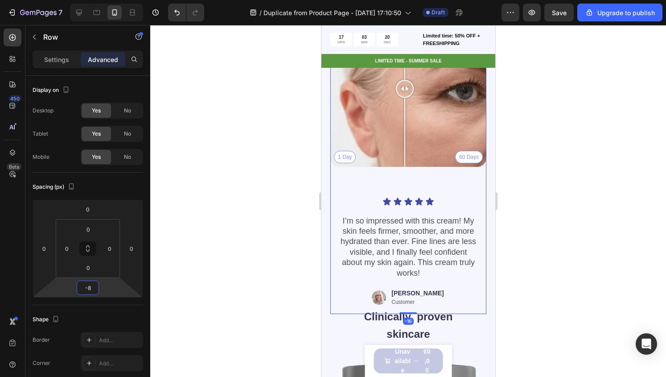
type input "-6"
drag, startPoint x: 100, startPoint y: 293, endPoint x: 111, endPoint y: 293, distance: 10.3
click at [111, 0] on html "7 / Duplicate from Product Page - [DATE] 17:10:50 Draft Preview Save Upgrade to…" at bounding box center [333, 0] width 666 height 0
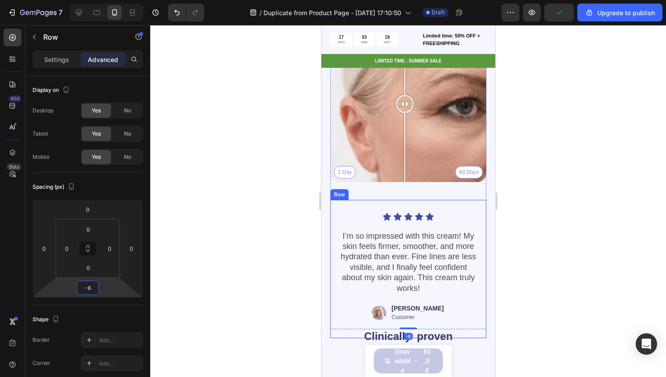
scroll to position [886, 0]
click at [366, 153] on div "1 Day 60 Days" at bounding box center [408, 104] width 156 height 156
click at [340, 139] on div "1 Day 60 Days" at bounding box center [408, 104] width 156 height 156
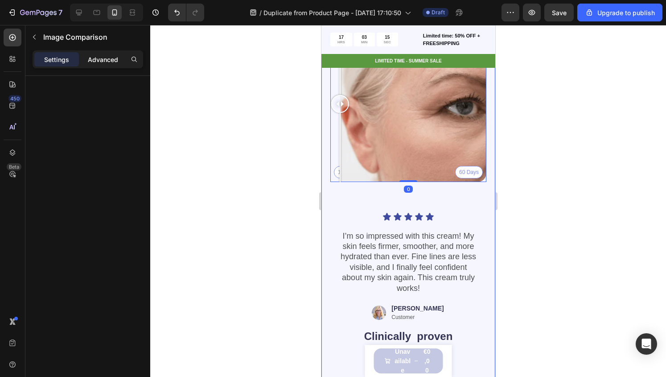
click at [110, 58] on p "Advanced" at bounding box center [103, 59] width 30 height 9
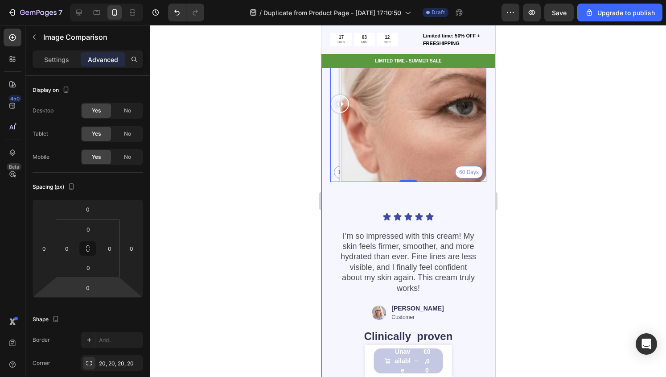
drag, startPoint x: 99, startPoint y: 289, endPoint x: 106, endPoint y: 281, distance: 11.0
click at [106, 281] on div "0 0 0 0" at bounding box center [88, 248] width 111 height 98
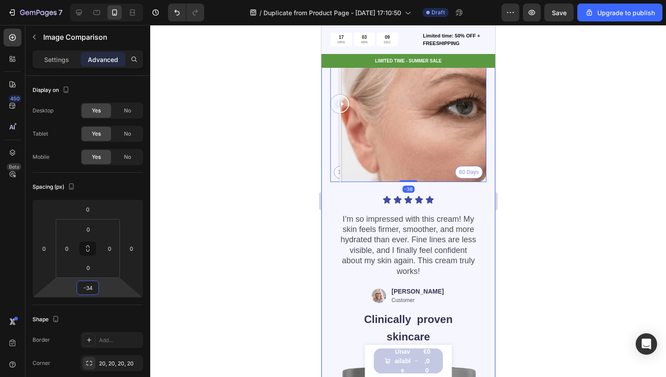
type input "-32"
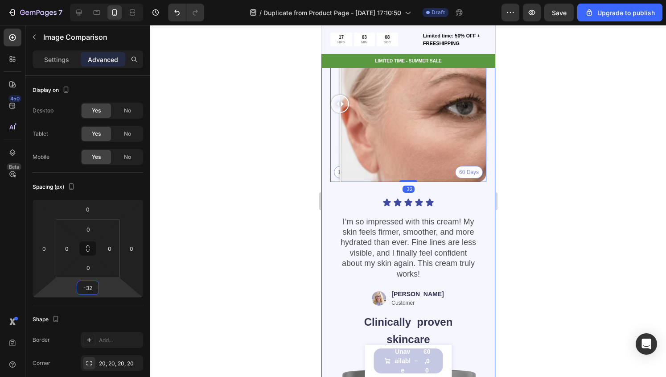
drag, startPoint x: 106, startPoint y: 281, endPoint x: 102, endPoint y: 288, distance: 8.4
click at [102, 0] on html "7 / Duplicate from Product Page - [DATE] 17:10:50 Draft Preview Save Upgrade to…" at bounding box center [333, 0] width 666 height 0
click at [167, 280] on div at bounding box center [408, 201] width 516 height 352
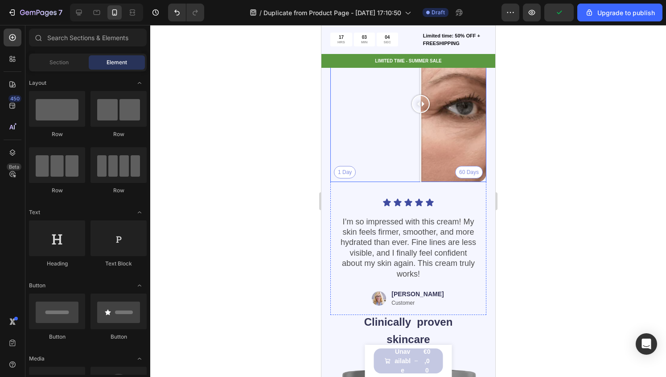
drag, startPoint x: 341, startPoint y: 91, endPoint x: 372, endPoint y: 116, distance: 39.6
click at [411, 116] on div at bounding box center [420, 104] width 18 height 156
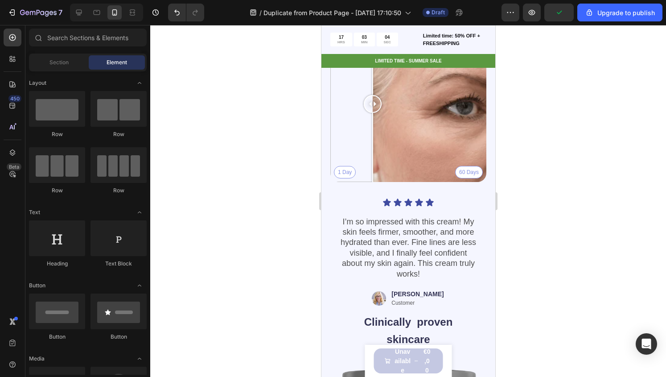
click at [549, 167] on div at bounding box center [408, 201] width 516 height 352
click at [420, 216] on div "I’m so impressed with this cream! My skin feels firmer, smoother, and more hydr…" at bounding box center [408, 248] width 138 height 64
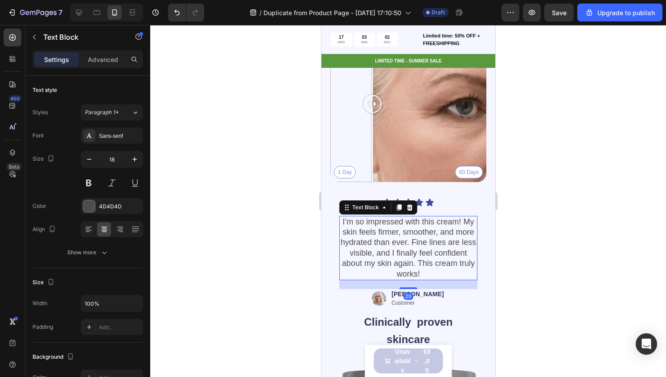
scroll to position [794, 0]
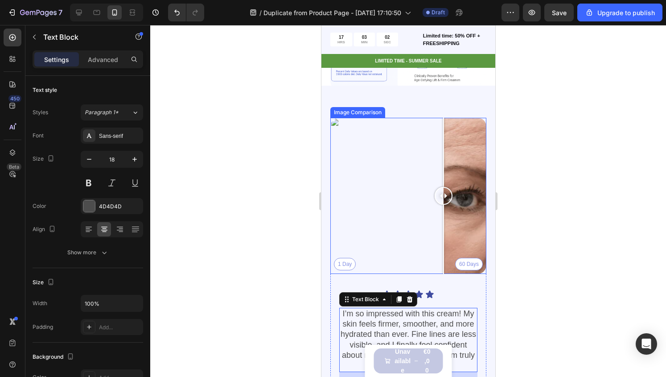
click at [443, 172] on div "1 Day 60 Days" at bounding box center [408, 196] width 156 height 156
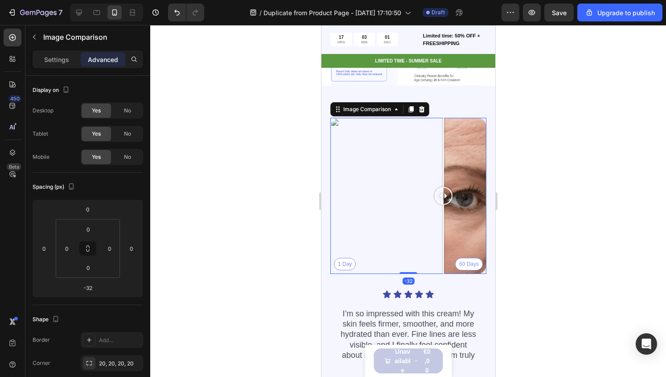
click at [410, 191] on div "1 Day 60 Days" at bounding box center [408, 196] width 156 height 156
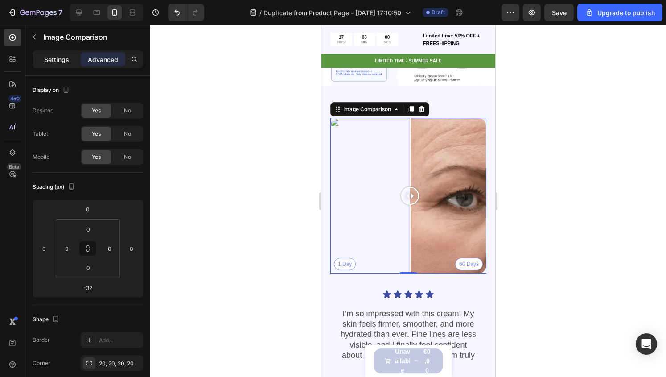
click at [66, 56] on p "Settings" at bounding box center [56, 59] width 25 height 9
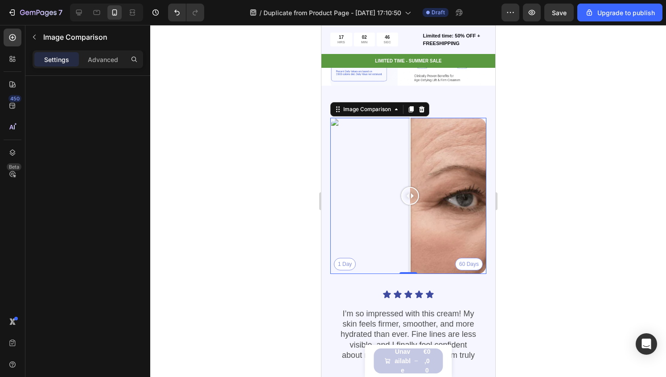
click at [311, 183] on div at bounding box center [408, 201] width 516 height 352
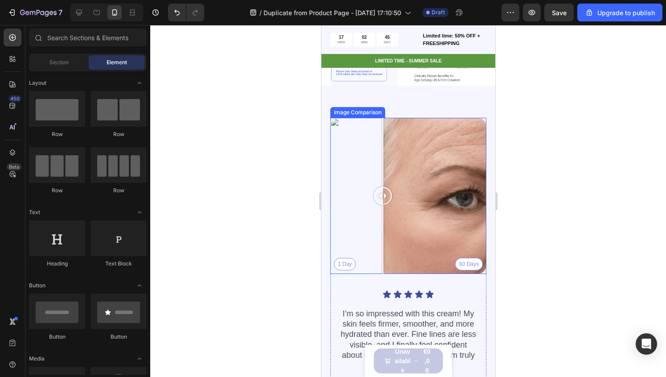
click at [382, 167] on div "1 Day 60 Days" at bounding box center [408, 196] width 156 height 156
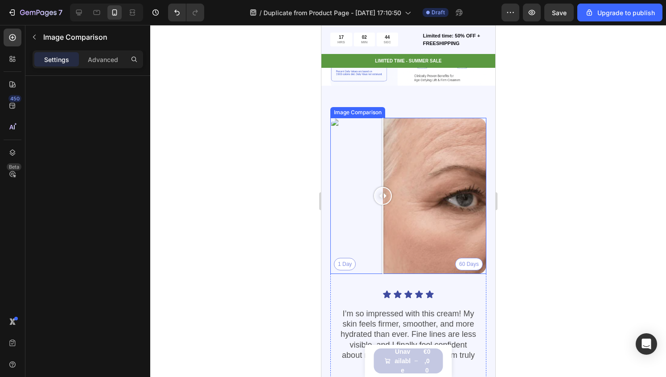
click at [349, 108] on div "Image Comparison" at bounding box center [357, 112] width 51 height 8
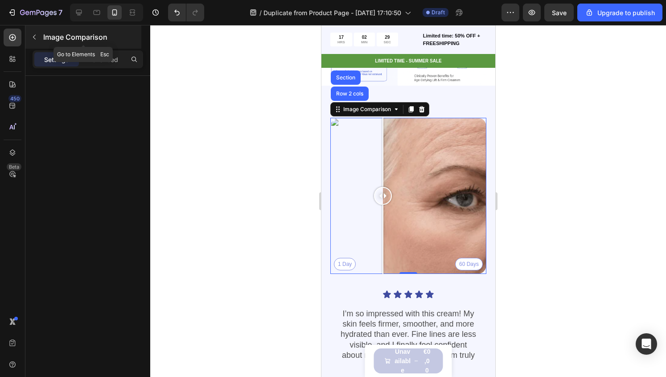
click at [45, 37] on p "Image Comparison" at bounding box center [91, 37] width 96 height 11
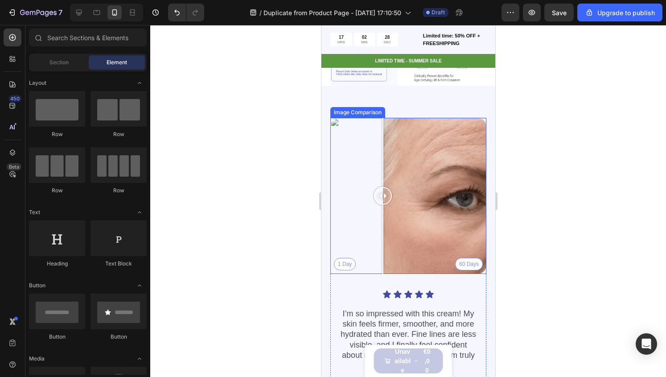
click at [388, 127] on div at bounding box center [383, 196] width 18 height 156
click at [388, 127] on div at bounding box center [388, 152] width 1 height 69
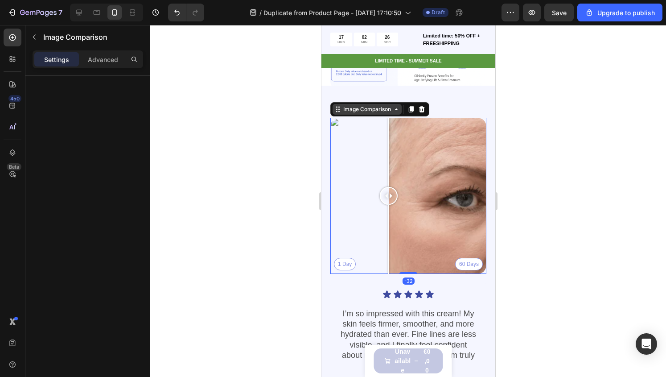
click at [372, 106] on div "Image Comparison" at bounding box center [366, 109] width 51 height 8
click at [411, 135] on div "1 Day 60 Days" at bounding box center [408, 196] width 156 height 156
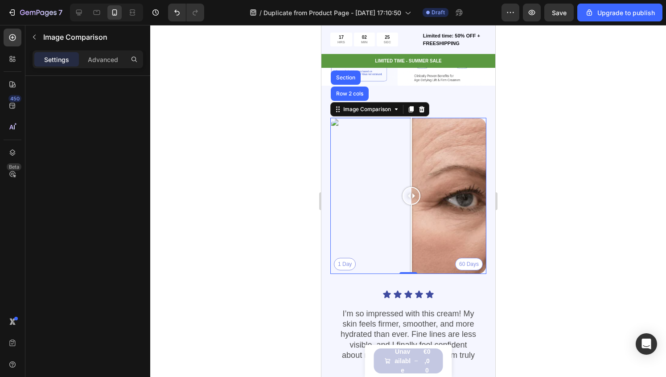
click at [373, 128] on div "1 Day 60 Days" at bounding box center [408, 196] width 156 height 156
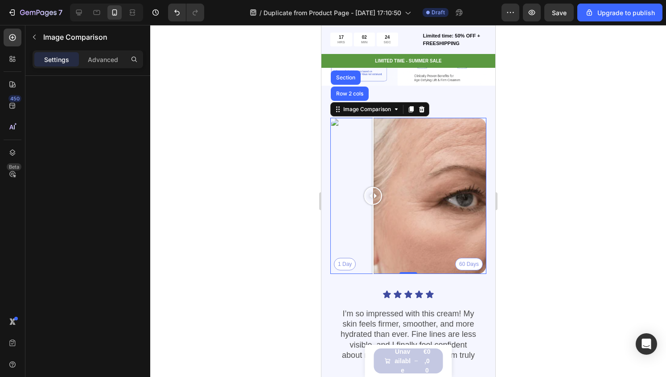
click at [403, 130] on div "1 Day 60 Days" at bounding box center [408, 196] width 156 height 156
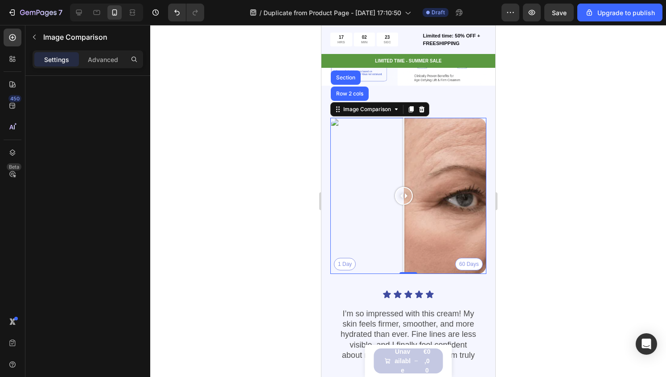
click at [403, 130] on div at bounding box center [403, 152] width 1 height 69
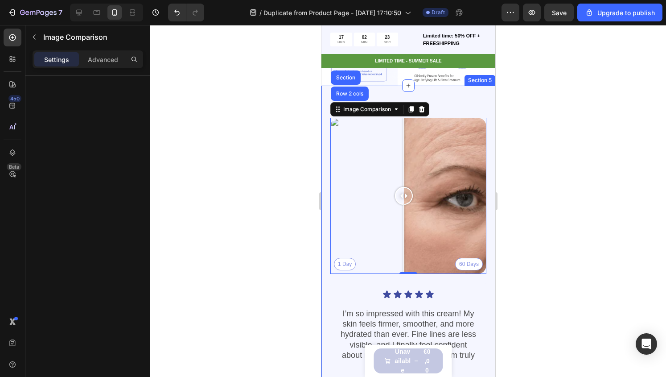
click at [329, 117] on div "1 Day 60 Days Image Comparison Row 2 cols Section -32 Icon Icon Icon Icon Icon …" at bounding box center [408, 348] width 174 height 525
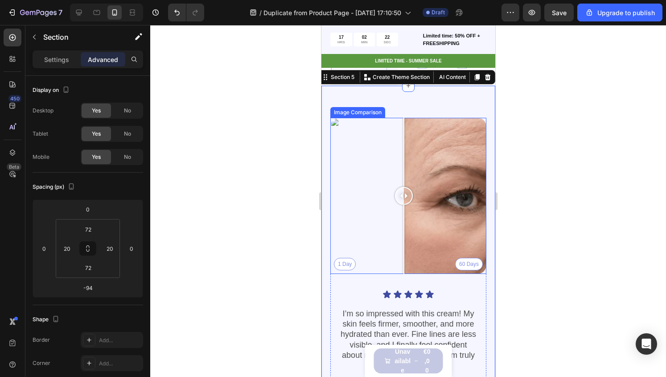
click at [333, 118] on div "1 Day 60 Days" at bounding box center [408, 196] width 156 height 156
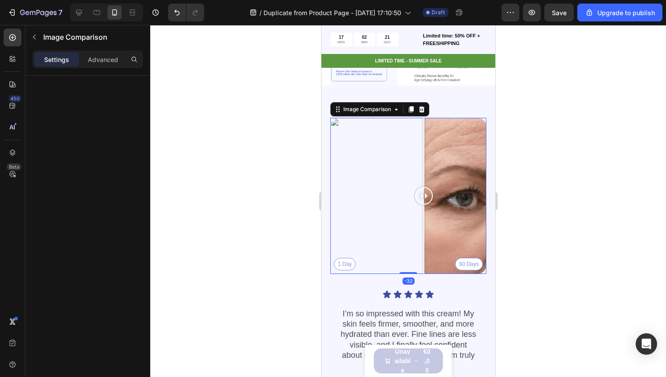
drag, startPoint x: 333, startPoint y: 117, endPoint x: 407, endPoint y: 149, distance: 81.5
click at [415, 149] on div at bounding box center [424, 196] width 18 height 156
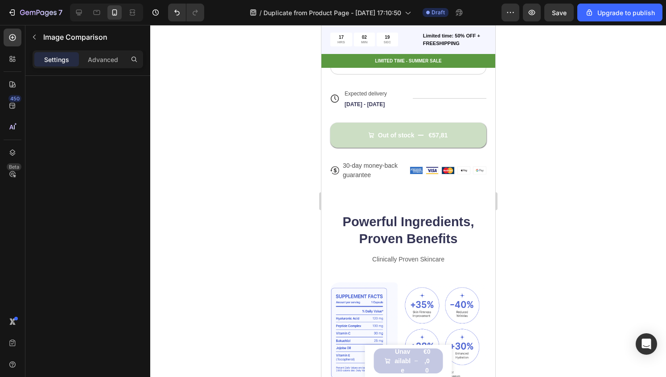
scroll to position [504, 0]
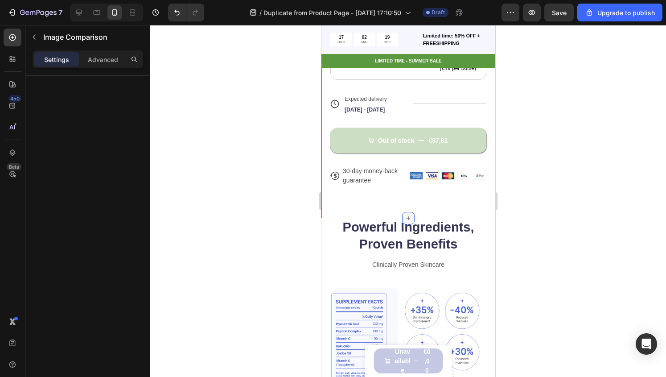
click at [402, 212] on div at bounding box center [408, 218] width 12 height 12
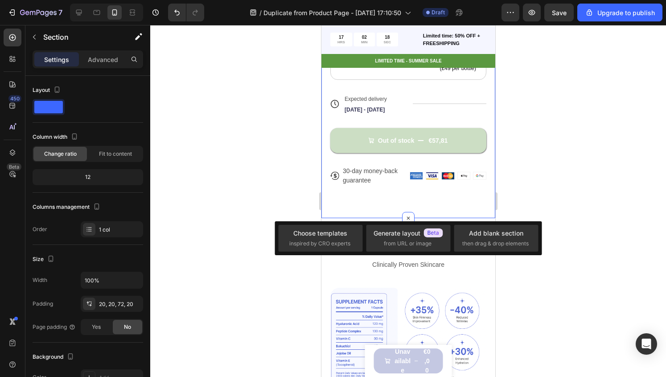
click at [102, 60] on p "Advanced" at bounding box center [103, 59] width 30 height 9
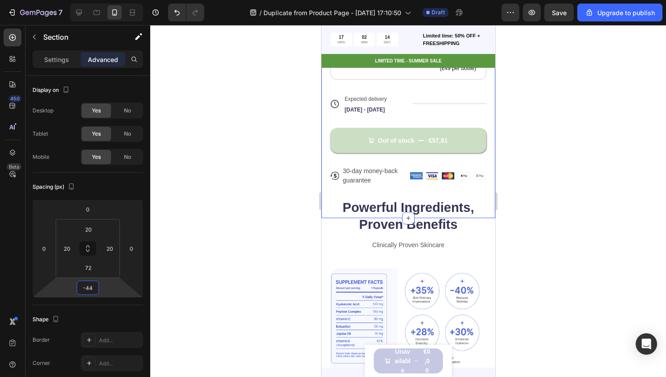
type input "-48"
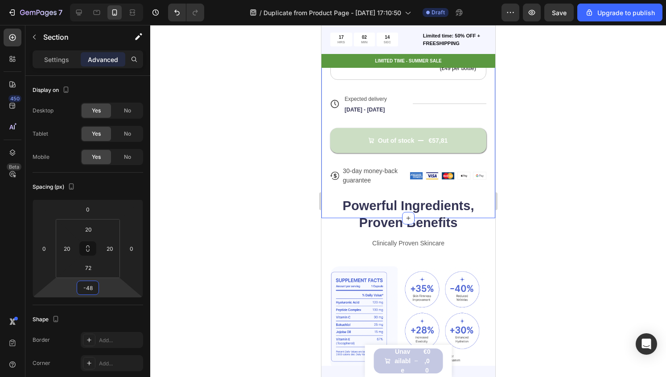
drag, startPoint x: 114, startPoint y: 285, endPoint x: 117, endPoint y: 296, distance: 11.0
click at [117, 0] on html "7 / Duplicate from Product Page - [DATE] 17:10:50 Draft Preview Save Upgrade to…" at bounding box center [333, 0] width 666 height 0
click at [223, 243] on div at bounding box center [408, 201] width 516 height 352
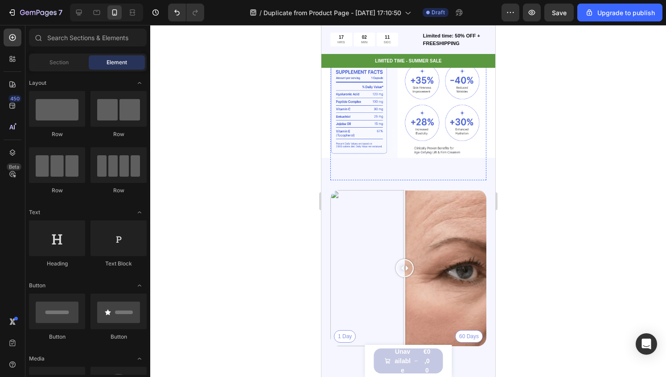
scroll to position [716, 0]
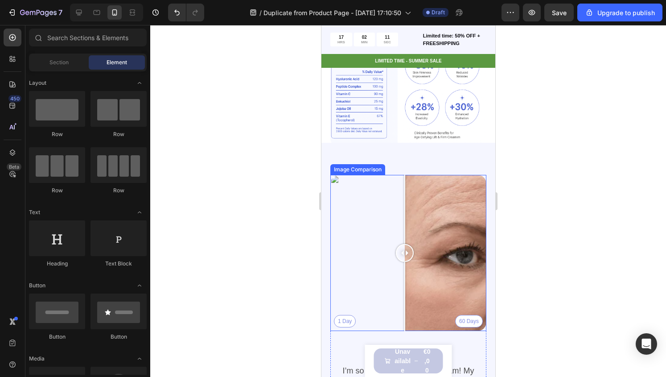
click at [428, 197] on div "1 Day 60 Days" at bounding box center [408, 253] width 156 height 156
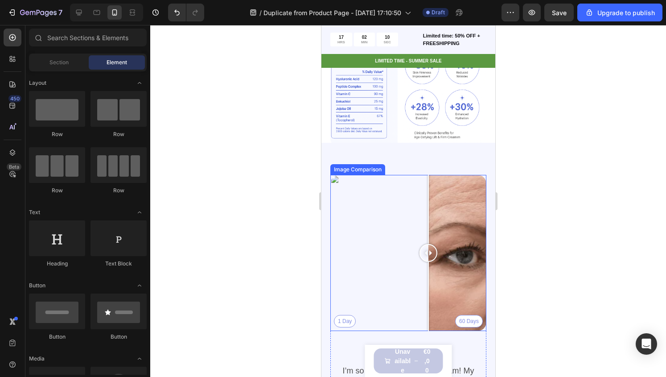
click at [368, 190] on div "1 Day 60 Days" at bounding box center [408, 253] width 156 height 156
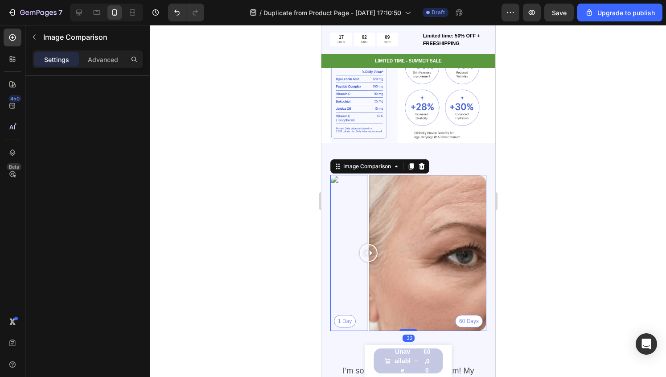
click at [77, 96] on div at bounding box center [87, 239] width 125 height 326
click at [102, 51] on div "Settings Advanced" at bounding box center [88, 59] width 111 height 18
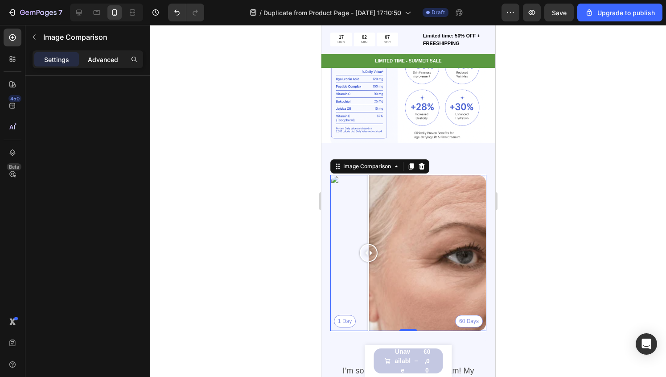
click at [103, 55] on p "Advanced" at bounding box center [103, 59] width 30 height 9
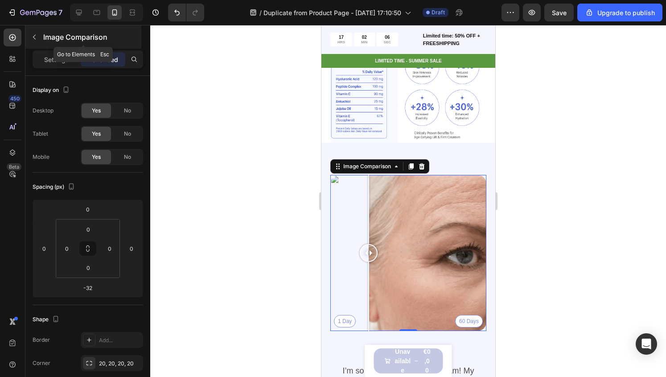
click at [66, 47] on div "Image Comparison" at bounding box center [83, 36] width 116 height 23
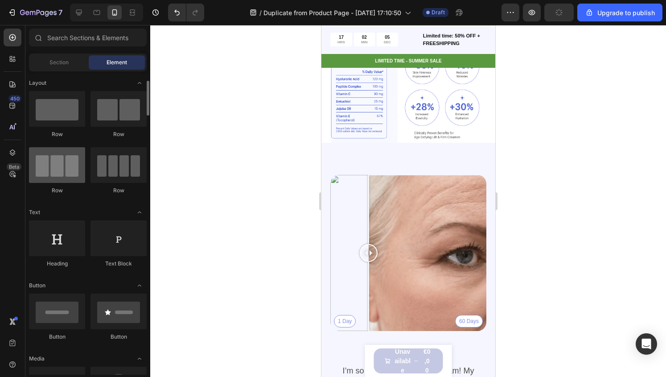
scroll to position [29, 0]
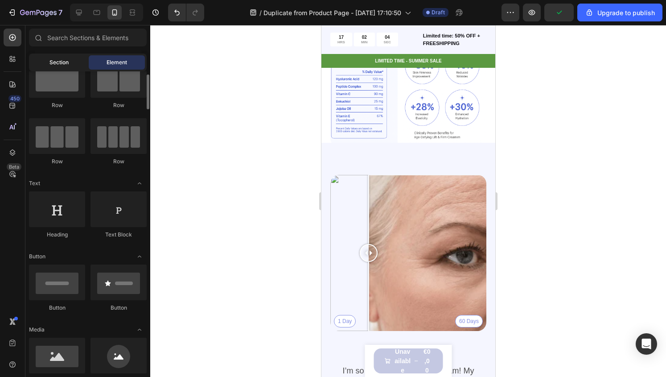
click at [43, 62] on div "Section" at bounding box center [59, 62] width 56 height 14
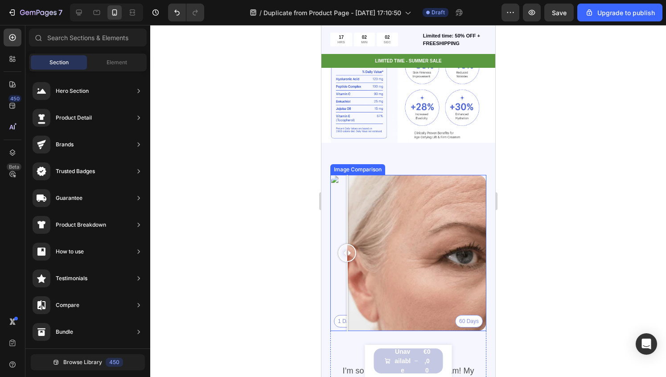
click at [347, 201] on div "1 Day 60 Days" at bounding box center [408, 253] width 156 height 156
click at [331, 216] on div "1 Day 60 Days" at bounding box center [408, 253] width 156 height 156
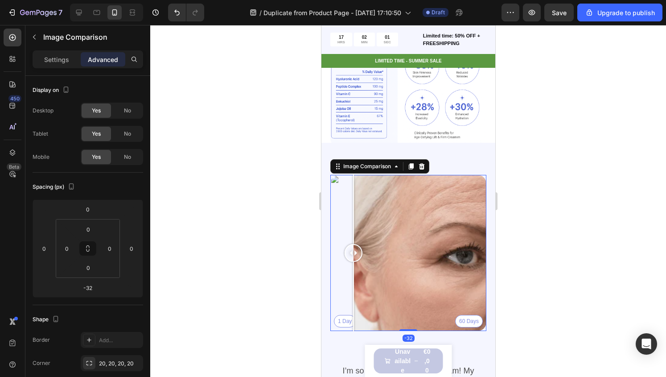
click at [353, 194] on div "1 Day 60 Days" at bounding box center [408, 253] width 156 height 156
click at [353, 194] on div at bounding box center [353, 209] width 1 height 69
click at [338, 168] on icon at bounding box center [338, 168] width 1 height 1
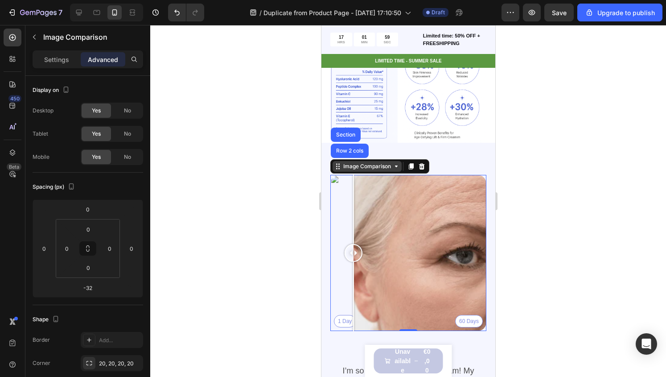
click at [338, 168] on icon at bounding box center [338, 168] width 1 height 1
click at [422, 163] on icon at bounding box center [422, 166] width 6 height 6
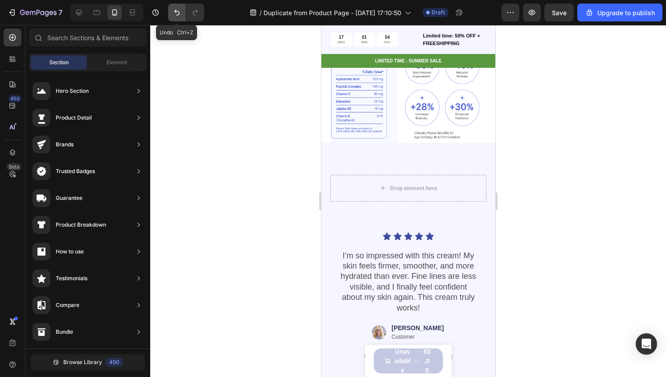
click at [177, 9] on icon "Undo/Redo" at bounding box center [177, 12] width 9 height 9
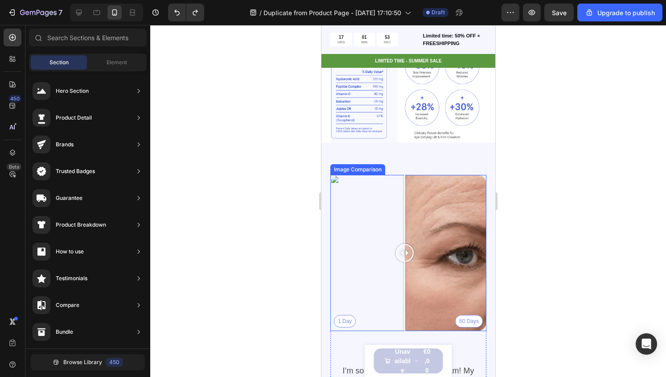
click at [350, 230] on div "1 Day 60 Days" at bounding box center [408, 253] width 156 height 156
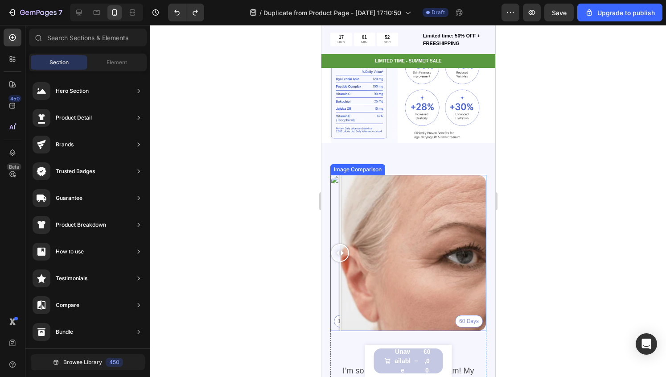
click at [331, 216] on div "1 Day 60 Days" at bounding box center [408, 253] width 156 height 156
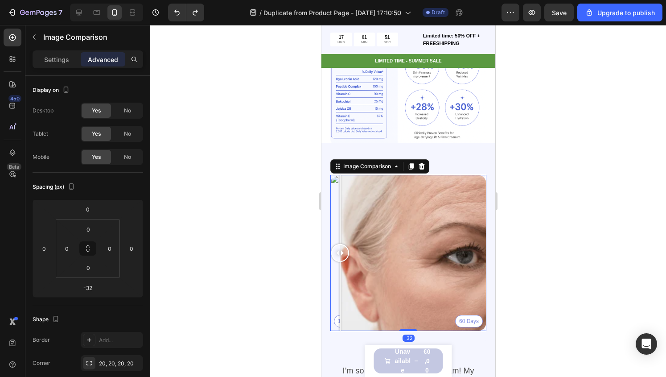
click at [353, 185] on div "1 Day 60 Days" at bounding box center [408, 253] width 156 height 156
click at [441, 227] on div "1 Day 60 Days" at bounding box center [408, 253] width 156 height 156
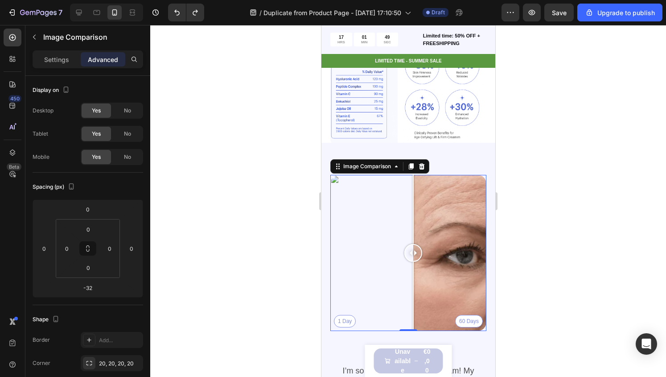
drag, startPoint x: 418, startPoint y: 229, endPoint x: 413, endPoint y: 235, distance: 7.3
click at [413, 235] on div "1 Day 60 Days" at bounding box center [408, 253] width 156 height 156
click at [179, 10] on icon "Undo/Redo" at bounding box center [177, 12] width 9 height 9
click at [183, 14] on button "Undo/Redo" at bounding box center [177, 13] width 18 height 18
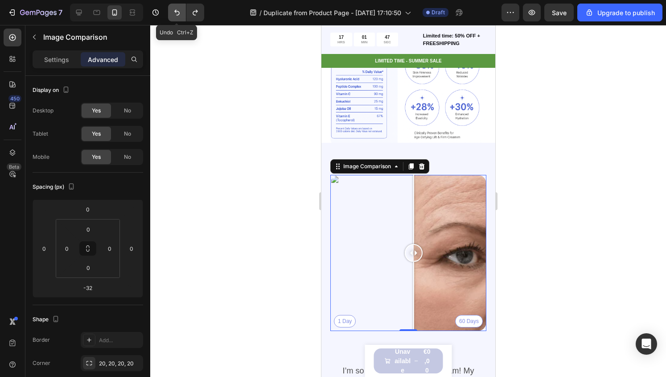
click at [183, 14] on button "Undo/Redo" at bounding box center [177, 13] width 18 height 18
click at [199, 13] on icon "Undo/Redo" at bounding box center [195, 12] width 9 height 9
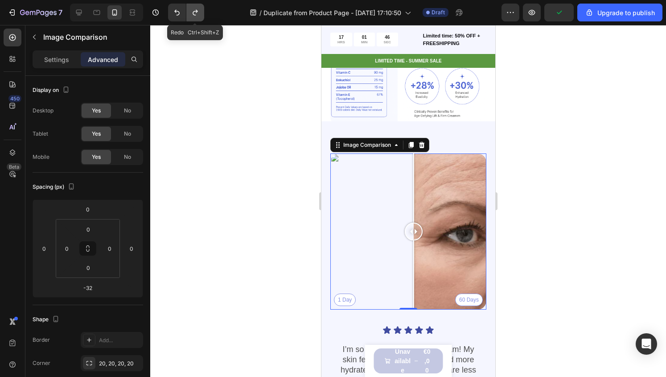
scroll to position [716, 0]
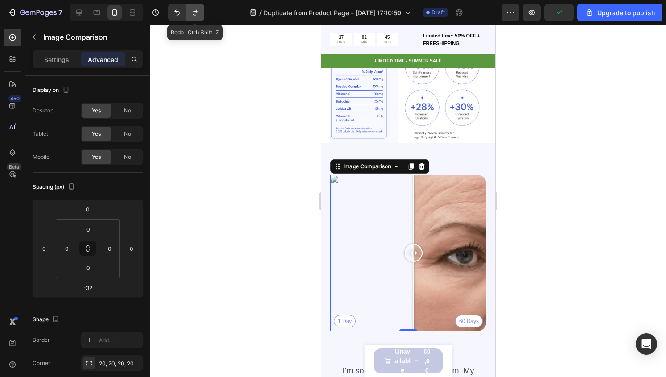
click at [199, 13] on icon "Undo/Redo" at bounding box center [195, 12] width 9 height 9
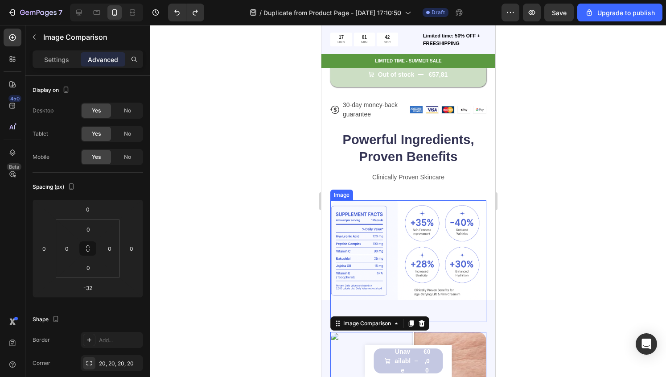
scroll to position [637, 0]
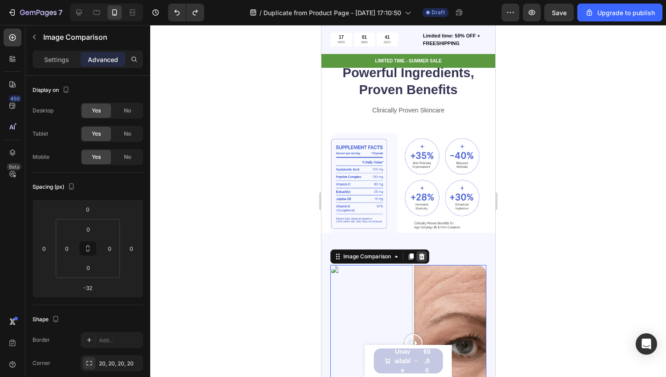
click at [422, 253] on icon at bounding box center [422, 256] width 6 height 6
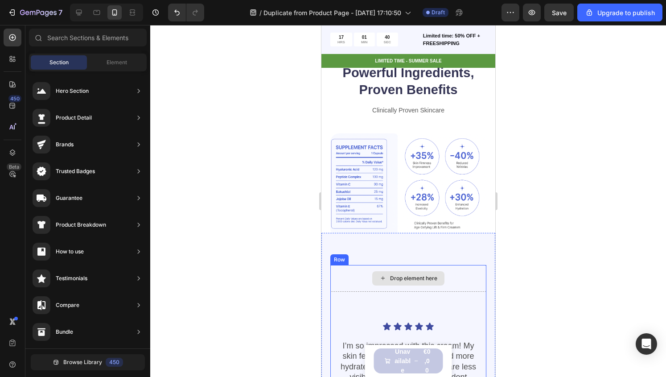
click at [394, 275] on div "Drop element here" at bounding box center [413, 278] width 47 height 7
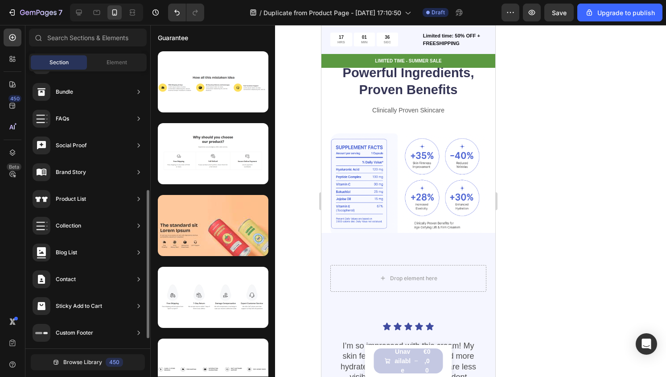
scroll to position [0, 0]
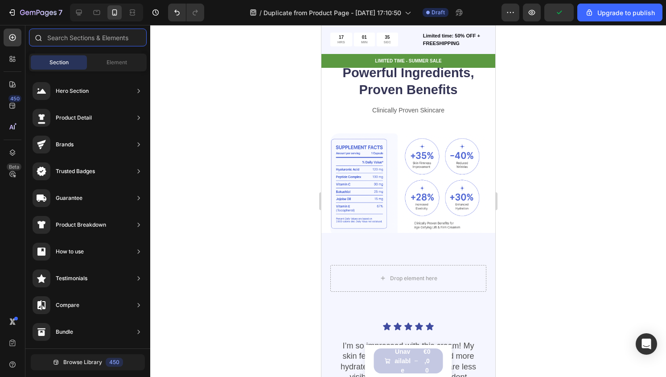
click at [74, 38] on input "text" at bounding box center [88, 38] width 118 height 18
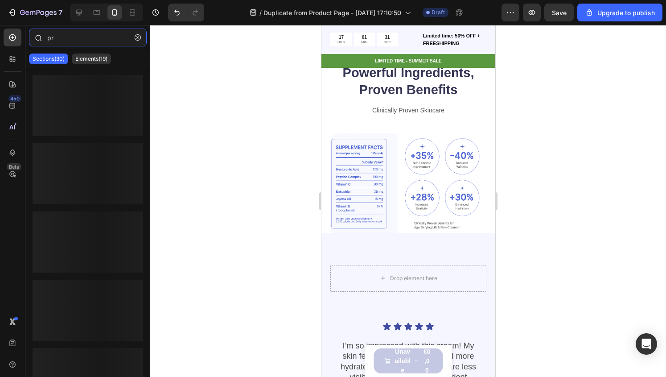
type input "p"
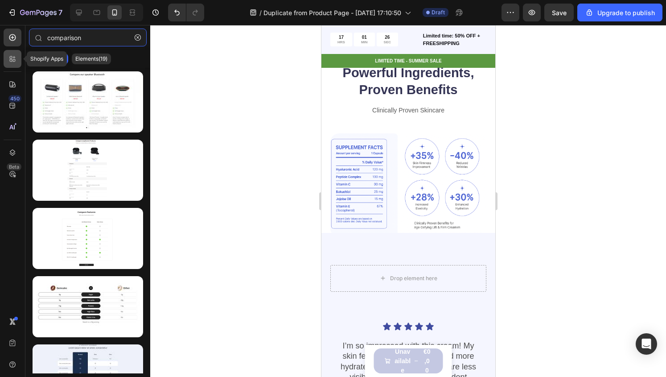
type input "comparison"
click at [10, 66] on div at bounding box center [13, 59] width 18 height 18
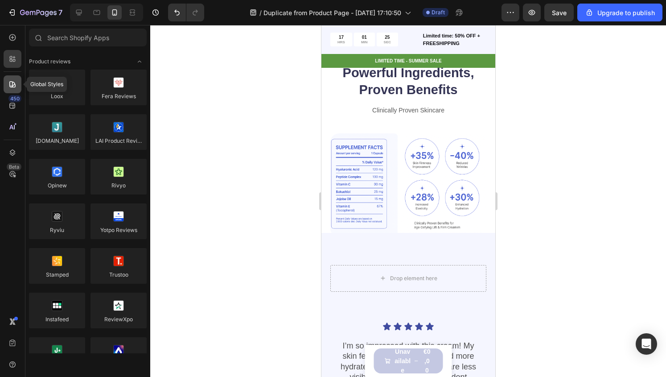
click at [9, 85] on icon at bounding box center [12, 84] width 6 height 6
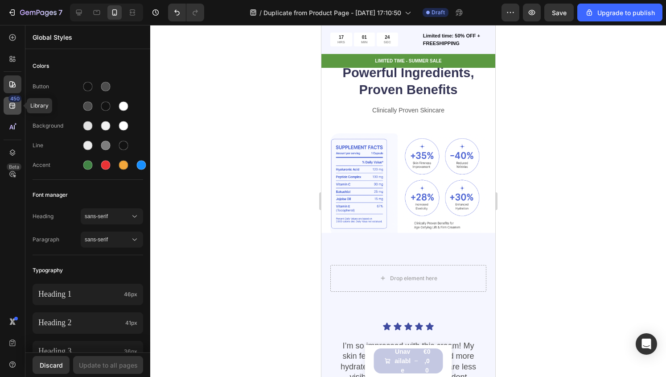
click at [10, 109] on icon at bounding box center [12, 105] width 9 height 9
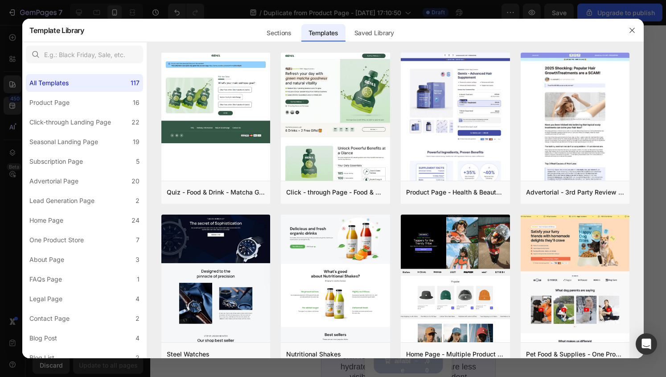
click at [622, 29] on div at bounding box center [632, 30] width 23 height 23
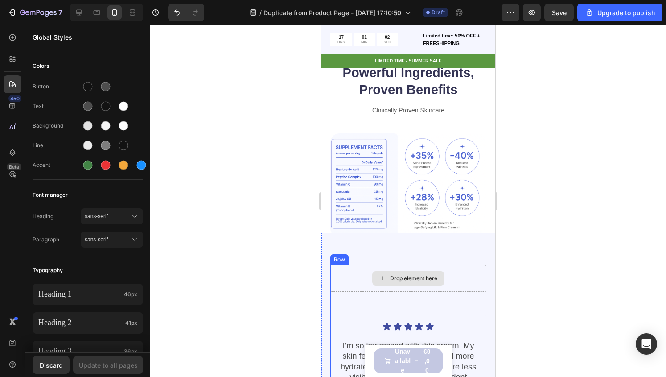
click at [372, 271] on div "Drop element here" at bounding box center [408, 278] width 72 height 14
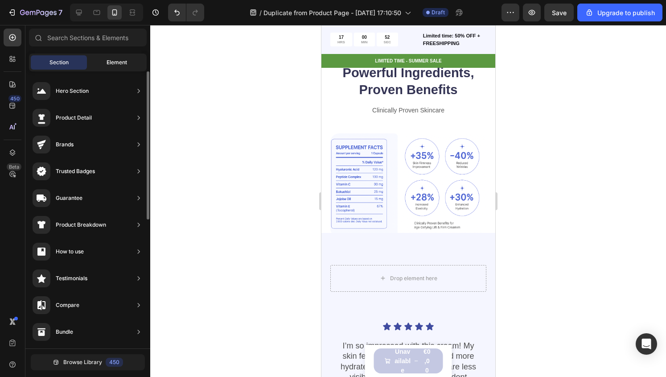
click at [112, 66] on div "Element" at bounding box center [117, 62] width 56 height 14
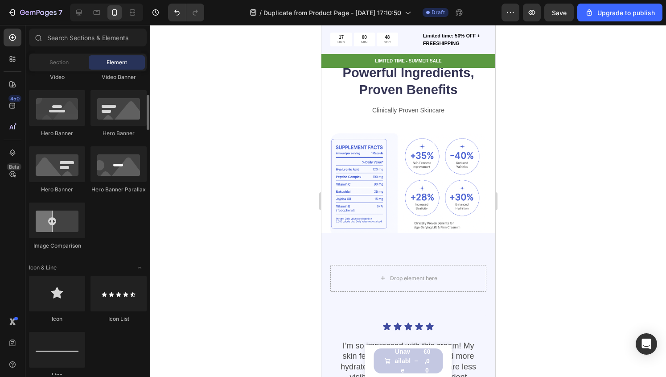
scroll to position [391, 0]
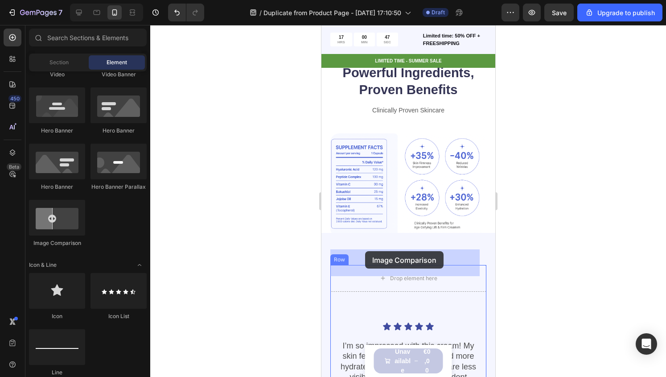
drag, startPoint x: 384, startPoint y: 239, endPoint x: 365, endPoint y: 251, distance: 22.4
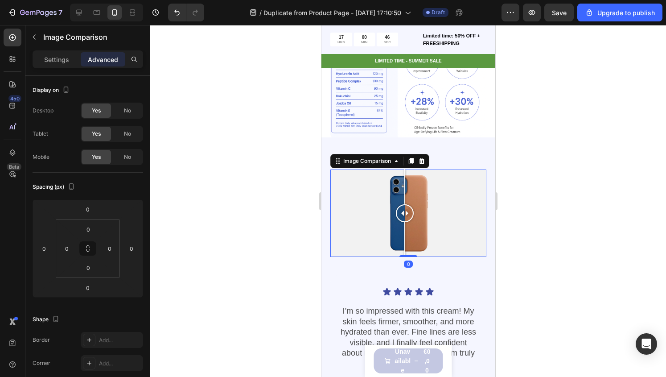
scroll to position [728, 0]
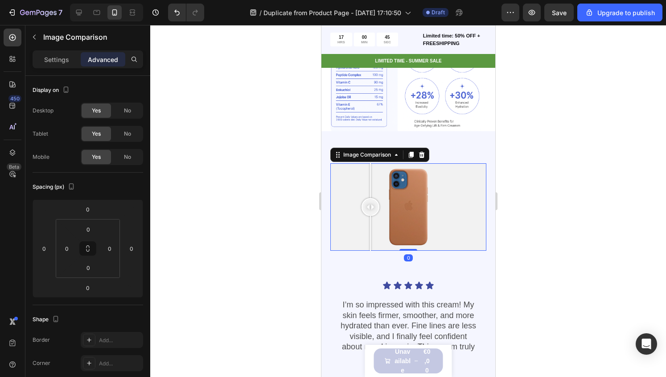
click at [370, 198] on div at bounding box center [408, 207] width 156 height 88
click at [403, 200] on div at bounding box center [408, 207] width 156 height 88
click at [347, 181] on div at bounding box center [408, 207] width 156 height 88
click at [395, 187] on div at bounding box center [408, 207] width 156 height 88
click at [395, 187] on div at bounding box center [394, 180] width 1 height 35
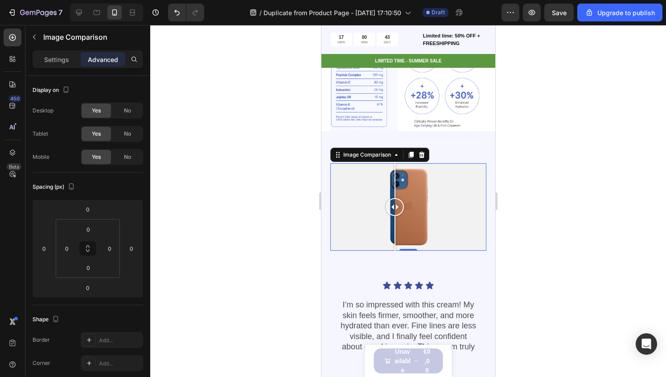
click at [390, 187] on div at bounding box center [395, 207] width 18 height 88
click at [54, 62] on p "Settings" at bounding box center [56, 59] width 25 height 9
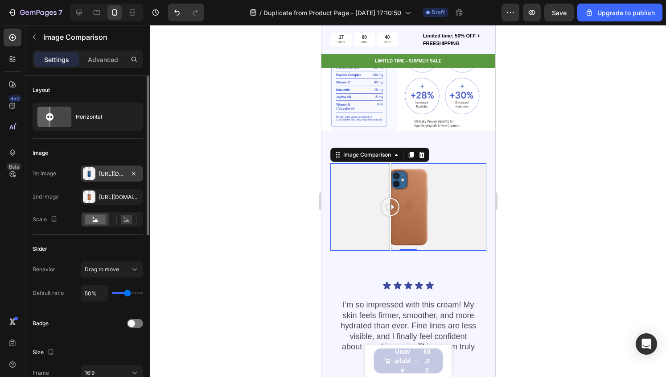
click at [87, 173] on div at bounding box center [89, 173] width 12 height 12
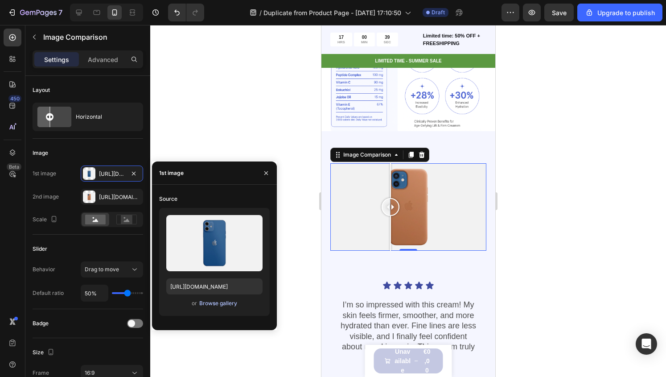
click at [214, 303] on div "Browse gallery" at bounding box center [218, 303] width 38 height 8
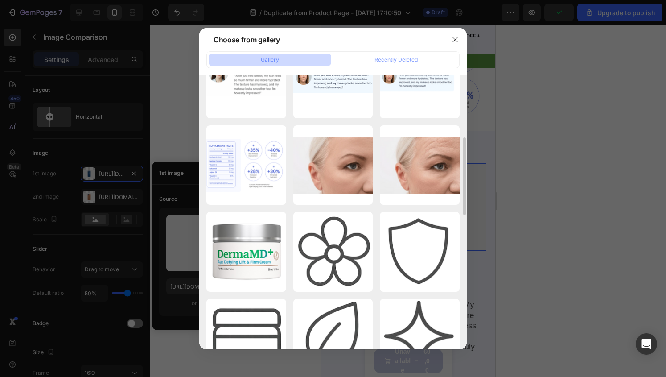
scroll to position [217, 0]
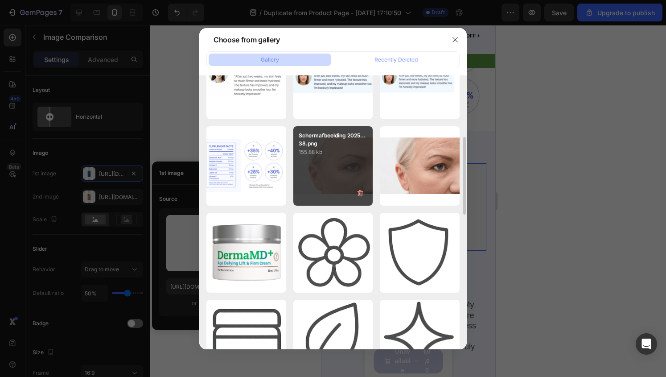
click at [338, 158] on div "Schermafbeelding 2025...38.png 155.88 kb" at bounding box center [333, 166] width 80 height 80
type input "[URL][DOMAIN_NAME]"
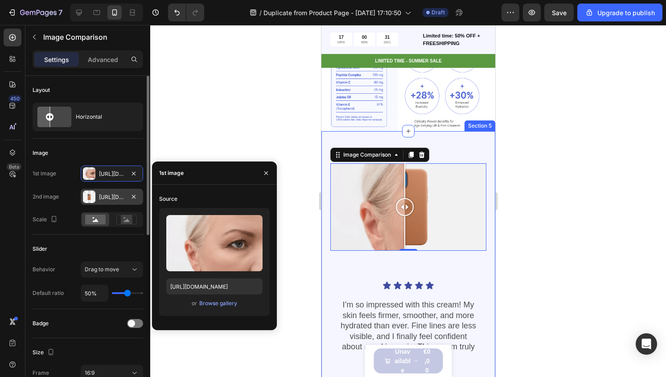
click at [92, 191] on div at bounding box center [89, 196] width 12 height 12
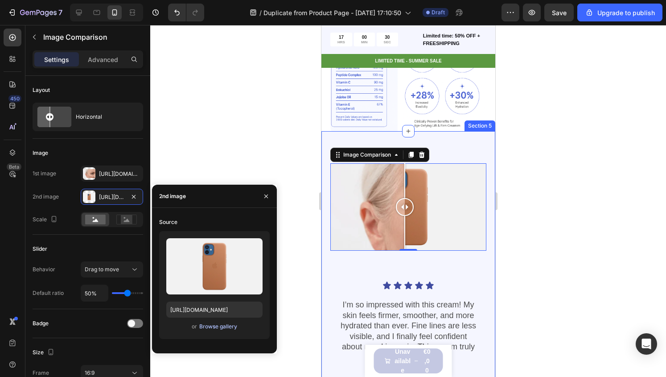
click at [223, 327] on div "Browse gallery" at bounding box center [218, 326] width 38 height 8
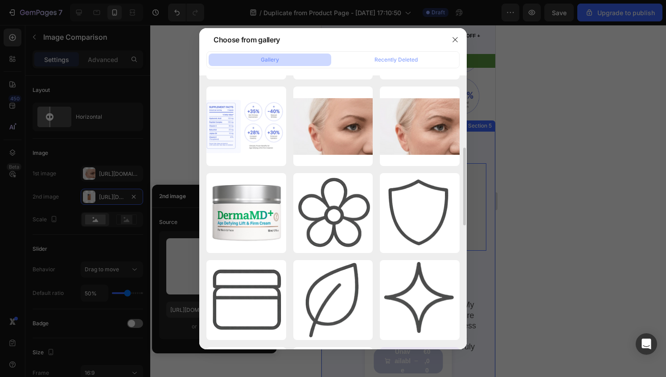
scroll to position [256, 0]
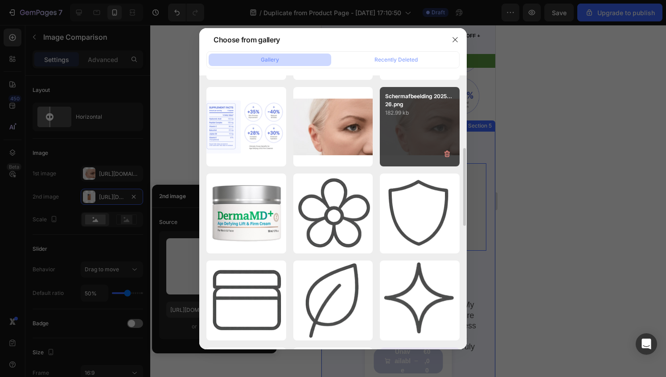
click at [412, 117] on div "Schermafbeelding 2025...26.png 182.99 kb" at bounding box center [420, 127] width 80 height 80
type input "[URL][DOMAIN_NAME]"
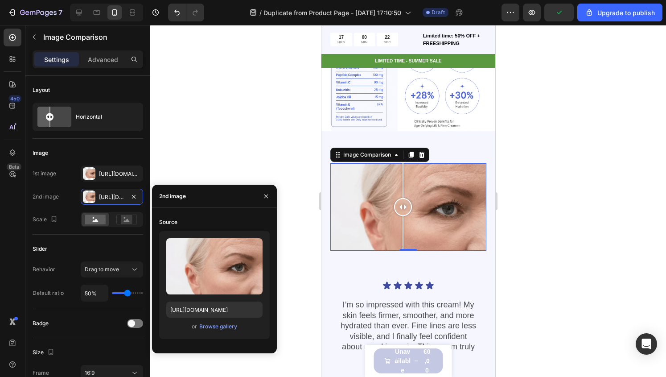
drag, startPoint x: 395, startPoint y: 199, endPoint x: 403, endPoint y: 222, distance: 23.5
click at [403, 222] on div at bounding box center [403, 207] width 18 height 88
drag, startPoint x: 403, startPoint y: 197, endPoint x: 408, endPoint y: 219, distance: 21.9
click at [408, 219] on div at bounding box center [408, 207] width 18 height 88
click at [633, 178] on div at bounding box center [408, 201] width 516 height 352
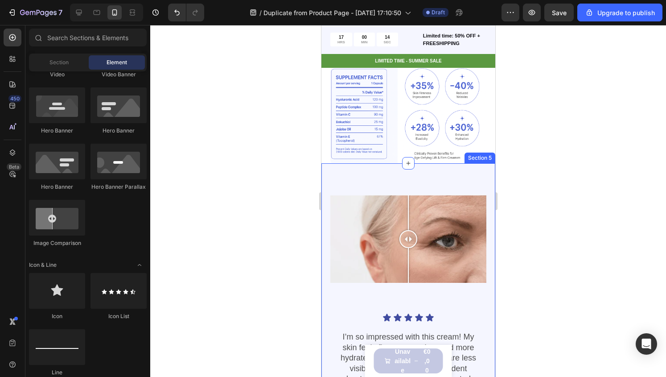
scroll to position [696, 0]
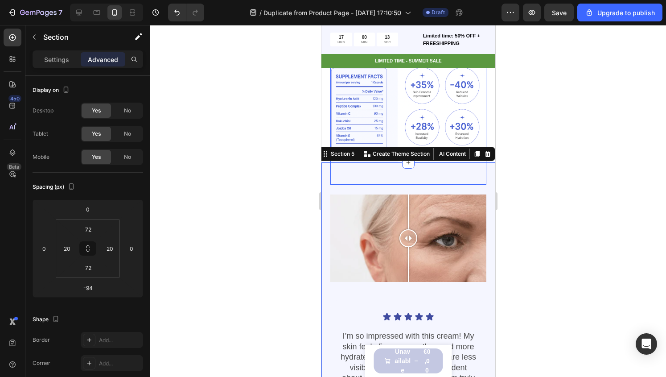
click at [373, 120] on img at bounding box center [408, 114] width 156 height 104
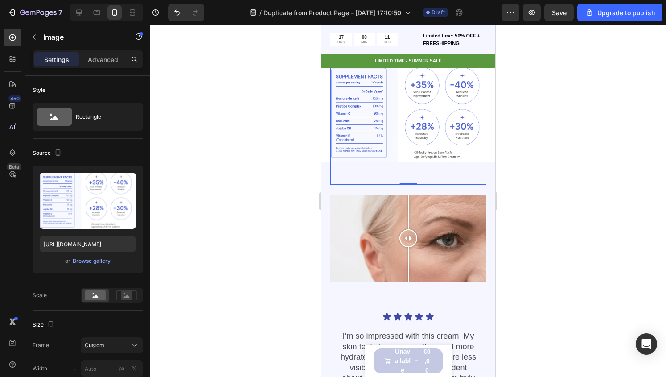
click at [101, 49] on div "Image" at bounding box center [76, 37] width 102 height 25
click at [108, 61] on p "Advanced" at bounding box center [103, 59] width 30 height 9
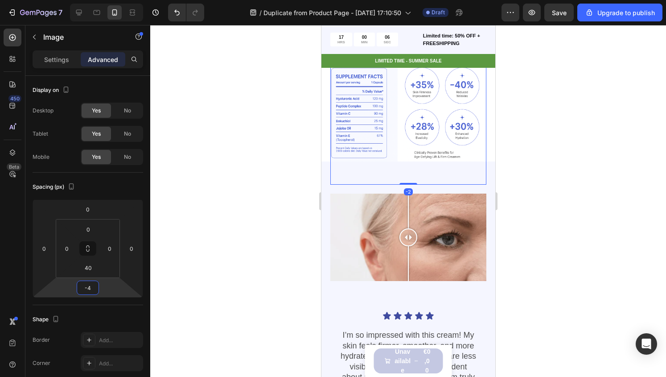
type input "-6"
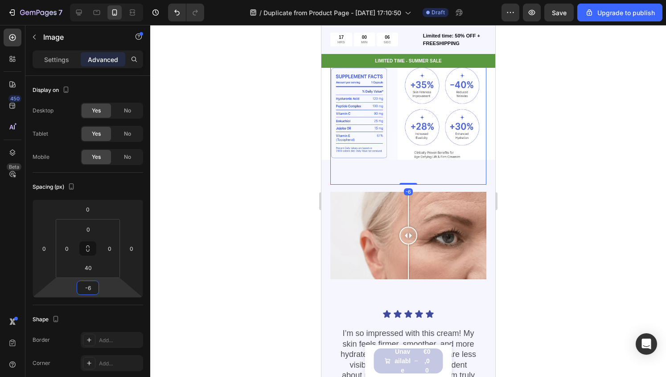
click at [100, 0] on html "7 / Duplicate from Product Page - [DATE] 17:10:50 Draft Preview Save Upgrade to…" at bounding box center [333, 0] width 666 height 0
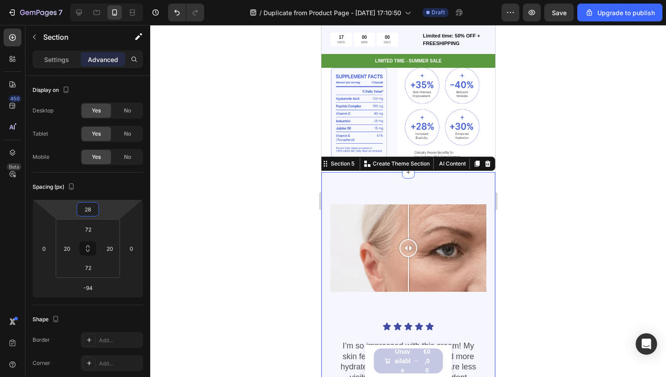
type input "24"
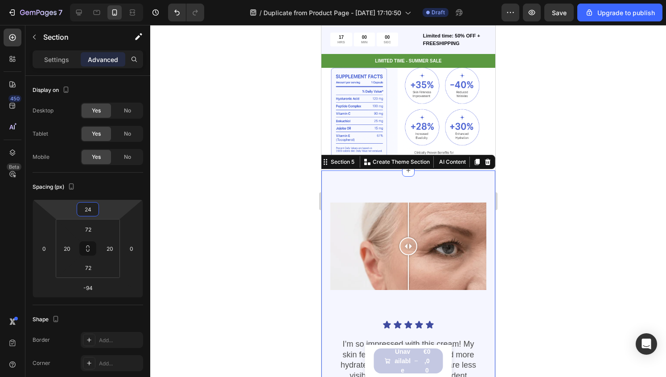
drag, startPoint x: 113, startPoint y: 209, endPoint x: 110, endPoint y: 204, distance: 6.4
click at [110, 0] on html "7 / Duplicate from Product Page - [DATE] 17:10:50 Draft Preview Save Upgrade to…" at bounding box center [333, 0] width 666 height 0
click at [228, 216] on div at bounding box center [408, 201] width 516 height 352
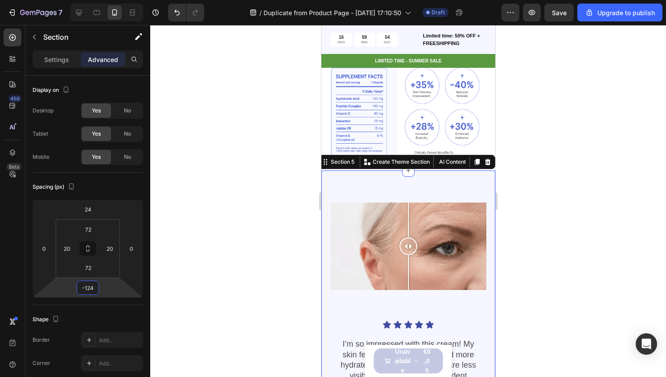
drag, startPoint x: 110, startPoint y: 285, endPoint x: 111, endPoint y: 292, distance: 6.7
click at [111, 0] on html "7 / Duplicate from Product Page - [DATE] 17:10:50 Draft Preview Save Upgrade to…" at bounding box center [333, 0] width 666 height 0
type input "-126"
click at [111, 0] on html "7 / Duplicate from Product Page - [DATE] 17:10:50 Draft Preview Save Upgrade to…" at bounding box center [333, 0] width 666 height 0
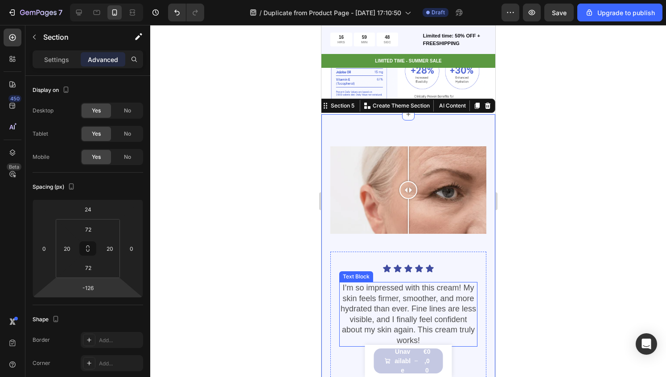
scroll to position [727, 0]
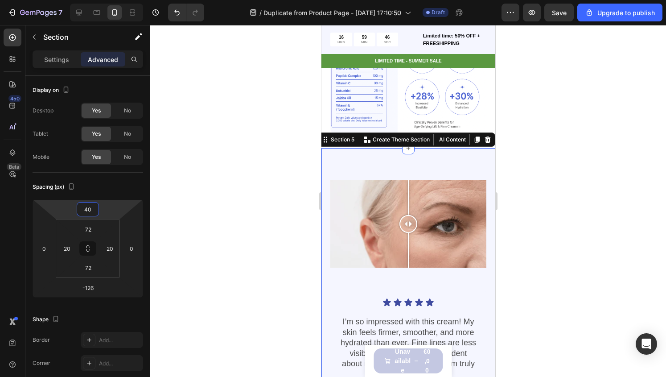
type input "36"
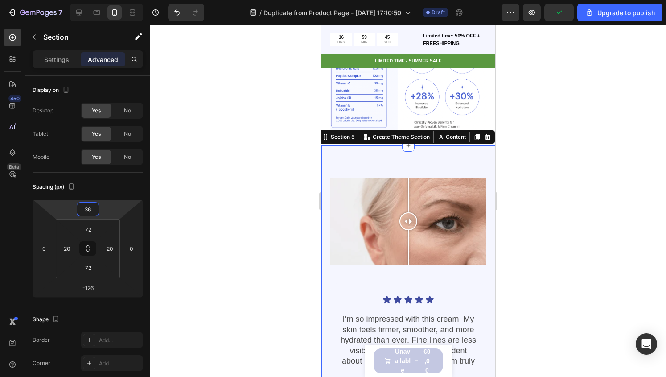
click at [109, 0] on html "7 / Duplicate from Product Page - [DATE] 17:10:50 Draft Preview Upgrade to publ…" at bounding box center [333, 0] width 666 height 0
click at [334, 177] on div at bounding box center [408, 221] width 156 height 88
click at [263, 166] on div at bounding box center [408, 201] width 516 height 352
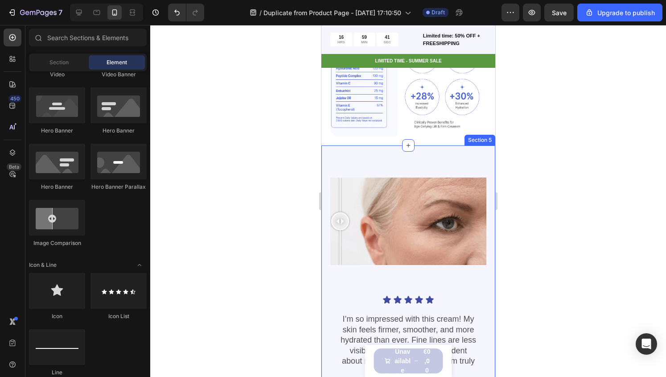
click at [407, 157] on div "Image Comparison Icon Icon Icon Icon Icon Icon List I’m so impressed with this …" at bounding box center [408, 380] width 174 height 471
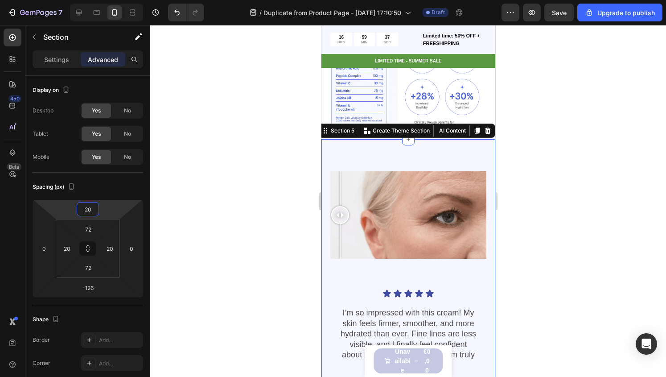
type input "16"
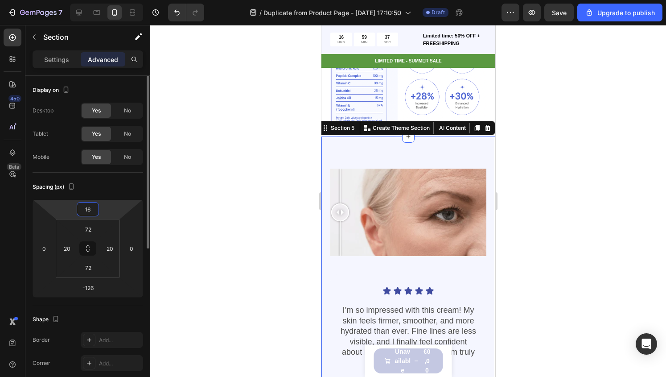
drag, startPoint x: 111, startPoint y: 200, endPoint x: 117, endPoint y: 205, distance: 7.0
click at [117, 0] on html "7 / Duplicate from Product Page - [DATE] 17:10:50 Draft Preview Save Upgrade to…" at bounding box center [333, 0] width 666 height 0
click at [313, 160] on div at bounding box center [408, 201] width 516 height 352
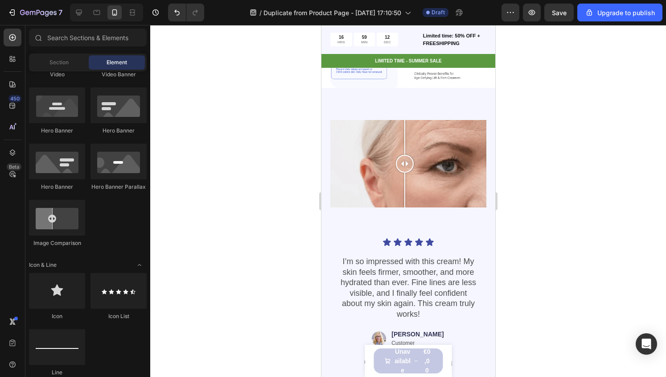
scroll to position [776, 0]
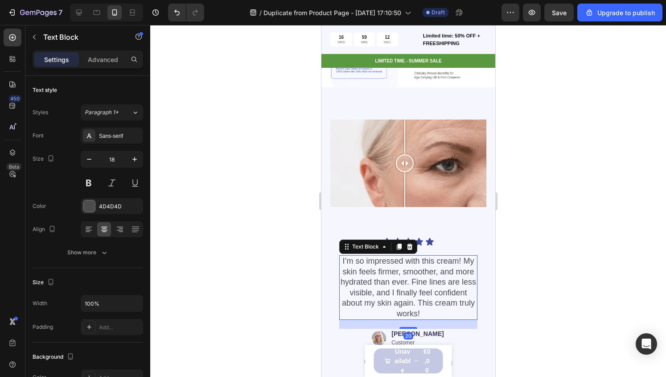
click at [418, 256] on p "I’m so impressed with this cream! My skin feels firmer, smoother, and more hydr…" at bounding box center [408, 287] width 136 height 62
click at [428, 256] on p "I’m so impressed with this cream! My skin feels firmer, smoother, and more hydr…" at bounding box center [408, 287] width 136 height 62
click at [343, 256] on p "I’m so impressed with this cream! My skin feels firmer, smoother, and more hydr…" at bounding box center [408, 287] width 136 height 62
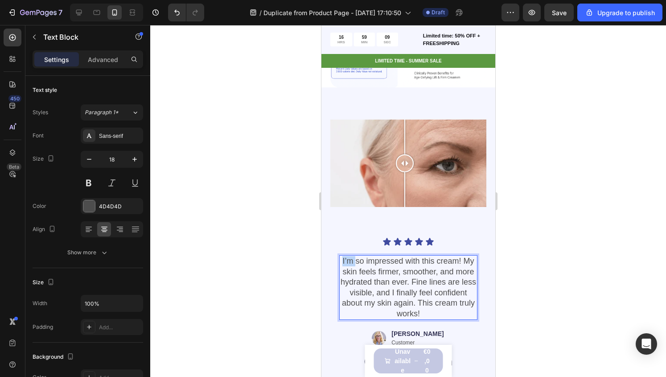
click at [343, 256] on p "I’m so impressed with this cream! My skin feels firmer, smoother, and more hydr…" at bounding box center [408, 287] width 136 height 62
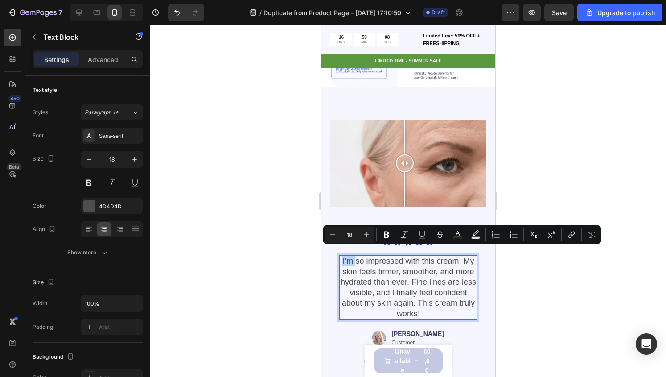
click at [346, 256] on p "I’m so impressed with this cream! My skin feels firmer, smoother, and more hydr…" at bounding box center [408, 287] width 136 height 62
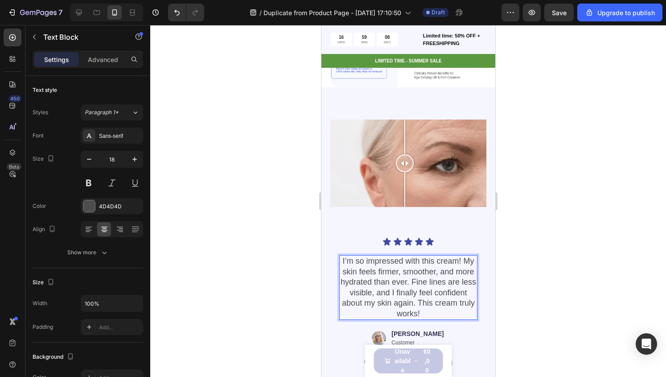
click at [343, 256] on p "I’m so impressed with this cream! My skin feels firmer, smoother, and more hydr…" at bounding box center [408, 287] width 136 height 62
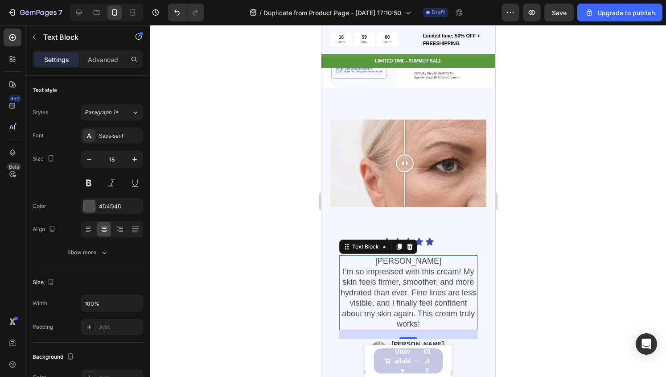
click at [642, 261] on div at bounding box center [408, 201] width 516 height 352
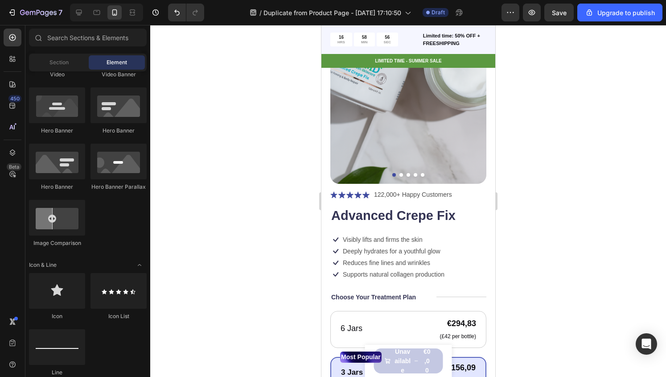
scroll to position [0, 0]
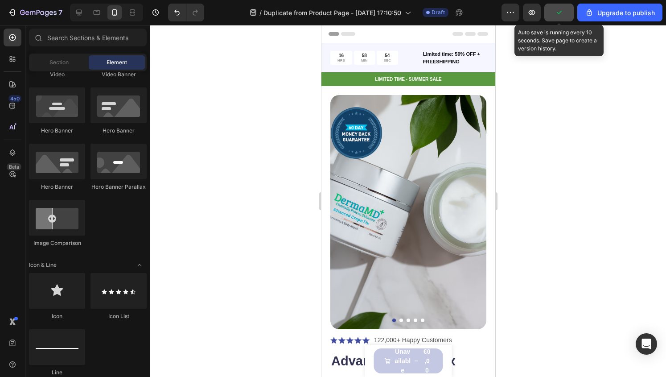
click at [559, 15] on icon "button" at bounding box center [559, 12] width 9 height 9
click at [556, 11] on span "Save" at bounding box center [559, 13] width 15 height 8
